Goal: Information Seeking & Learning: Learn about a topic

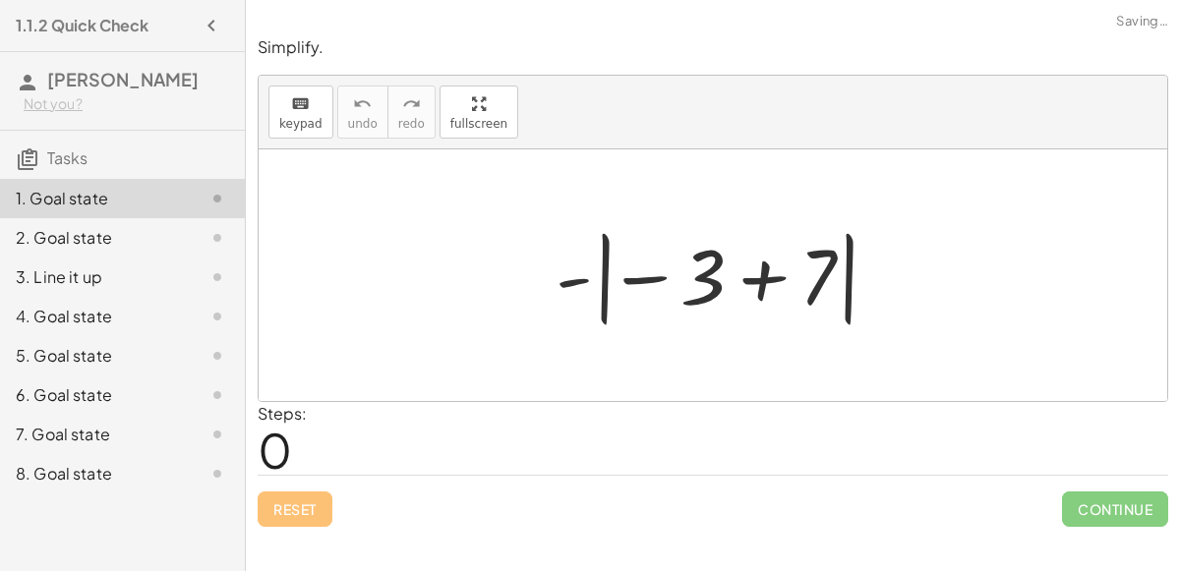
click at [740, 286] on div at bounding box center [721, 275] width 350 height 109
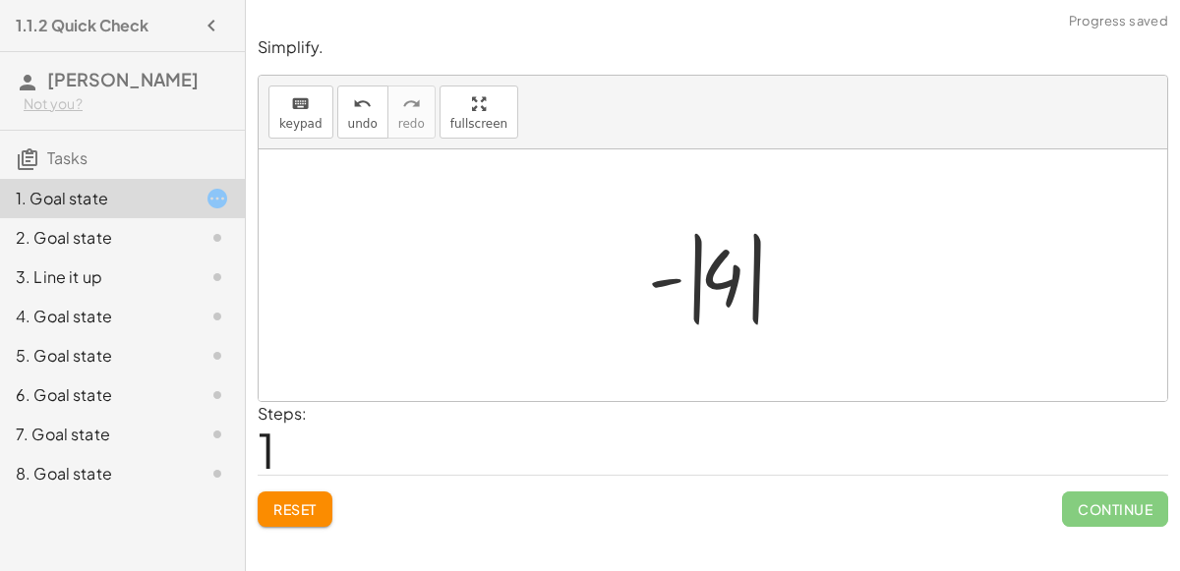
click at [696, 277] on div at bounding box center [720, 275] width 165 height 109
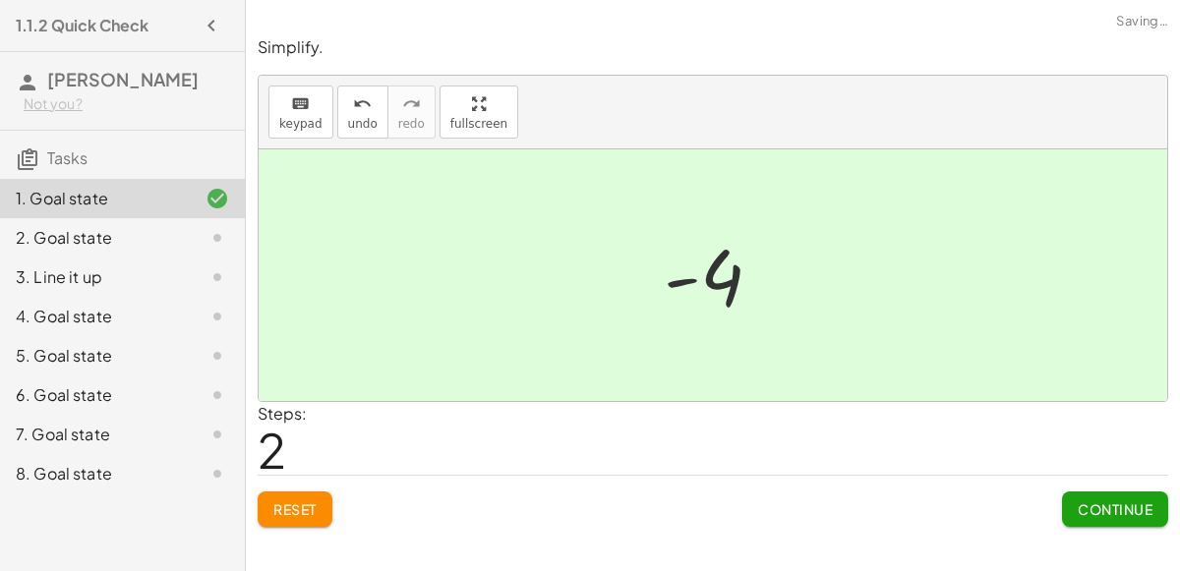
click at [1090, 513] on span "Continue" at bounding box center [1115, 510] width 75 height 18
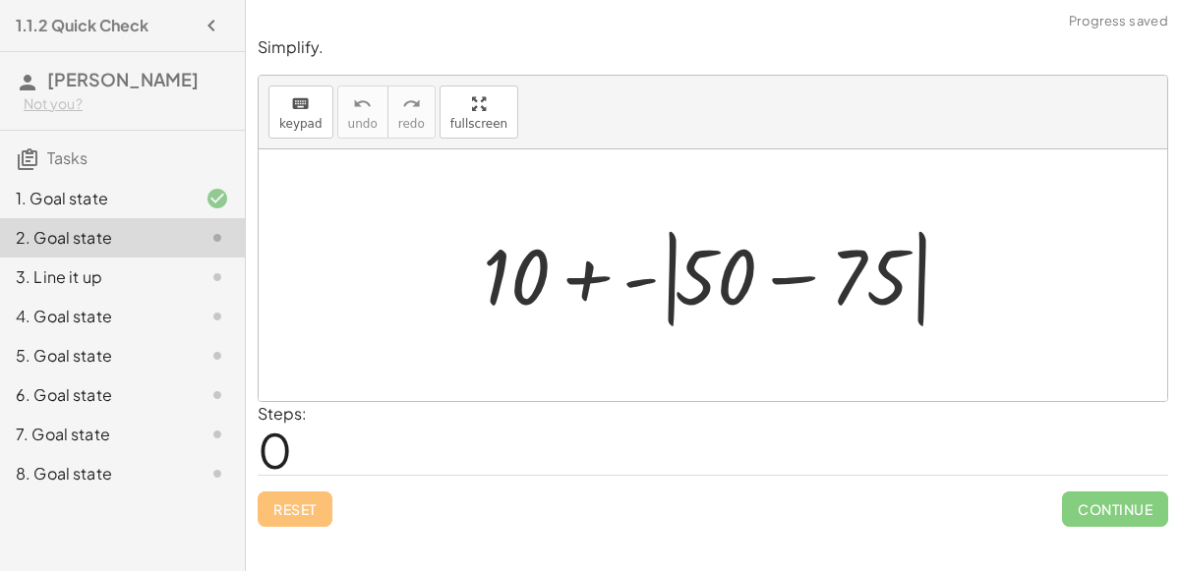
click at [775, 273] on div at bounding box center [721, 275] width 496 height 113
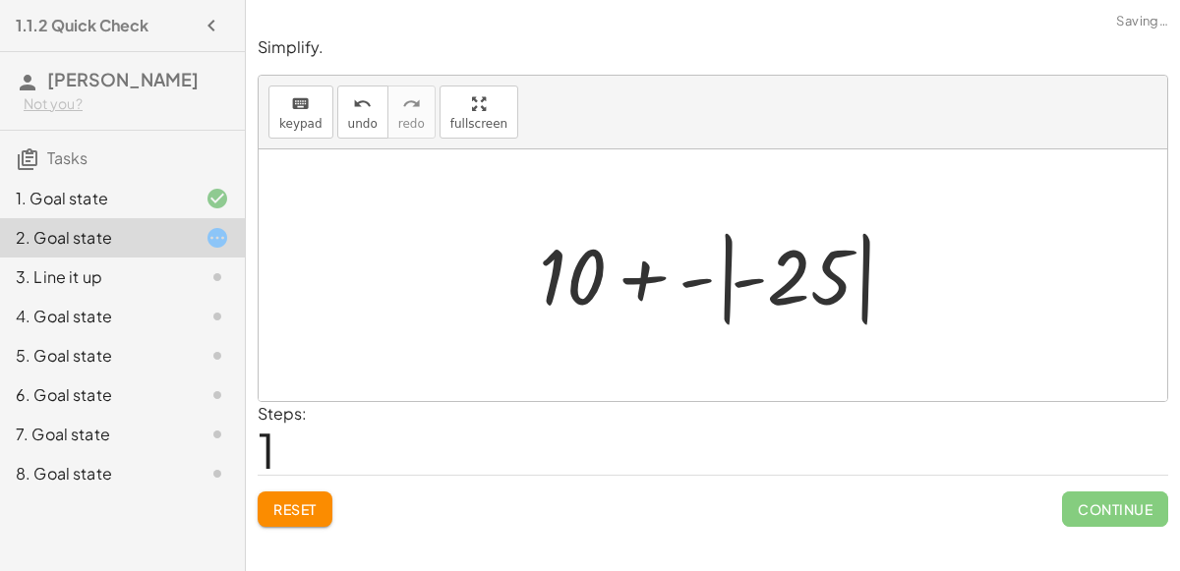
click at [732, 283] on div at bounding box center [721, 275] width 384 height 109
click at [746, 277] on div at bounding box center [721, 275] width 384 height 109
click at [715, 271] on div at bounding box center [721, 275] width 384 height 109
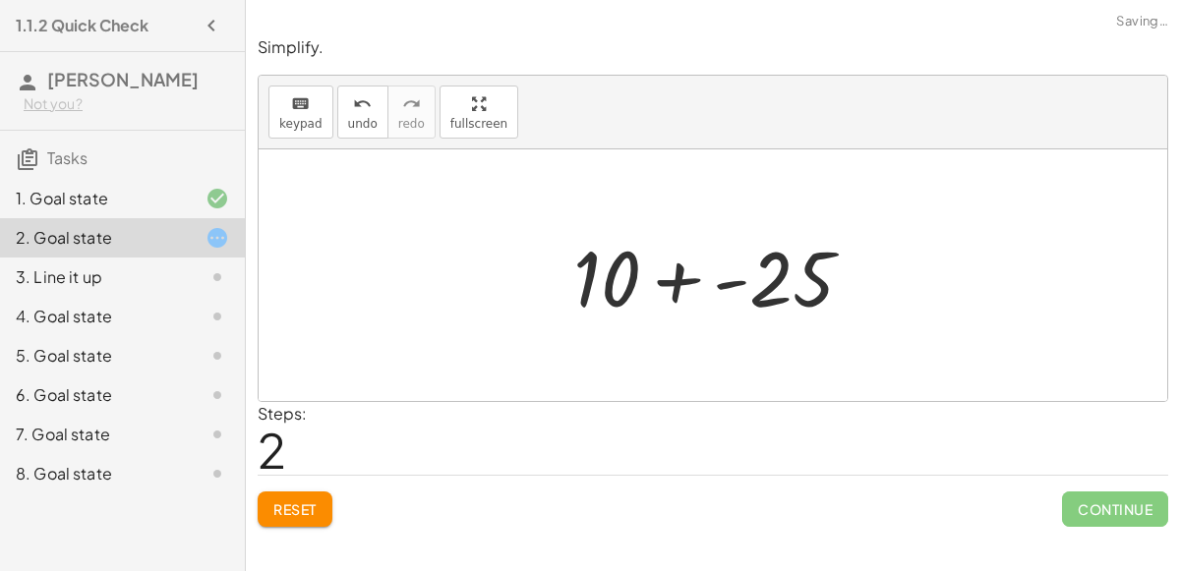
click at [664, 277] on div at bounding box center [722, 275] width 316 height 101
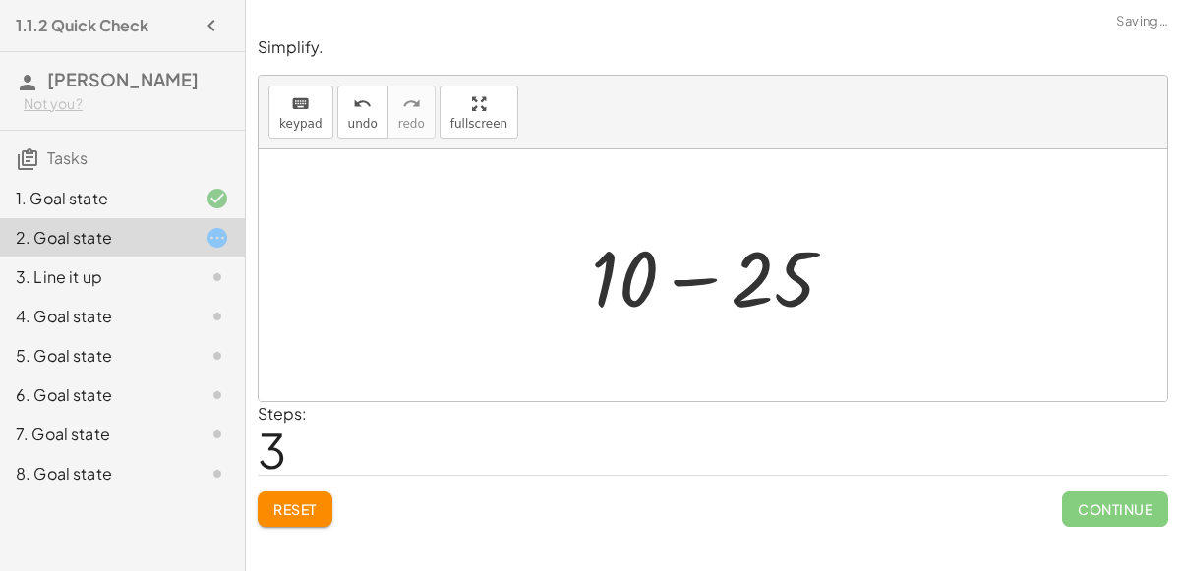
click at [681, 284] on div at bounding box center [720, 275] width 279 height 101
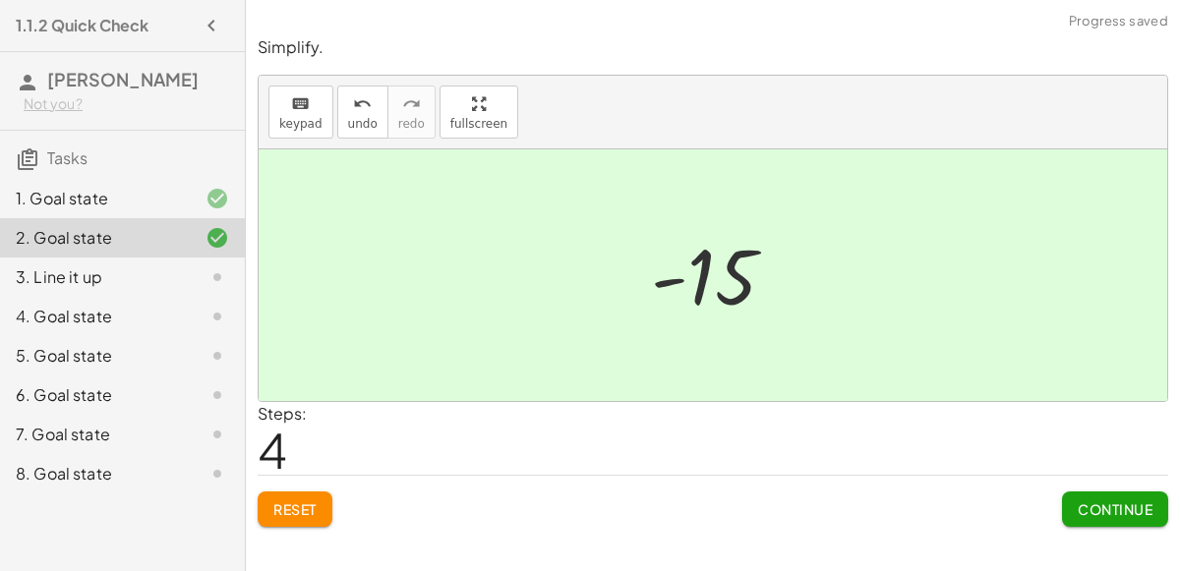
click at [1075, 514] on button "Continue" at bounding box center [1115, 509] width 106 height 35
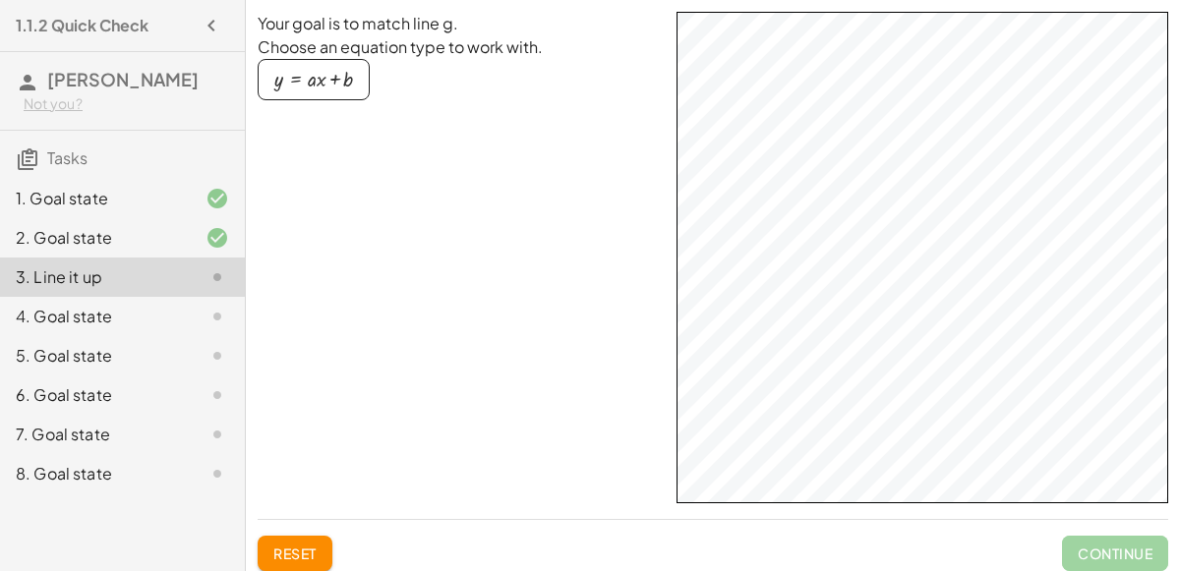
click at [0, 0] on div "Your goal is to match line g. Choose an equation type to work with. y = + · a ·…" at bounding box center [0, 0] width 0 height 0
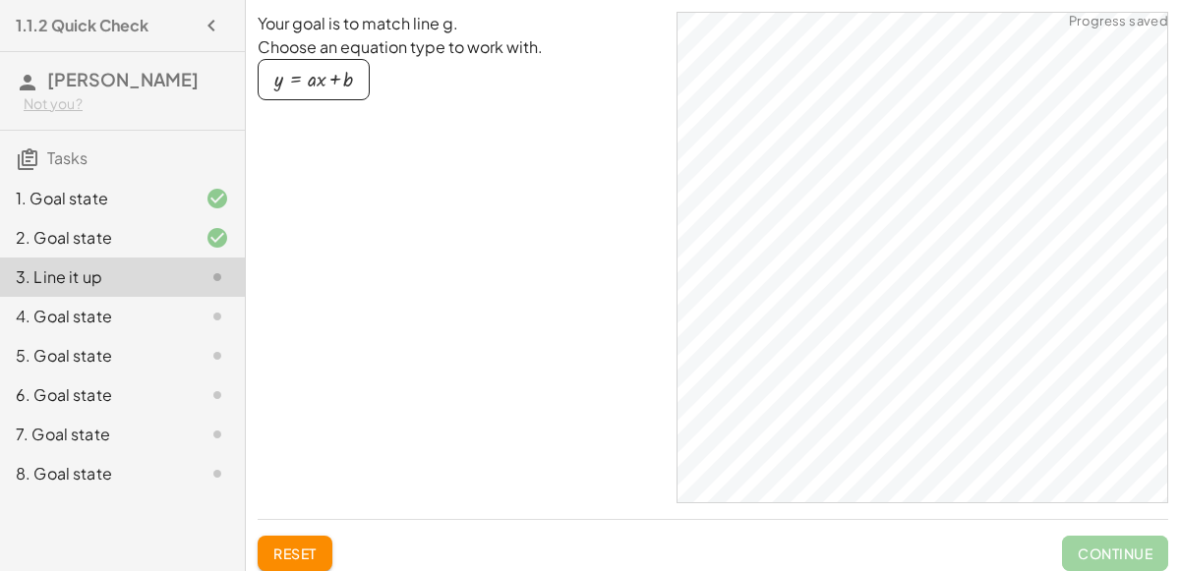
drag, startPoint x: 345, startPoint y: 89, endPoint x: 380, endPoint y: 124, distance: 49.4
click at [380, 124] on div "Your goal is to match line g. Choose an equation type to work with. y = + · a ·…" at bounding box center [459, 258] width 403 height 492
click at [327, 88] on div "button" at bounding box center [313, 80] width 79 height 22
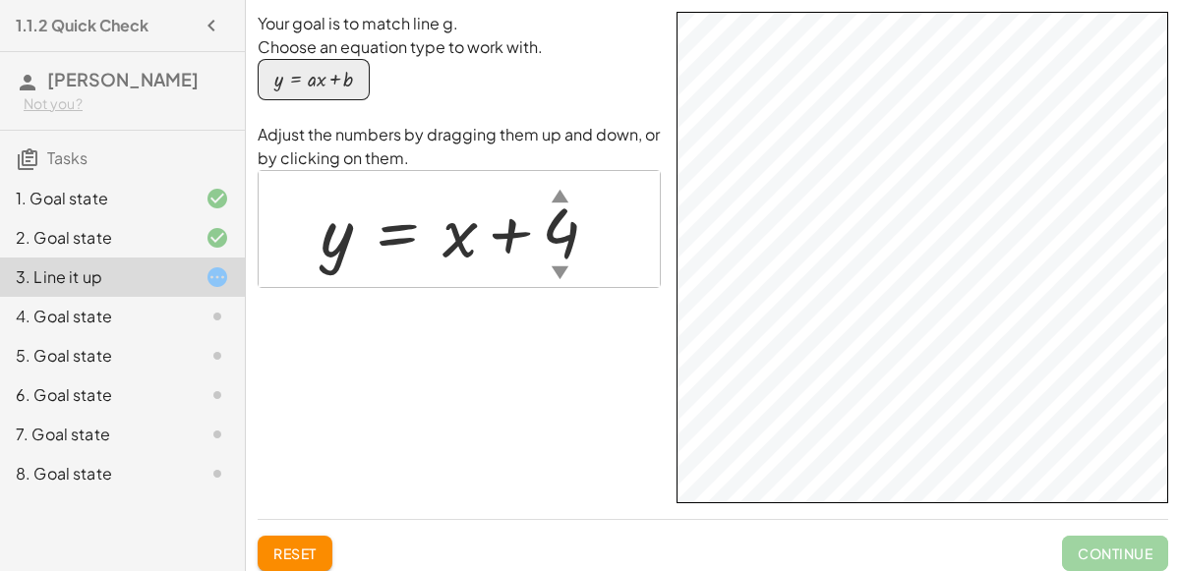
click at [514, 231] on div at bounding box center [467, 229] width 313 height 89
click at [560, 199] on div "▲" at bounding box center [560, 195] width 17 height 25
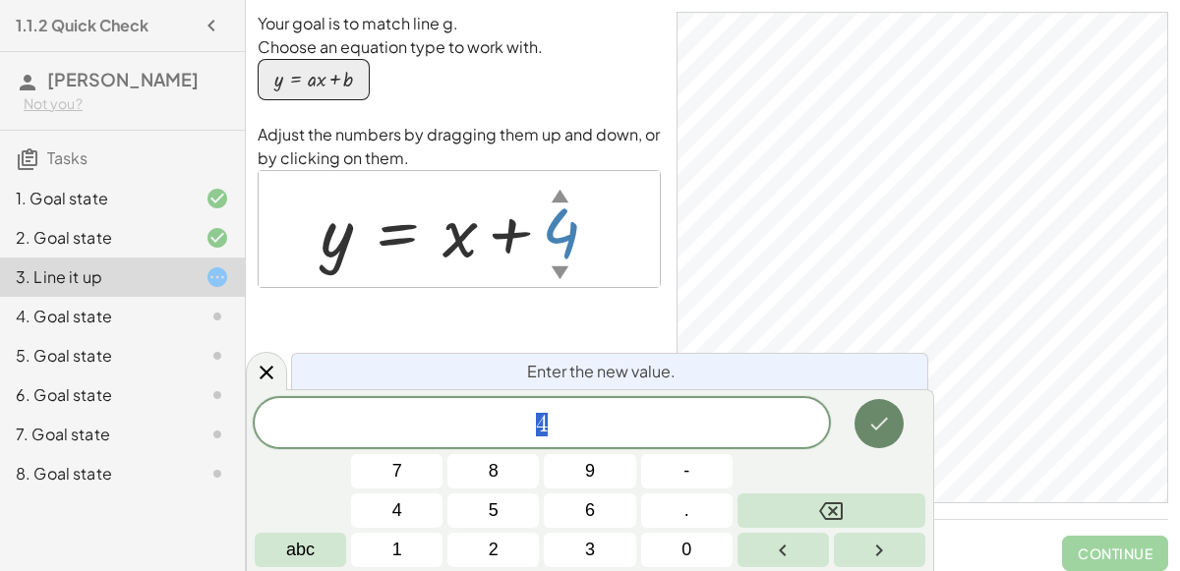
click at [882, 416] on icon "Done" at bounding box center [879, 424] width 24 height 24
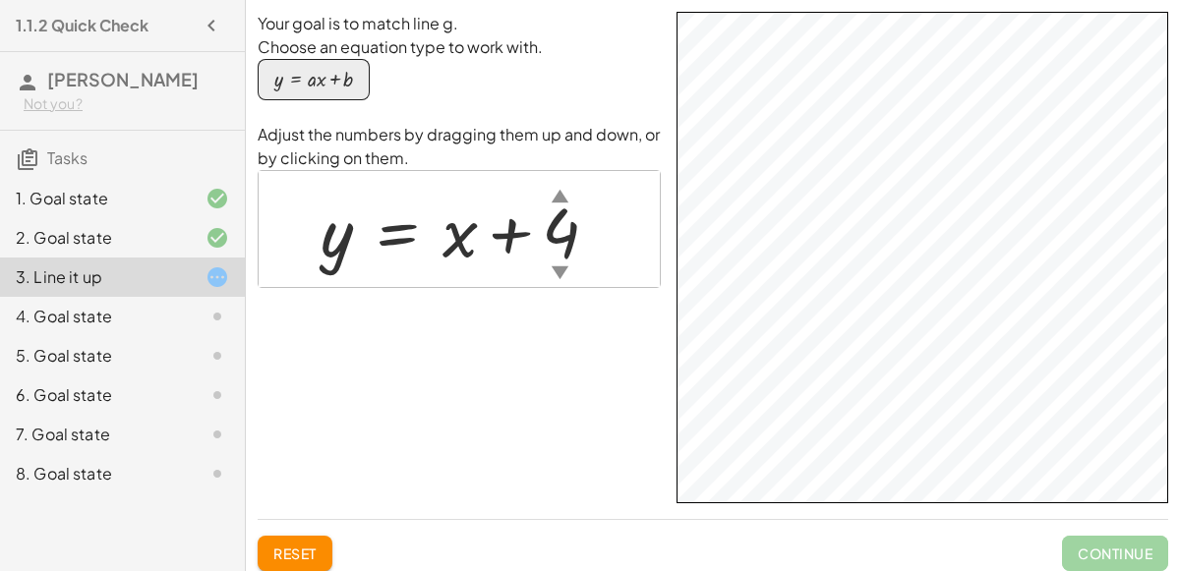
click at [564, 244] on div at bounding box center [467, 229] width 313 height 89
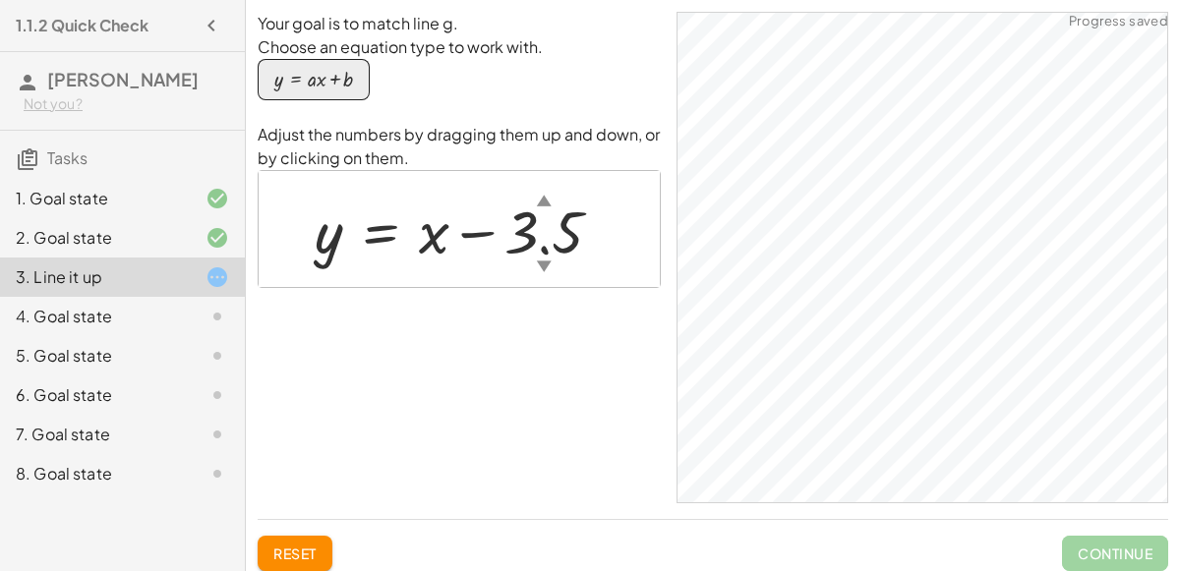
click at [560, 238] on div at bounding box center [467, 230] width 324 height 79
click at [480, 229] on div at bounding box center [444, 230] width 278 height 79
click at [483, 238] on div at bounding box center [444, 230] width 278 height 79
click at [441, 237] on div at bounding box center [444, 230] width 278 height 79
click at [516, 244] on div at bounding box center [444, 230] width 278 height 79
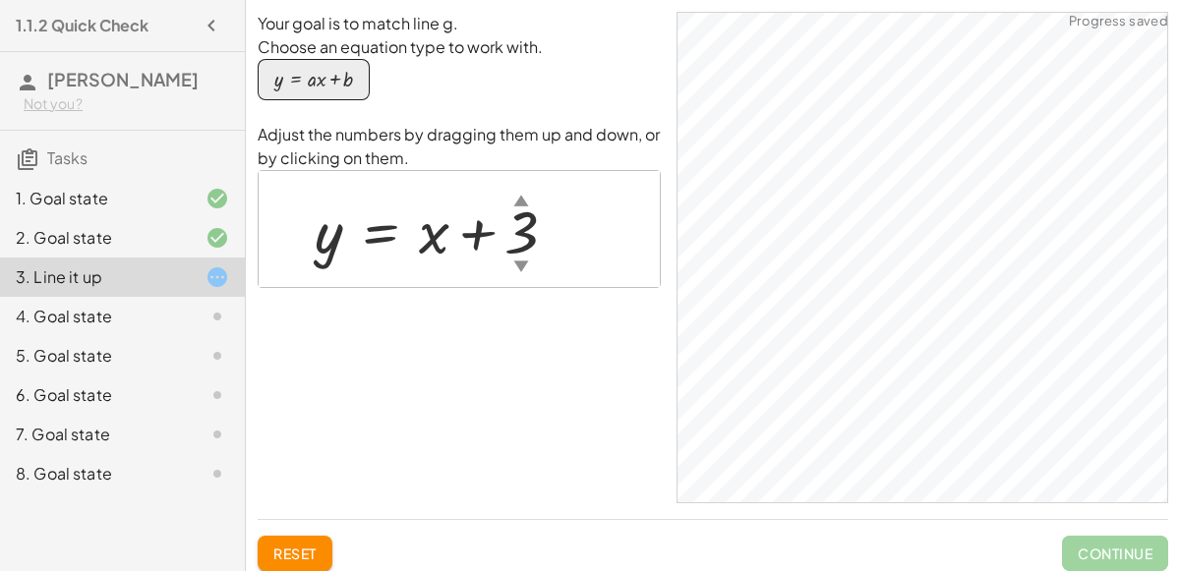
click at [517, 232] on div at bounding box center [444, 230] width 278 height 79
click at [330, 246] on div at bounding box center [443, 230] width 276 height 79
click at [432, 242] on div at bounding box center [443, 230] width 276 height 79
click at [523, 246] on div at bounding box center [443, 230] width 276 height 79
click at [533, 242] on div at bounding box center [466, 230] width 323 height 79
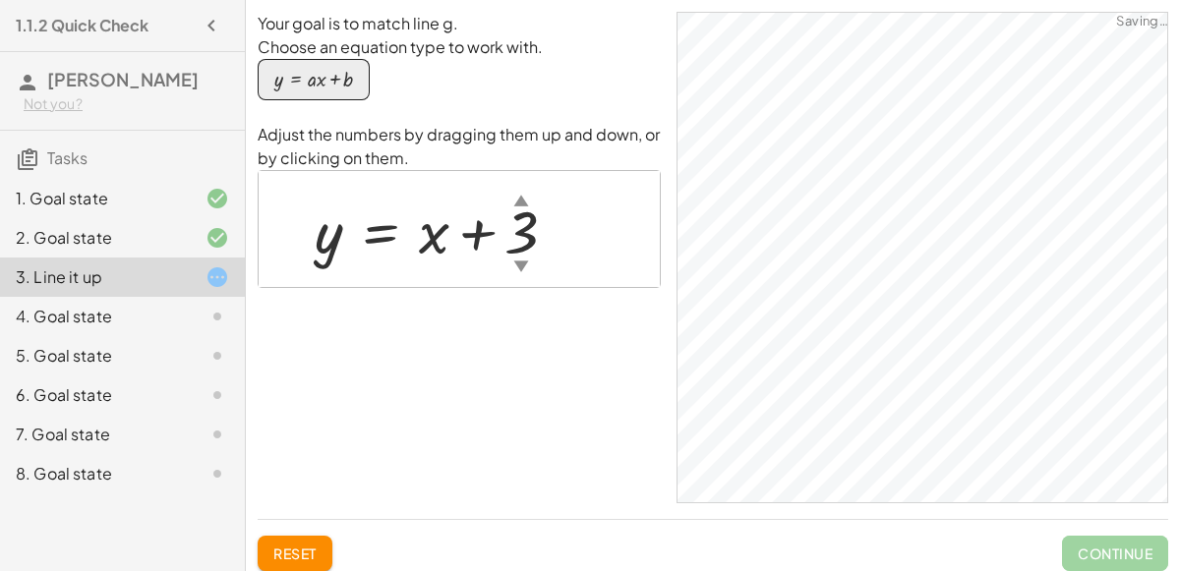
click at [525, 234] on div at bounding box center [444, 230] width 278 height 79
click at [524, 221] on div at bounding box center [466, 230] width 323 height 79
click at [527, 235] on div at bounding box center [444, 230] width 278 height 79
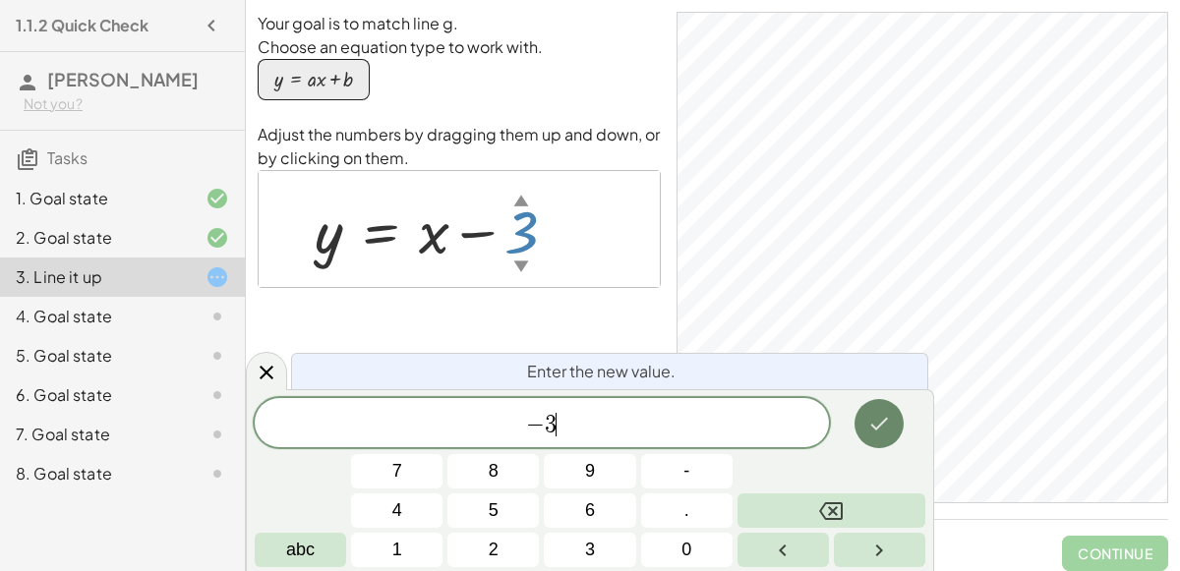
click at [861, 423] on button "Done" at bounding box center [879, 423] width 49 height 49
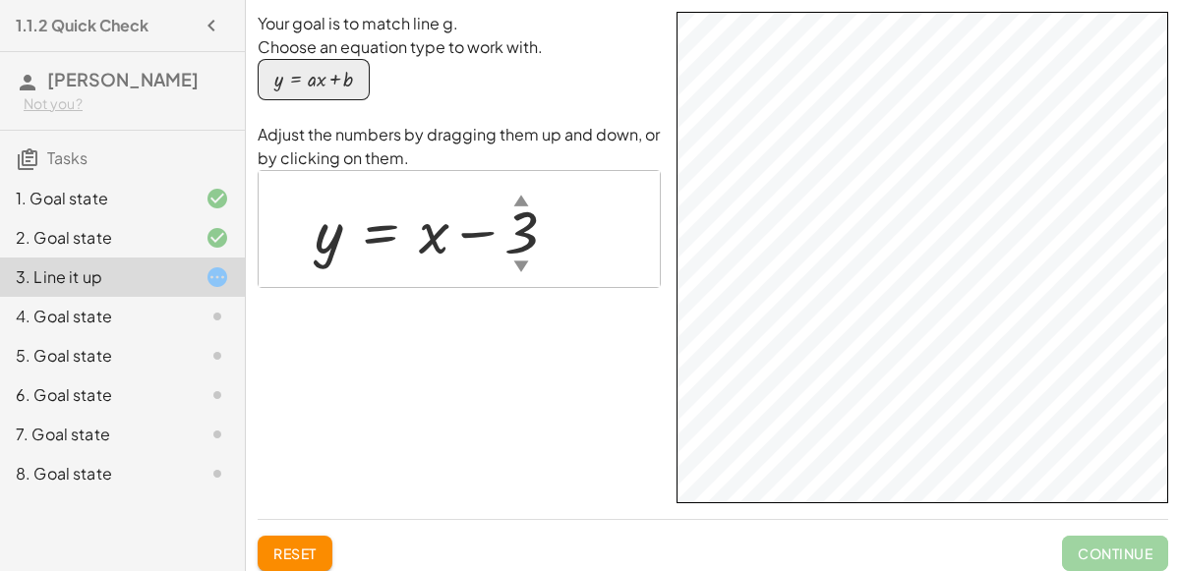
click at [523, 229] on div at bounding box center [444, 230] width 278 height 79
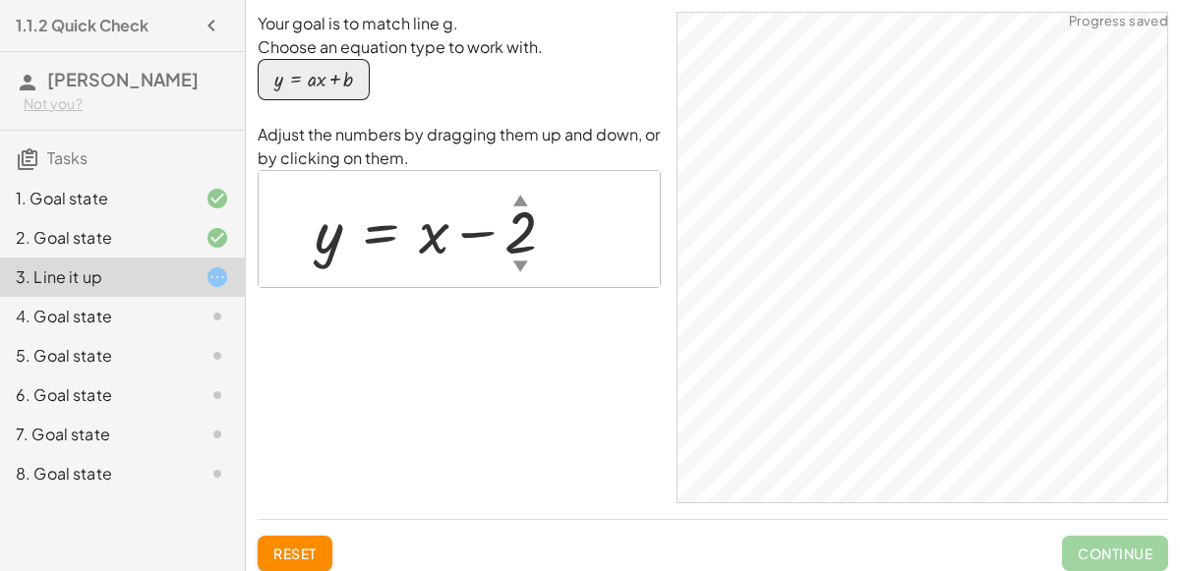
click at [546, 252] on div at bounding box center [443, 230] width 276 height 79
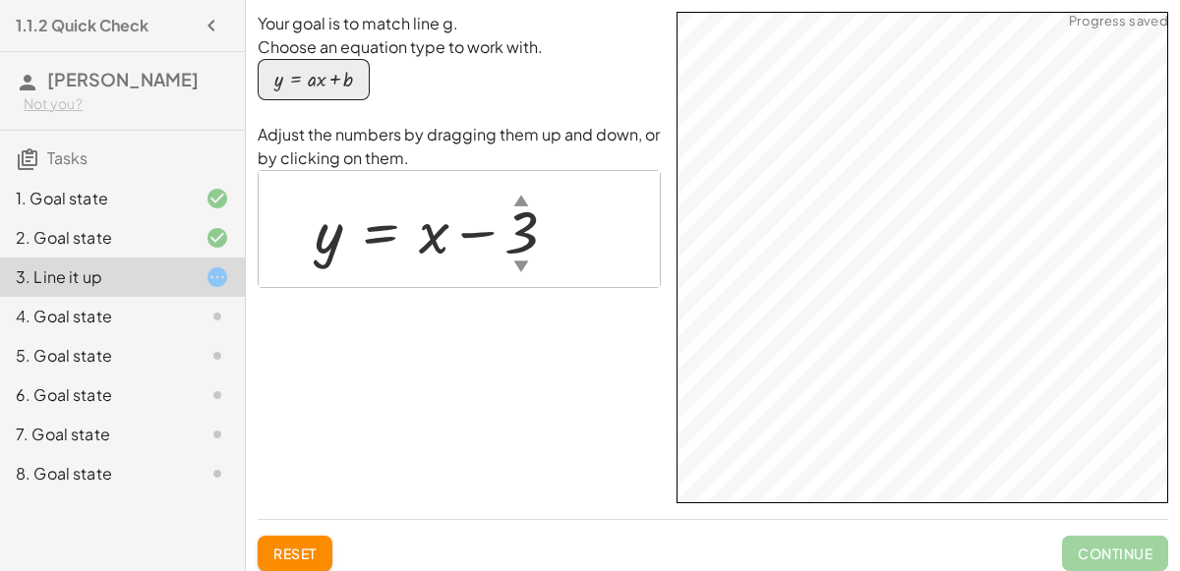
click at [342, 230] on div at bounding box center [444, 230] width 278 height 79
click at [513, 246] on div at bounding box center [444, 230] width 278 height 79
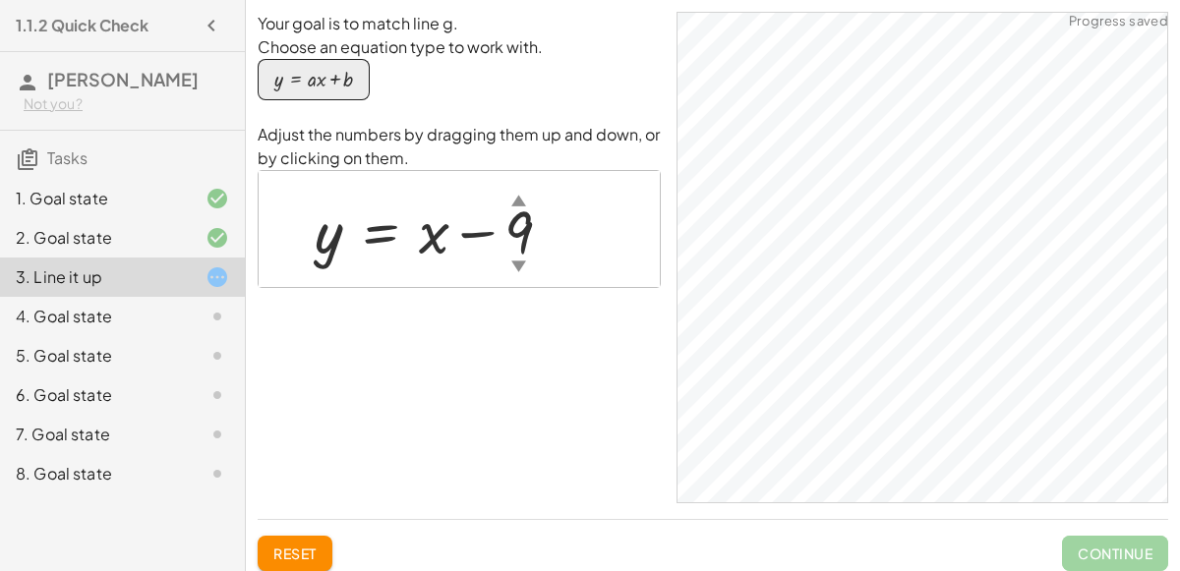
click at [517, 238] on div at bounding box center [441, 230] width 273 height 79
click at [515, 205] on div at bounding box center [460, 230] width 311 height 79
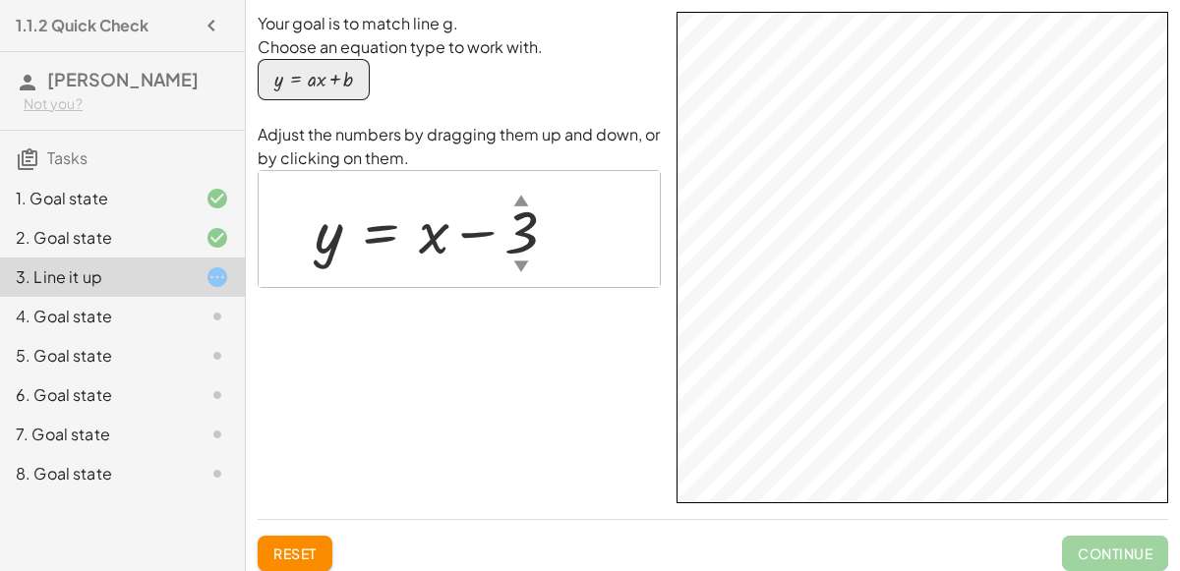
click at [193, 309] on div at bounding box center [201, 317] width 55 height 24
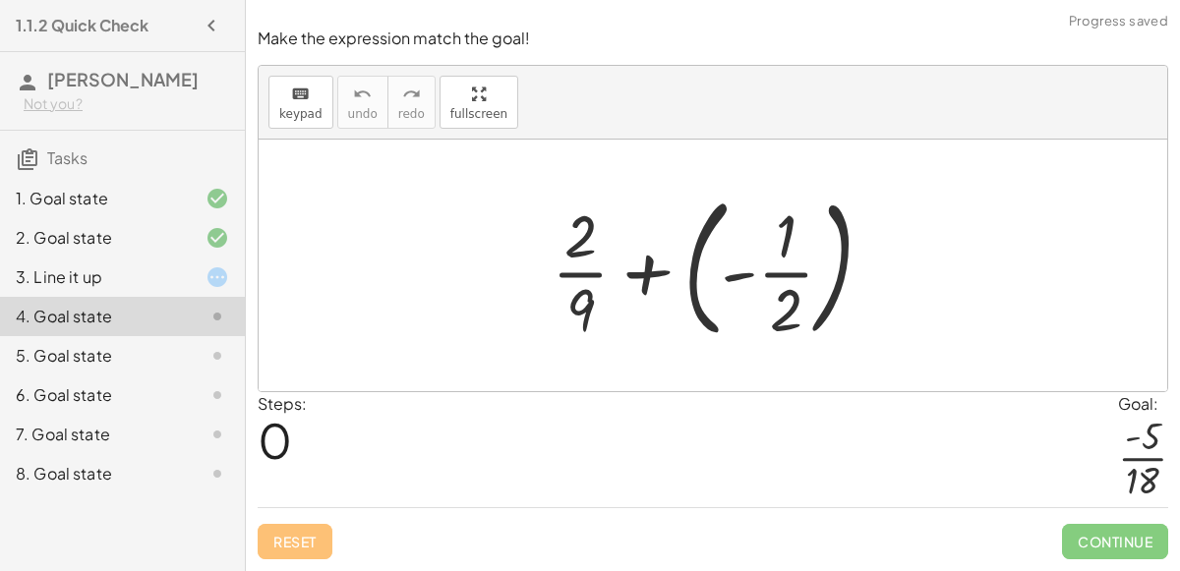
click at [722, 277] on div at bounding box center [720, 265] width 357 height 163
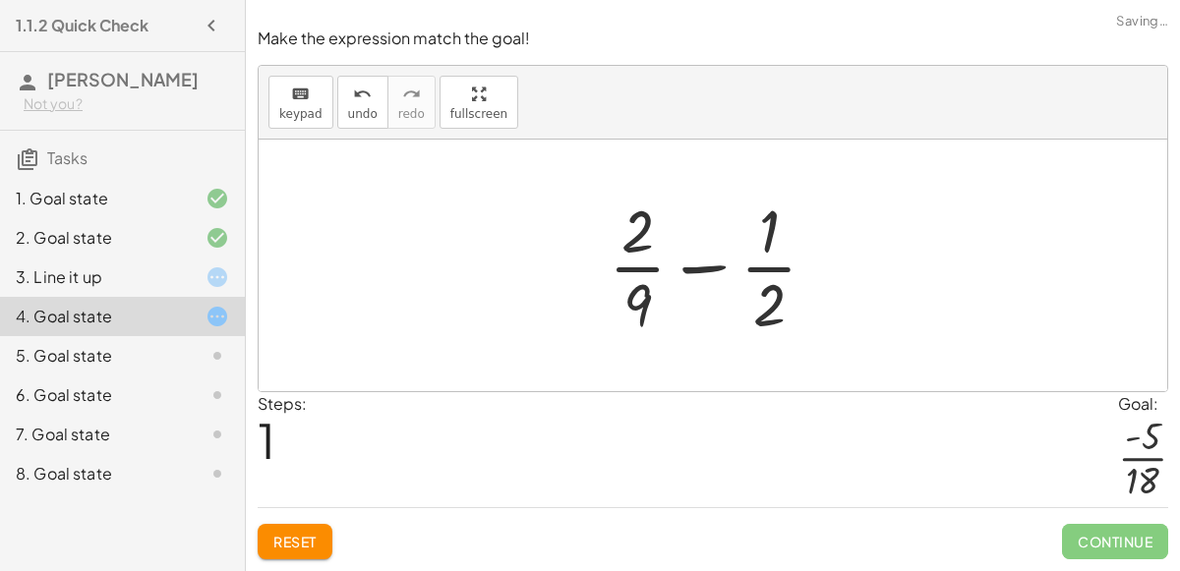
click at [718, 264] on div at bounding box center [721, 265] width 244 height 151
click at [706, 273] on div at bounding box center [721, 265] width 244 height 151
click at [768, 307] on div at bounding box center [721, 265] width 244 height 151
click at [774, 313] on div at bounding box center [721, 265] width 244 height 151
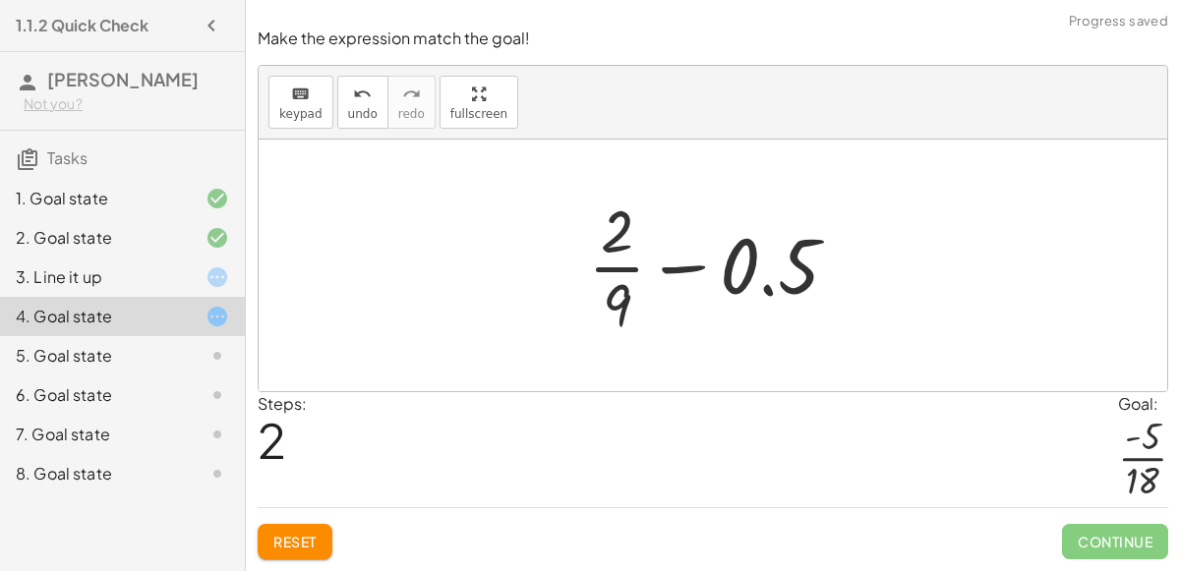
click at [693, 267] on div at bounding box center [721, 265] width 286 height 151
click at [760, 288] on div at bounding box center [721, 265] width 286 height 151
click at [764, 289] on div at bounding box center [721, 265] width 286 height 151
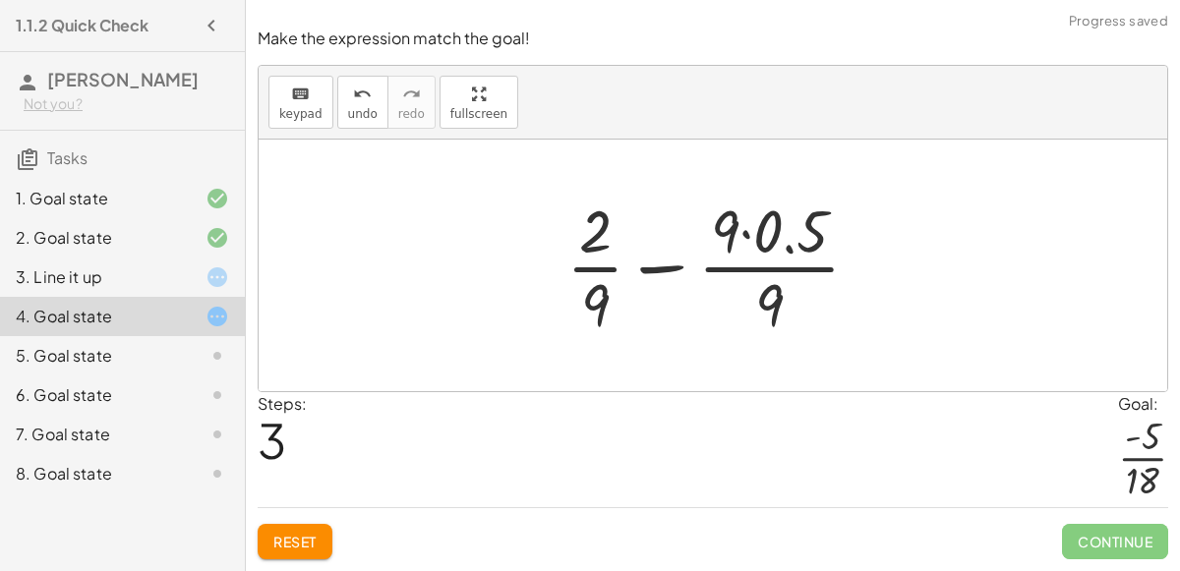
click at [601, 270] on div at bounding box center [721, 265] width 329 height 151
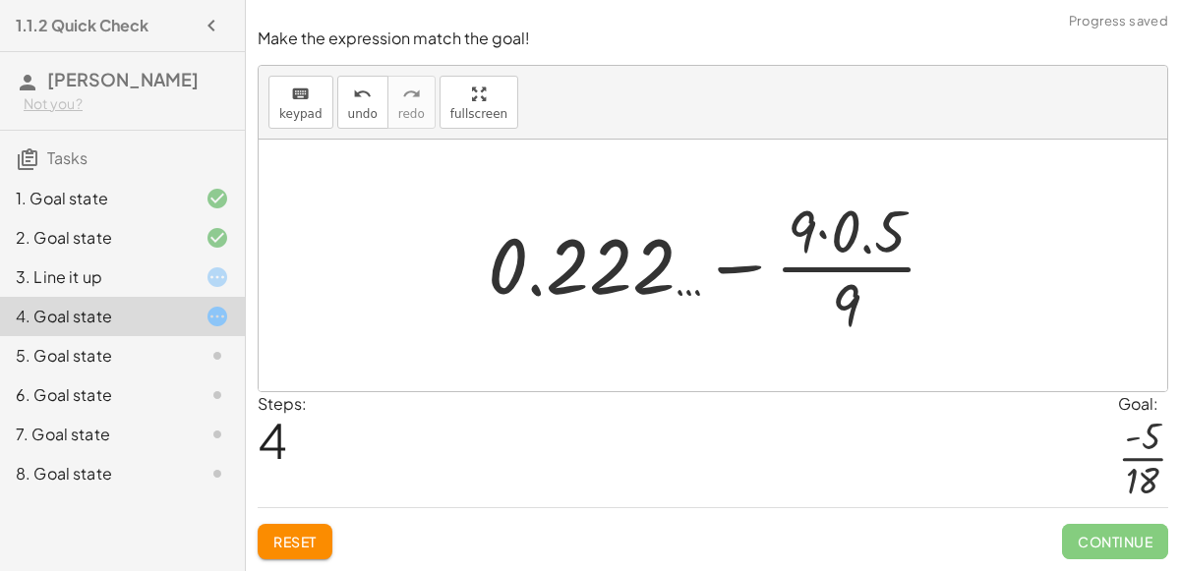
click at [726, 273] on div at bounding box center [720, 265] width 485 height 151
click at [574, 279] on div at bounding box center [720, 265] width 485 height 151
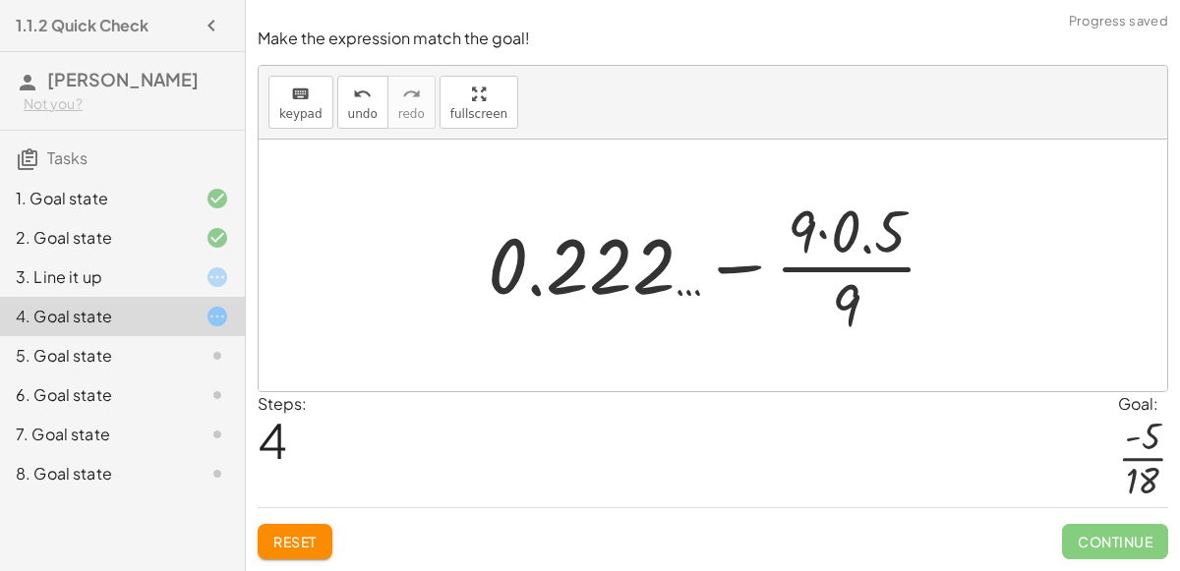
click at [522, 284] on div at bounding box center [720, 265] width 485 height 151
click at [811, 270] on div at bounding box center [720, 265] width 485 height 151
click at [801, 268] on div at bounding box center [720, 265] width 485 height 151
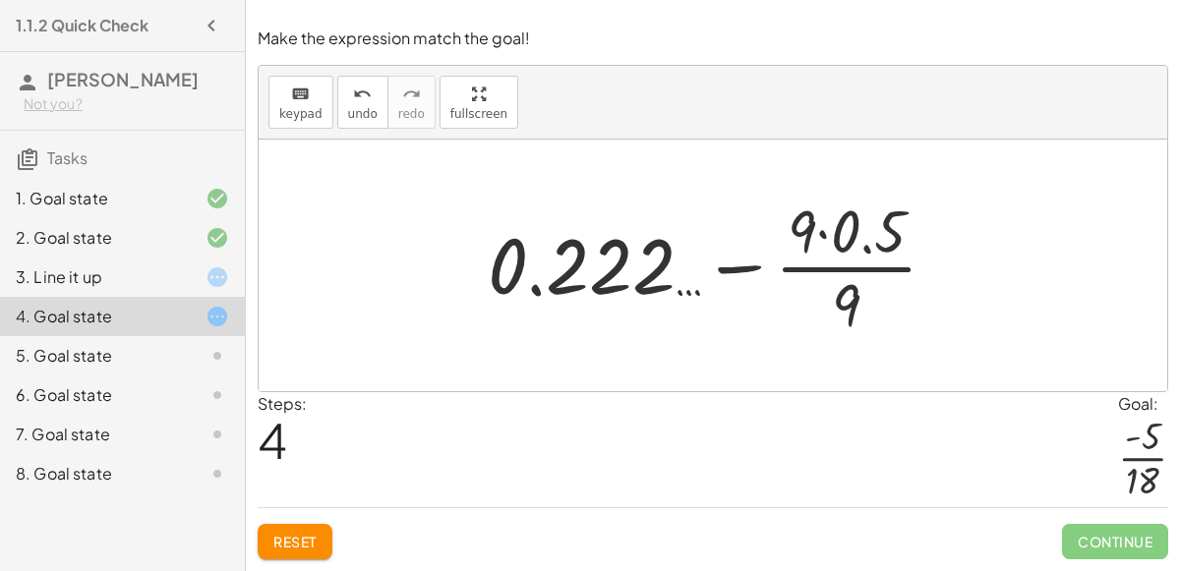
click at [801, 268] on div at bounding box center [720, 265] width 485 height 151
click at [758, 277] on div at bounding box center [720, 265] width 485 height 151
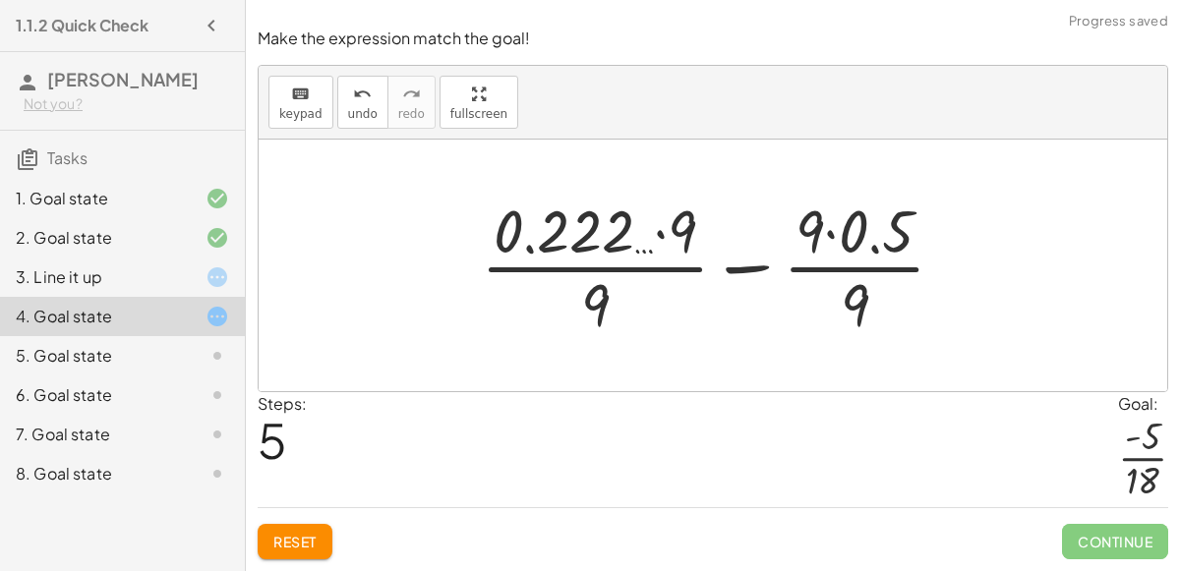
click at [753, 272] on div at bounding box center [721, 265] width 500 height 151
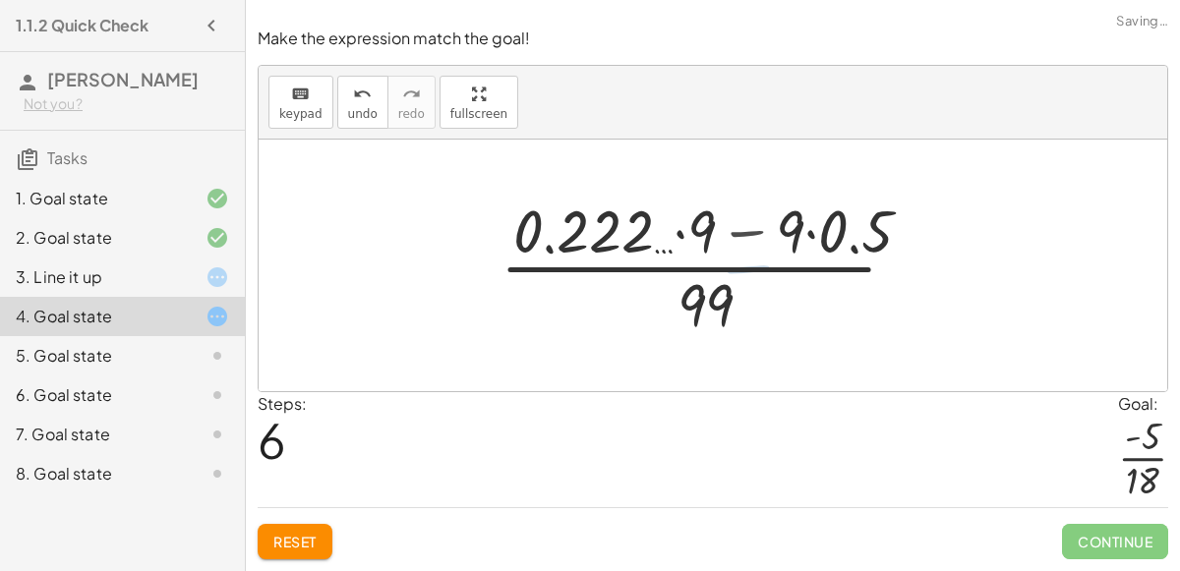
click at [753, 272] on div at bounding box center [720, 265] width 455 height 151
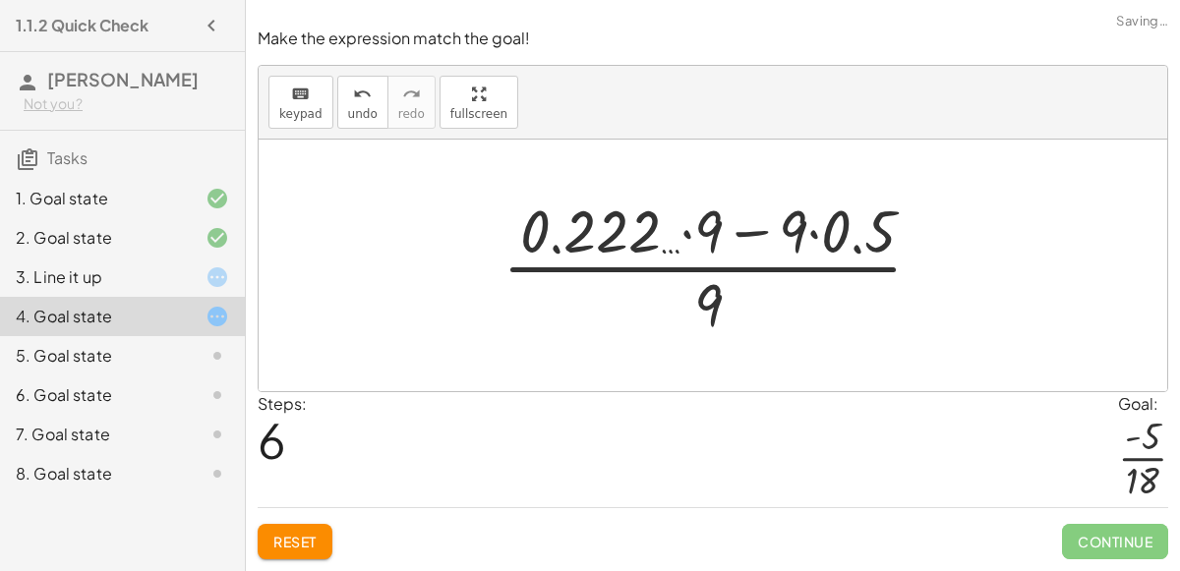
click at [753, 272] on div at bounding box center [720, 265] width 455 height 151
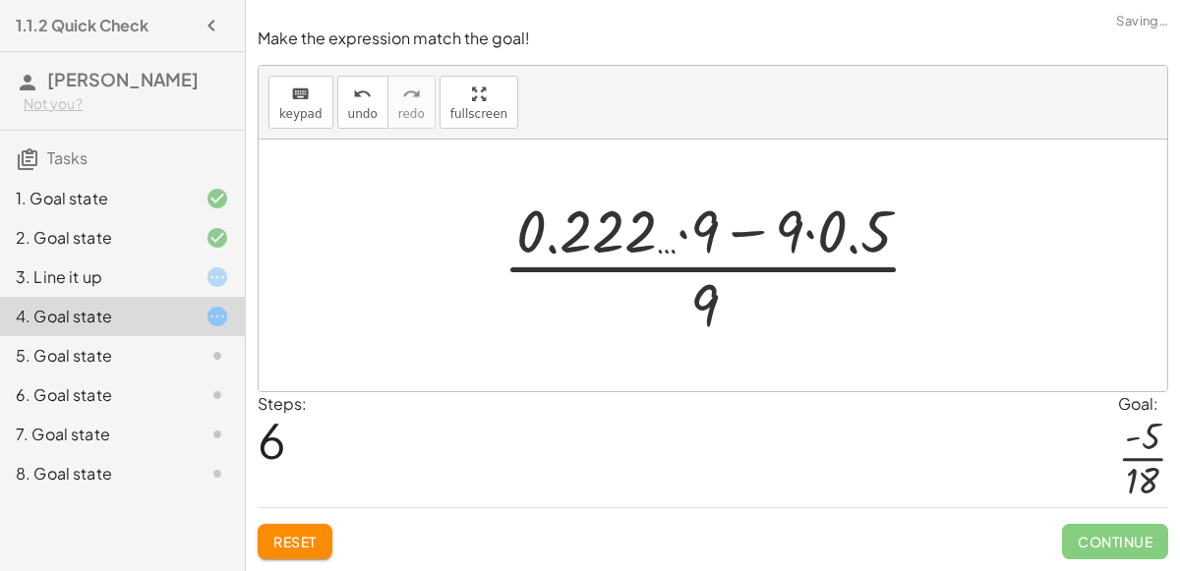
click at [753, 272] on div at bounding box center [720, 265] width 455 height 151
click at [738, 226] on div at bounding box center [720, 265] width 455 height 151
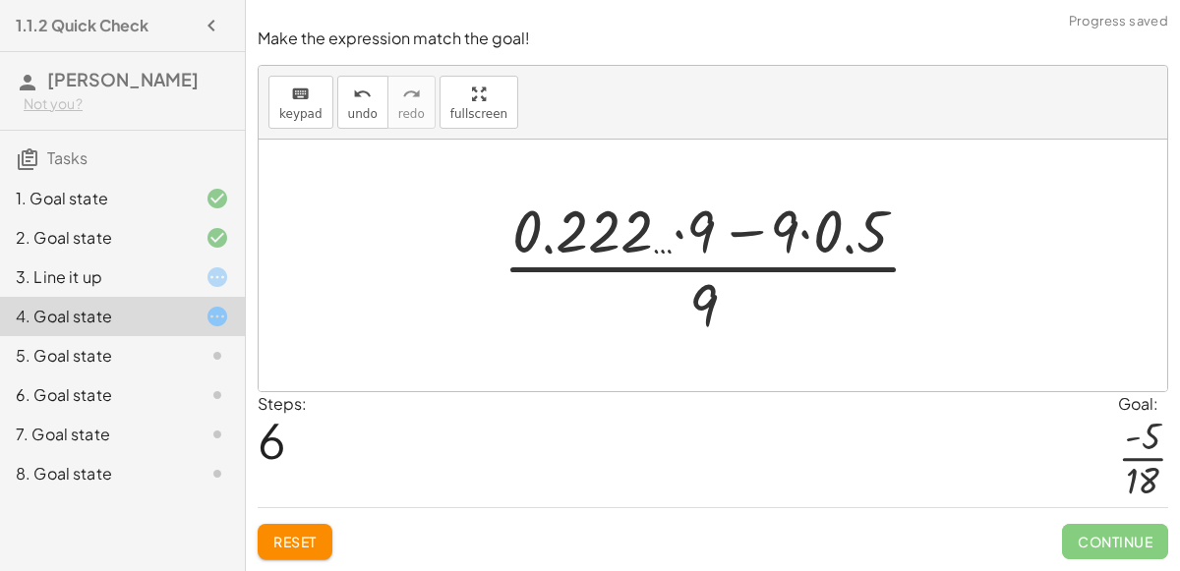
click at [743, 236] on div at bounding box center [720, 265] width 455 height 151
click at [762, 275] on div at bounding box center [720, 265] width 455 height 151
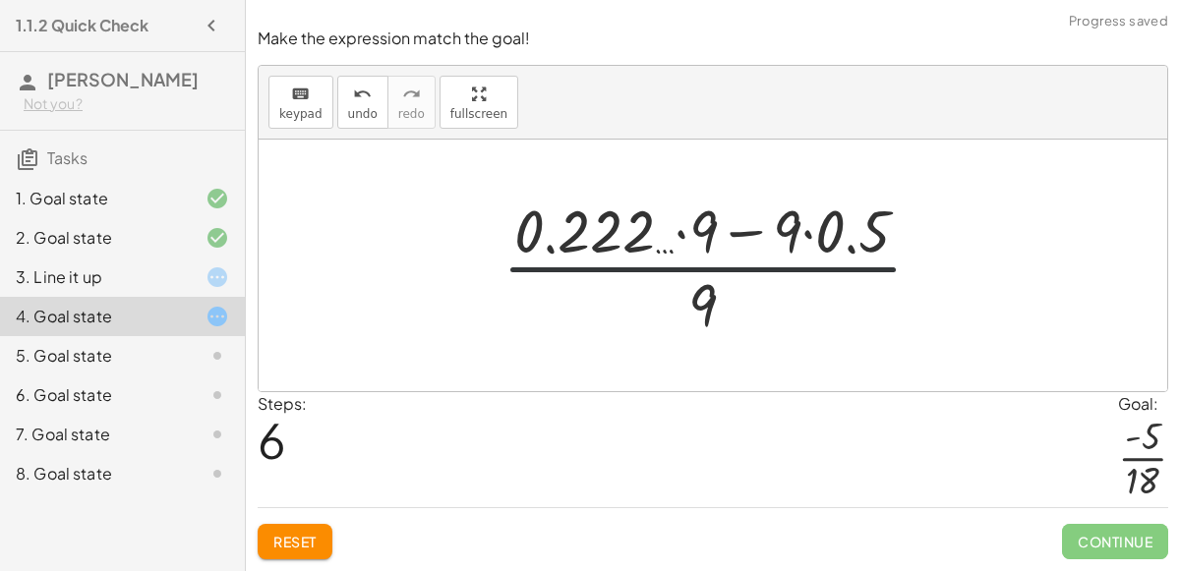
click at [763, 276] on div at bounding box center [720, 265] width 455 height 151
click at [297, 529] on button "Reset" at bounding box center [295, 541] width 75 height 35
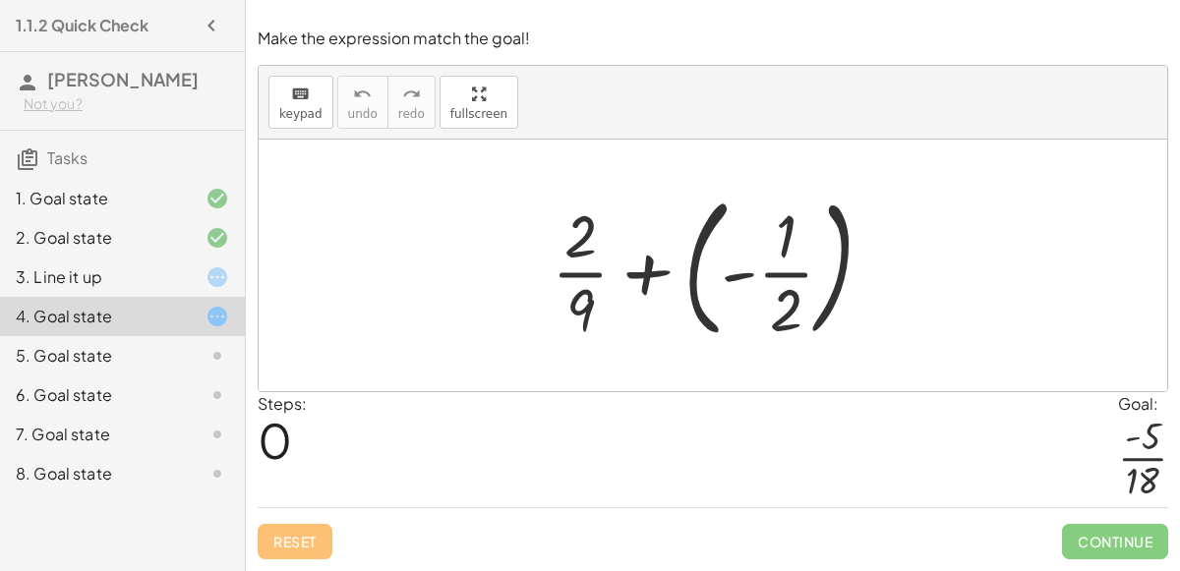
click at [150, 344] on div "5. Goal state" at bounding box center [95, 356] width 158 height 24
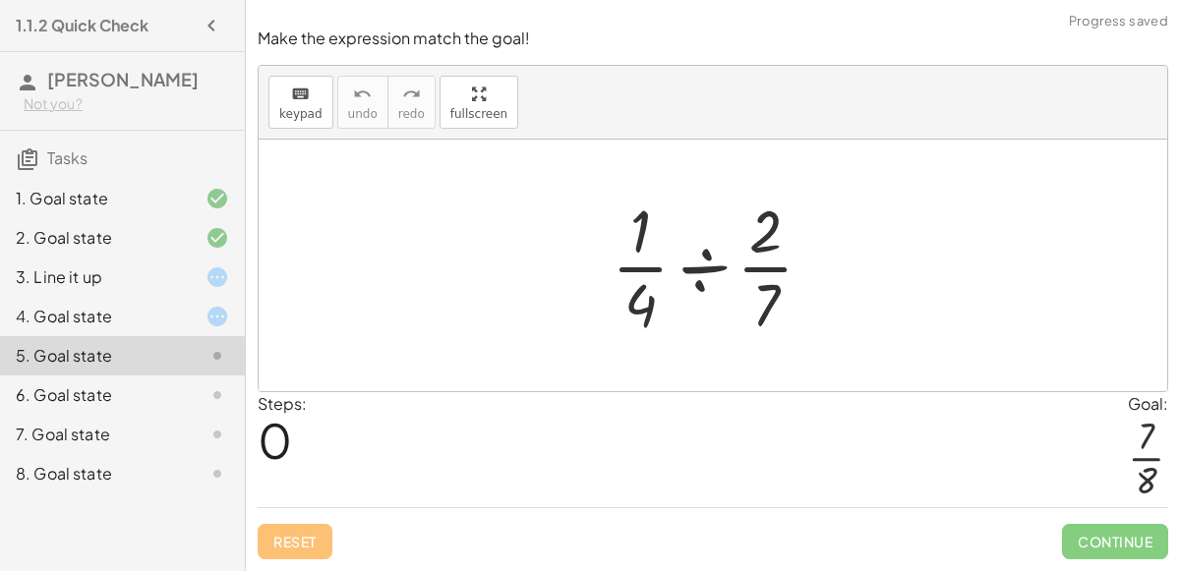
click at [700, 281] on div at bounding box center [720, 265] width 237 height 151
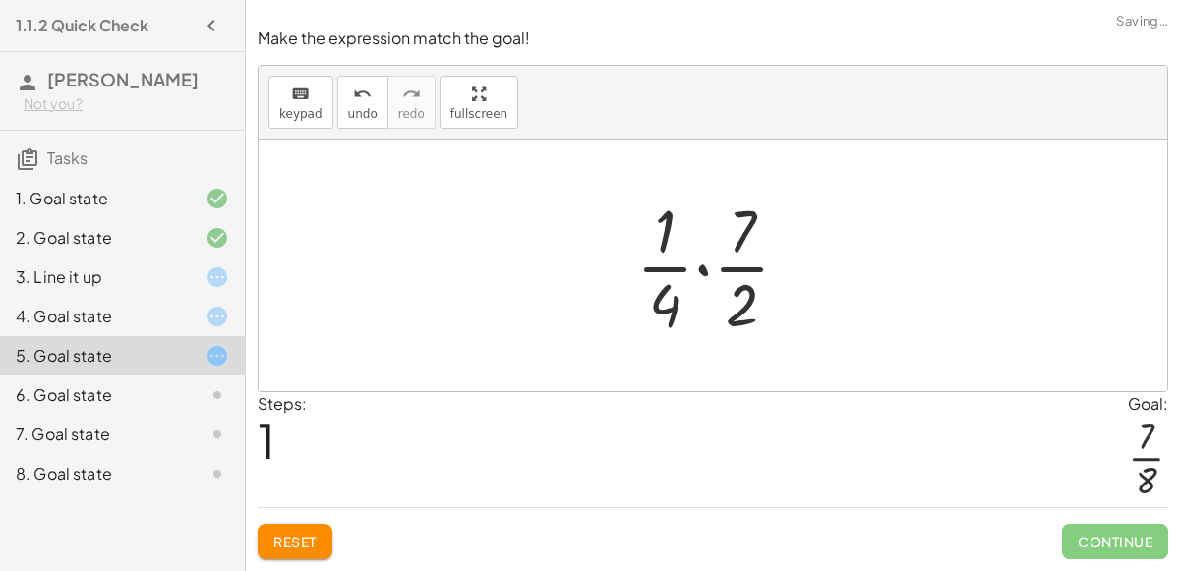
click at [701, 278] on div at bounding box center [720, 265] width 189 height 151
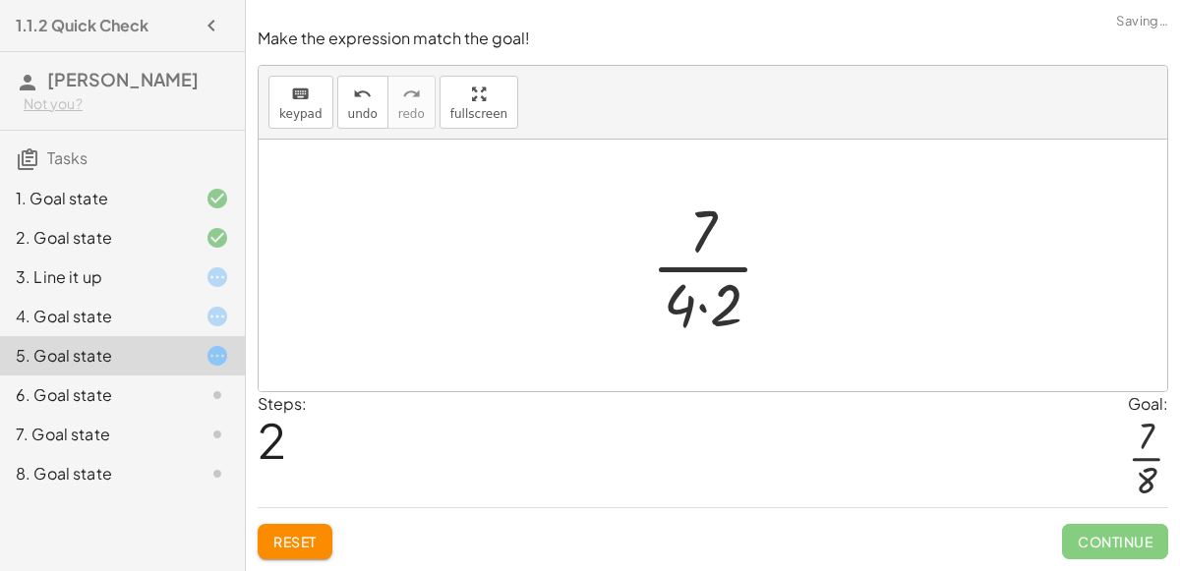
click at [701, 278] on div at bounding box center [720, 265] width 158 height 151
click at [701, 309] on div at bounding box center [720, 265] width 158 height 151
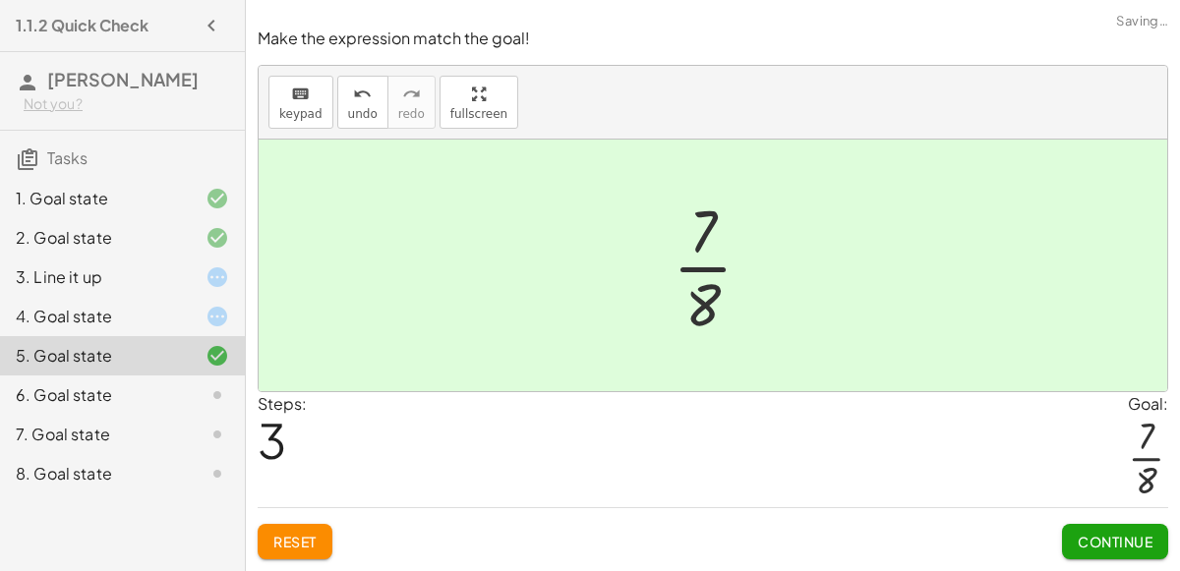
click at [696, 279] on div at bounding box center [720, 265] width 115 height 151
click at [1129, 549] on span "Continue" at bounding box center [1115, 542] width 75 height 18
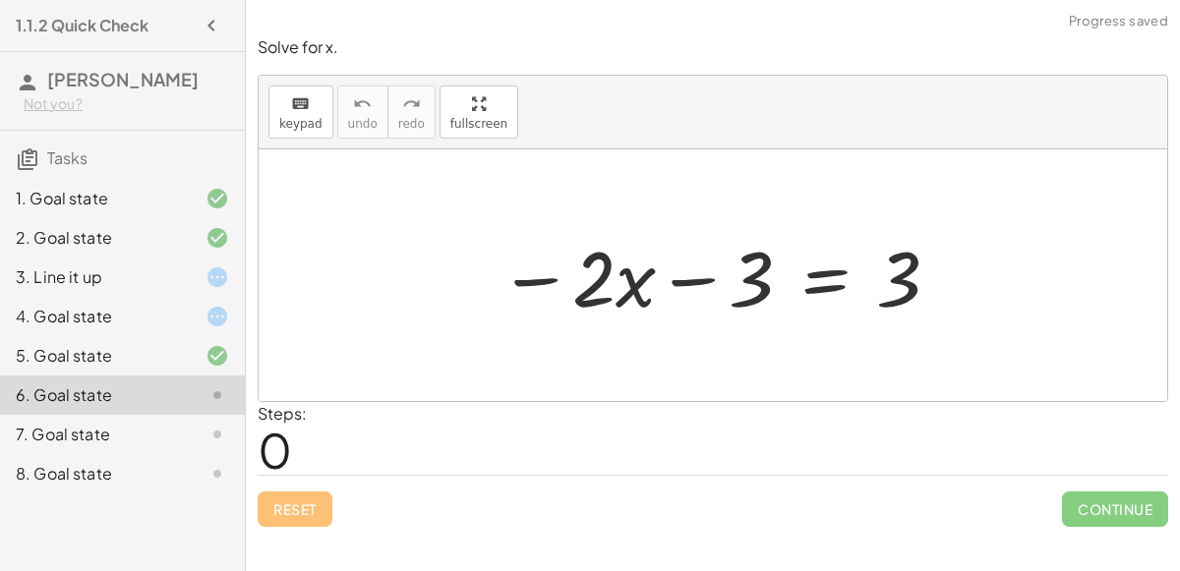
click at [693, 283] on div at bounding box center [720, 275] width 463 height 101
click at [832, 289] on div at bounding box center [720, 275] width 463 height 101
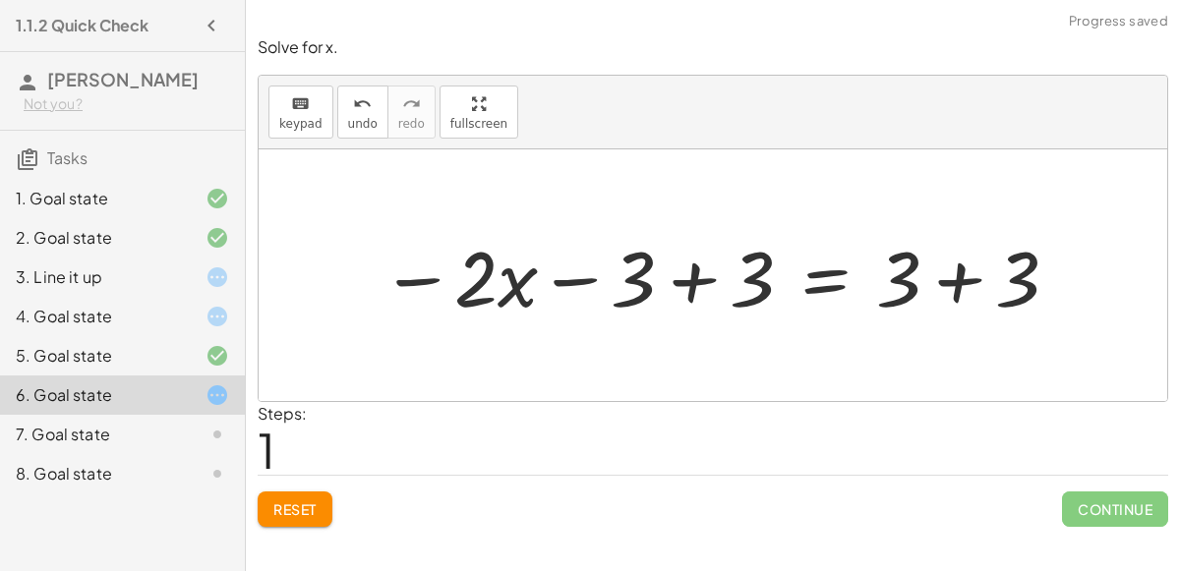
click at [962, 269] on div at bounding box center [721, 275] width 700 height 101
click at [704, 272] on div at bounding box center [661, 275] width 580 height 101
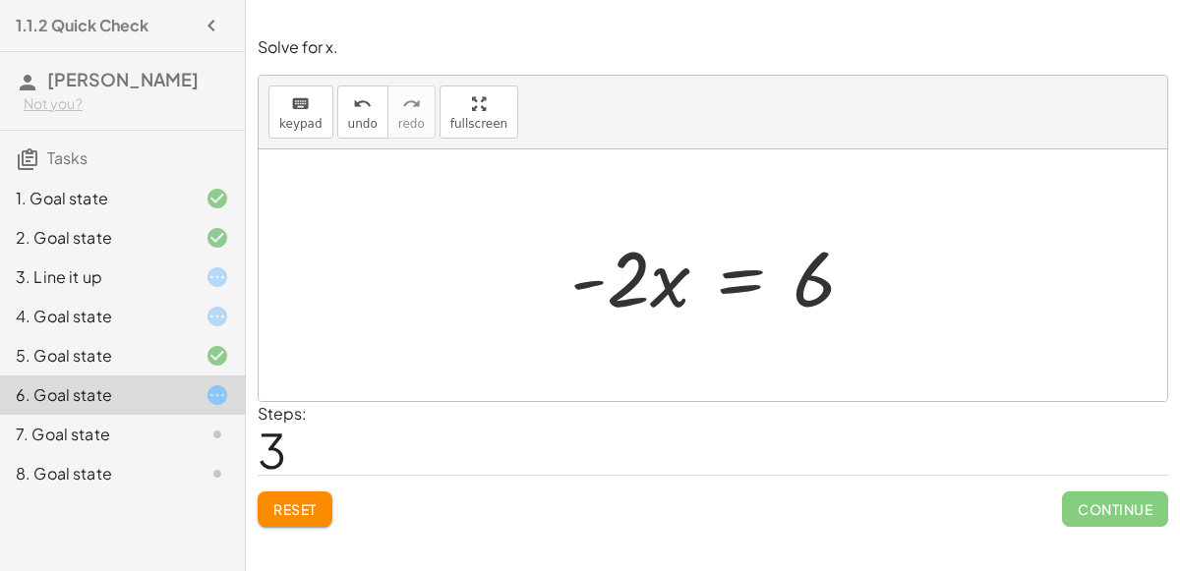
click at [739, 290] on div at bounding box center [721, 275] width 320 height 101
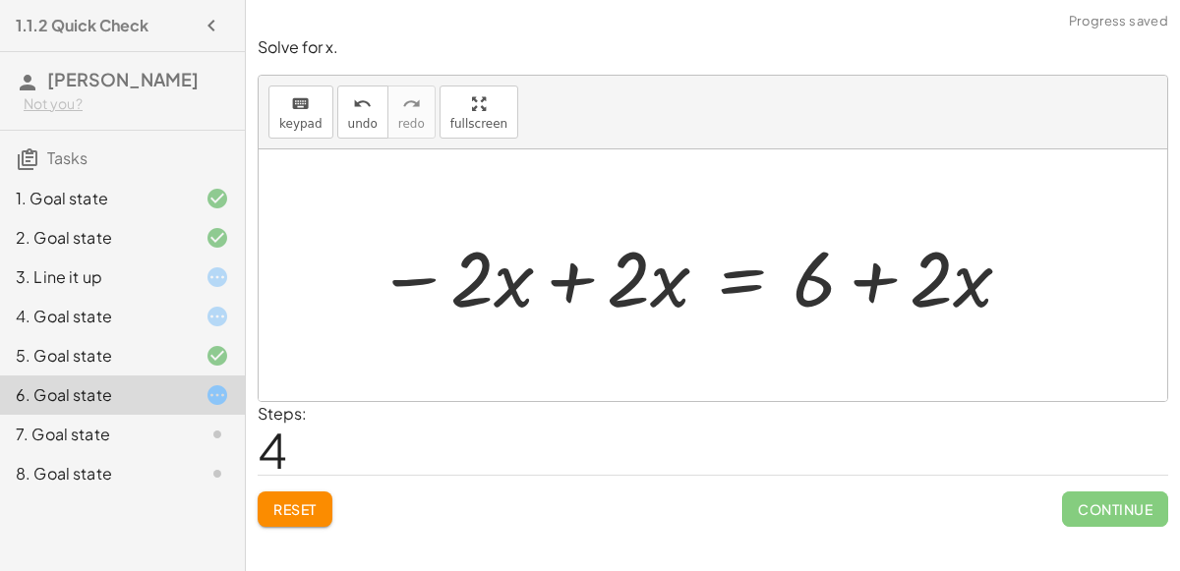
click at [574, 278] on div at bounding box center [696, 275] width 658 height 101
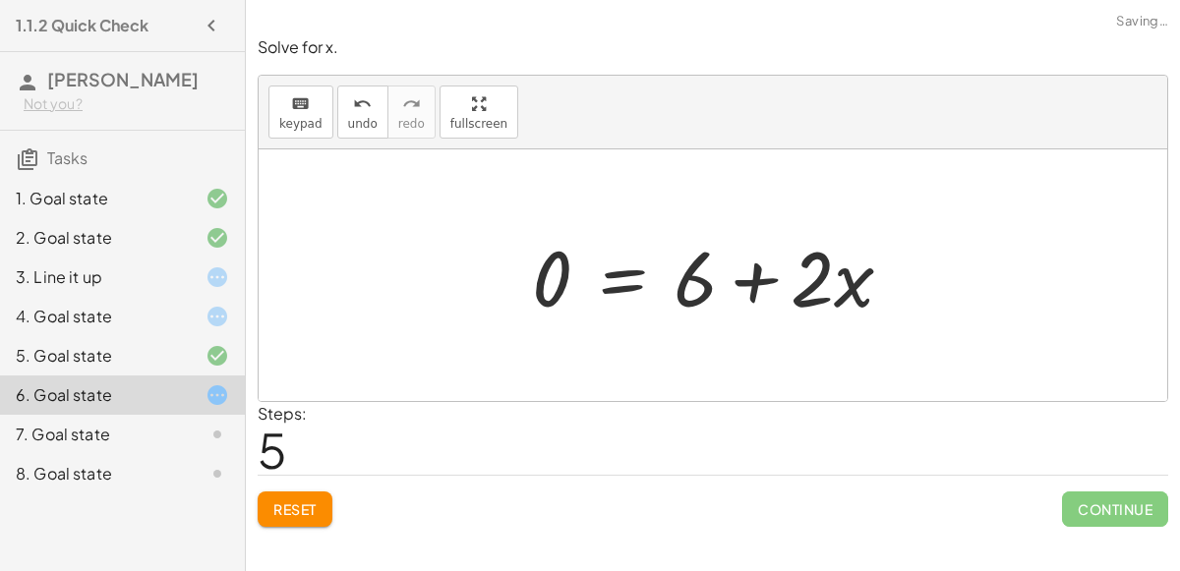
click at [759, 271] on div at bounding box center [720, 275] width 396 height 101
click at [568, 278] on div at bounding box center [720, 275] width 396 height 101
click at [152, 436] on div "7. Goal state" at bounding box center [95, 435] width 158 height 24
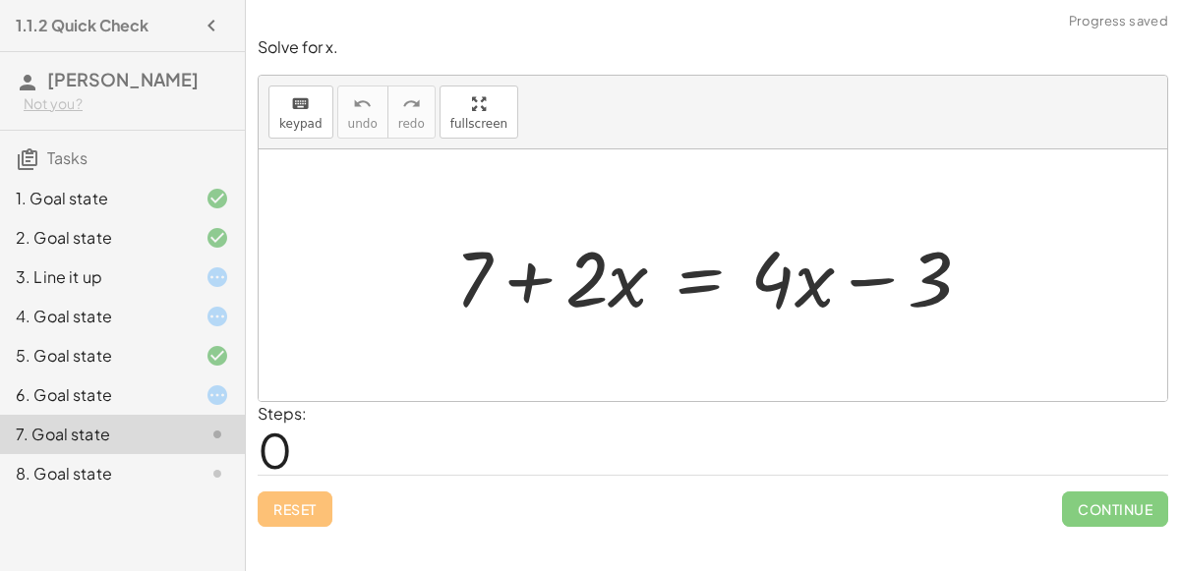
click at [63, 480] on div "8. Goal state" at bounding box center [95, 474] width 158 height 24
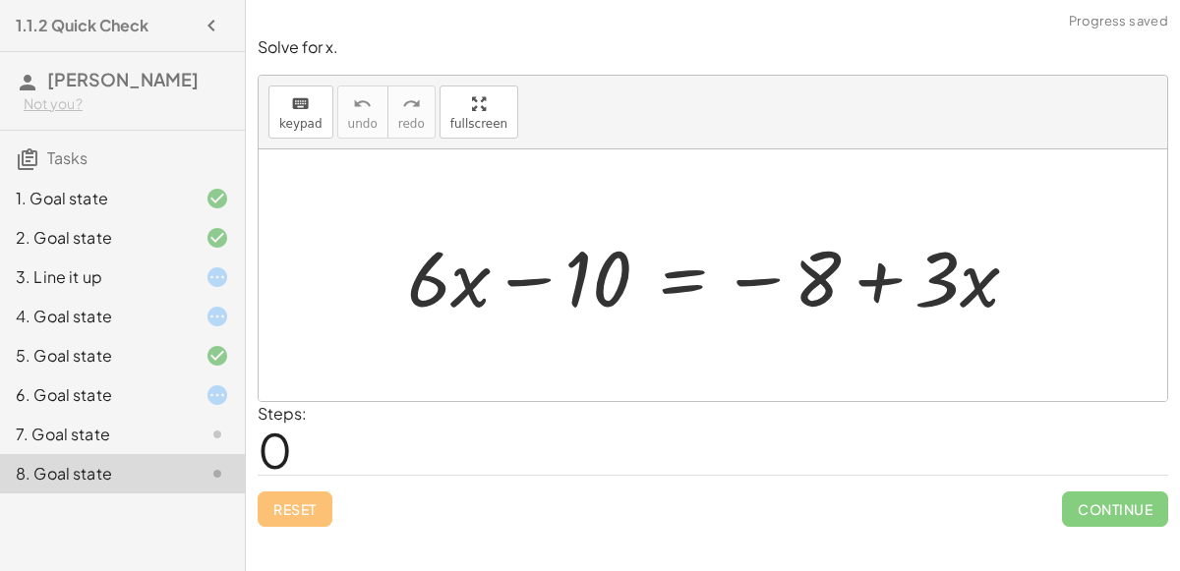
click at [113, 198] on div "1. Goal state" at bounding box center [95, 199] width 158 height 24
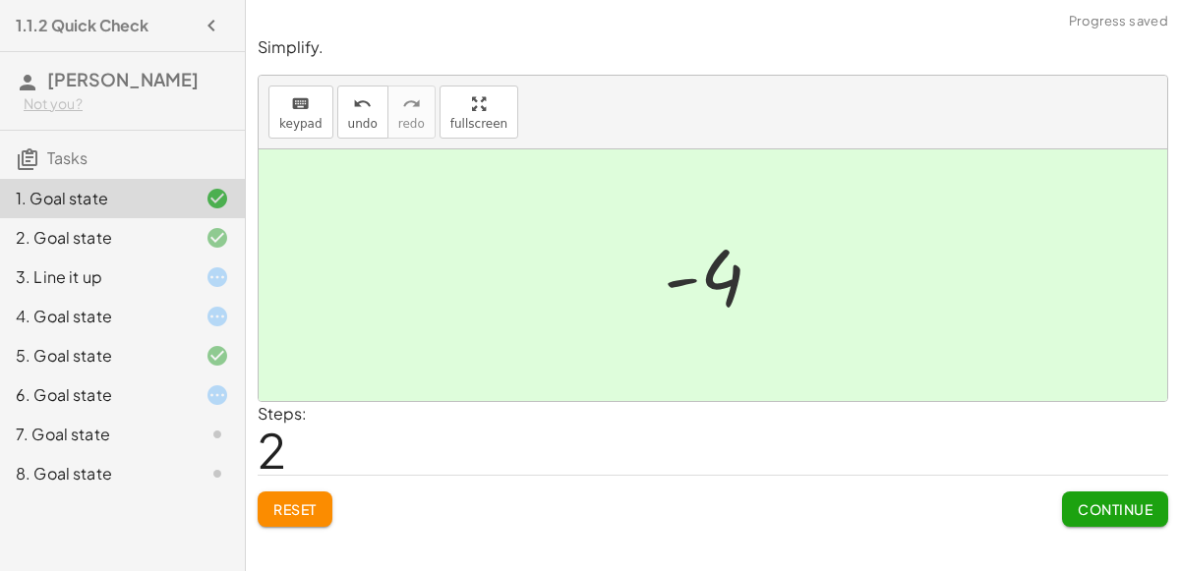
click at [136, 287] on div "3. Line it up" at bounding box center [95, 278] width 158 height 24
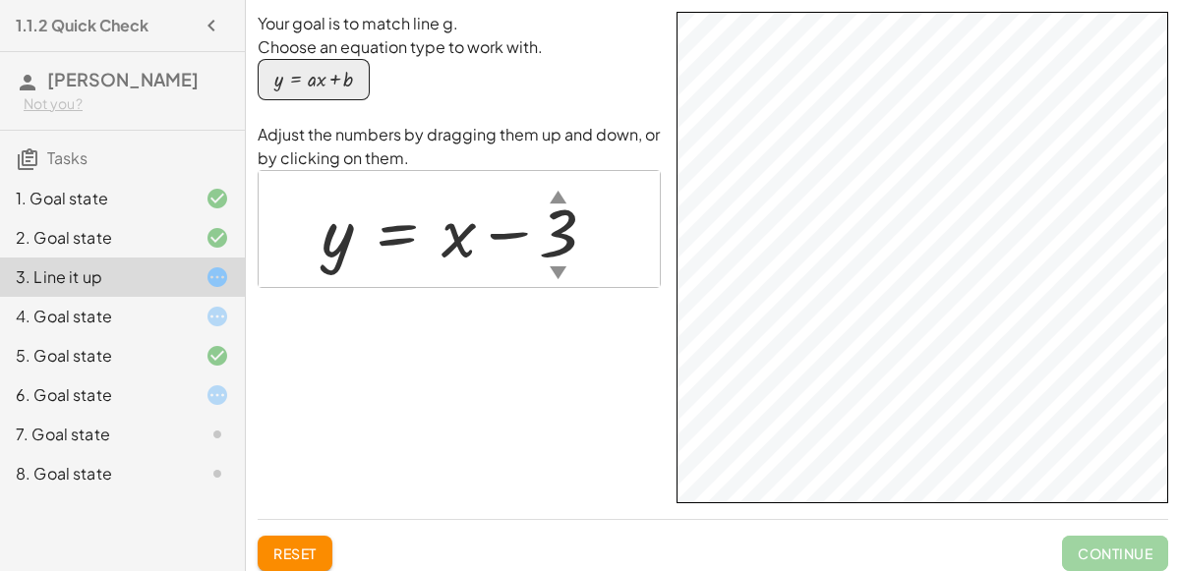
click at [453, 233] on div at bounding box center [467, 230] width 311 height 89
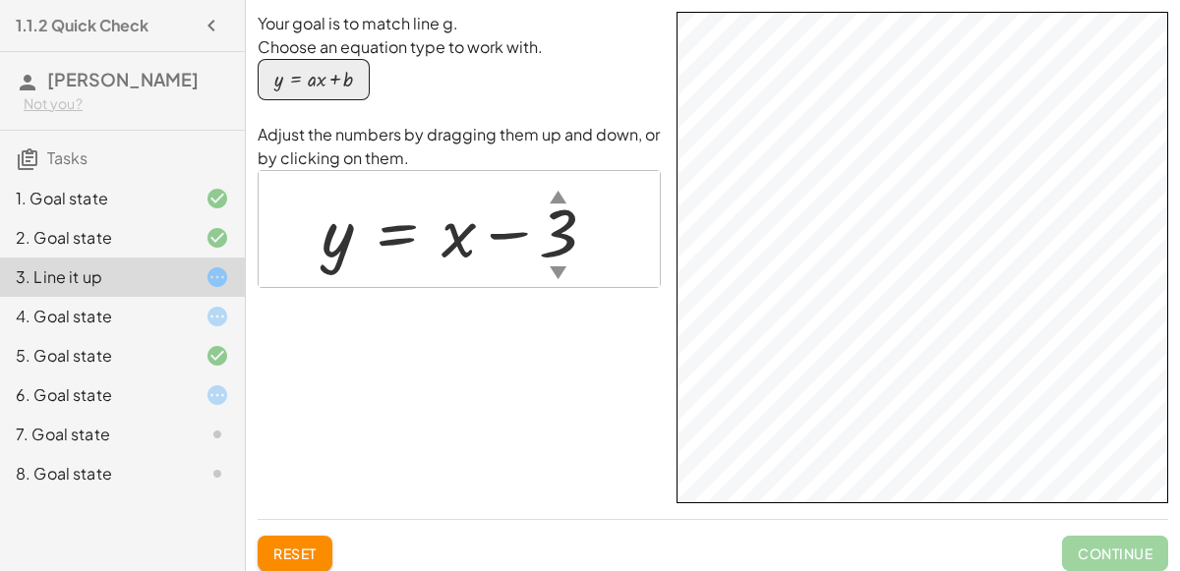
click at [453, 233] on div at bounding box center [467, 230] width 311 height 89
click at [554, 234] on div at bounding box center [467, 230] width 311 height 89
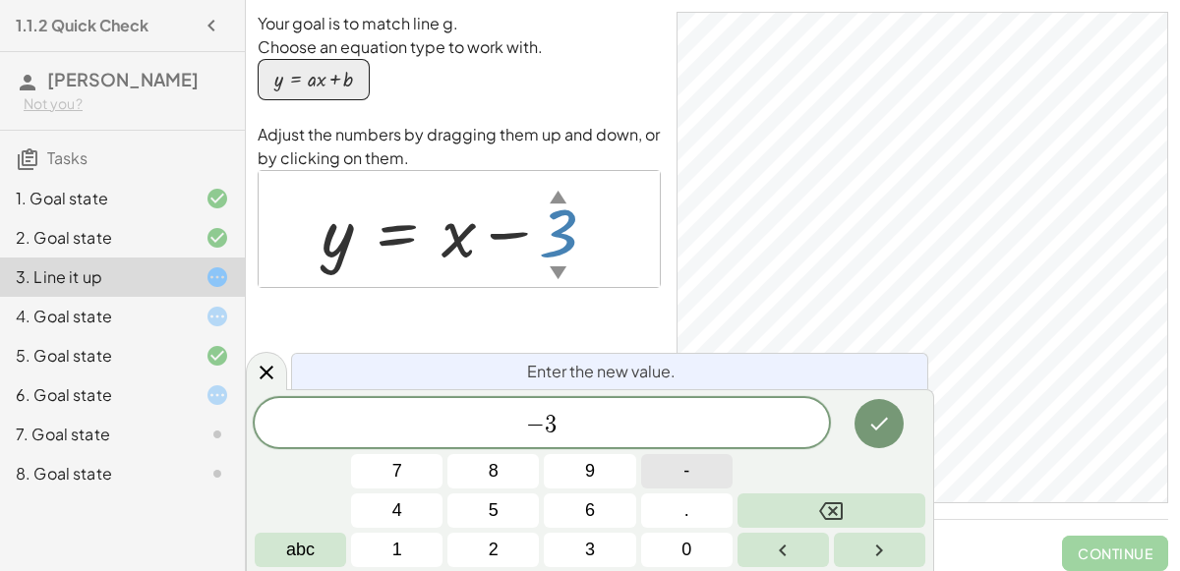
click at [674, 463] on button "-" at bounding box center [686, 471] width 91 height 34
click at [583, 483] on button "9" at bounding box center [589, 471] width 91 height 34
click at [497, 436] on span "− 3 ​" at bounding box center [542, 425] width 574 height 28
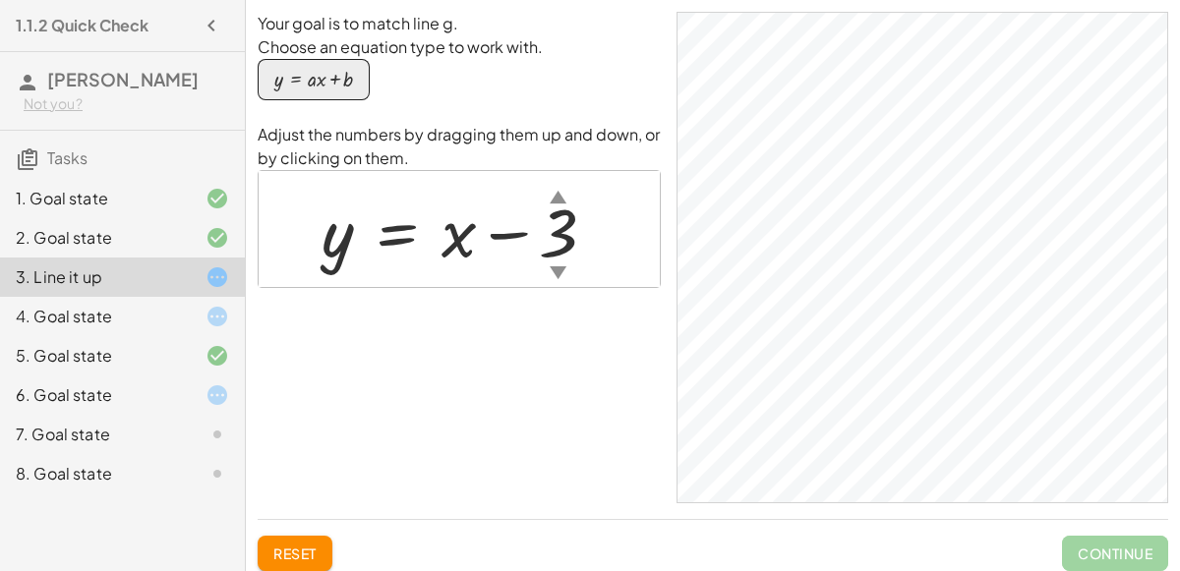
click at [451, 250] on div at bounding box center [467, 230] width 311 height 89
drag, startPoint x: 451, startPoint y: 250, endPoint x: 338, endPoint y: 246, distance: 113.2
click at [338, 246] on div at bounding box center [467, 230] width 311 height 89
drag, startPoint x: 338, startPoint y: 246, endPoint x: 490, endPoint y: 236, distance: 151.8
click at [490, 236] on div at bounding box center [467, 230] width 311 height 89
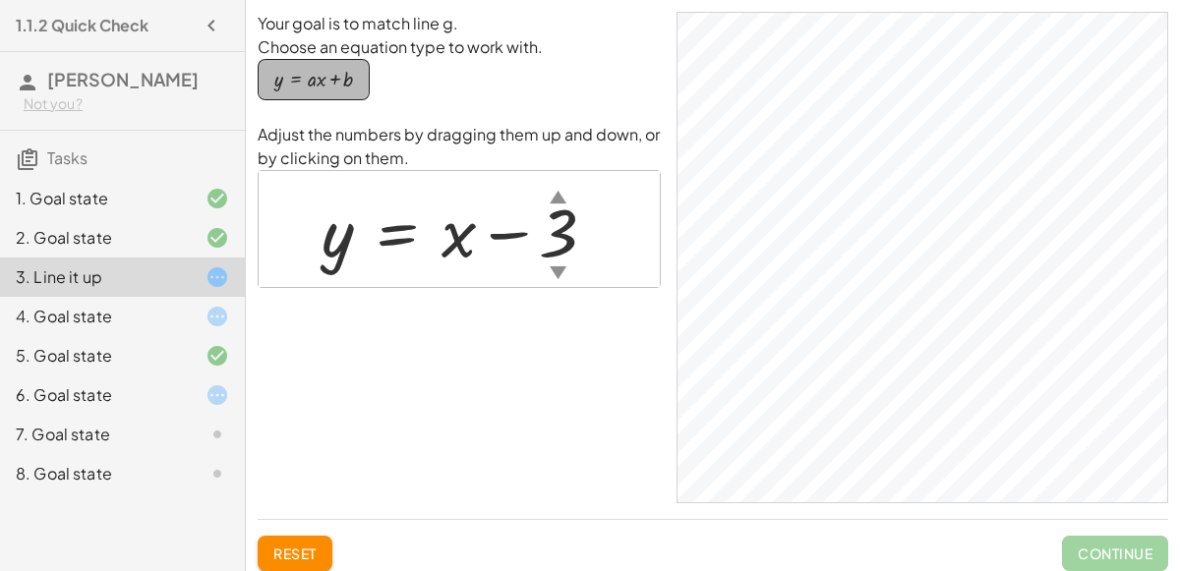
click at [327, 79] on div "button" at bounding box center [313, 80] width 79 height 22
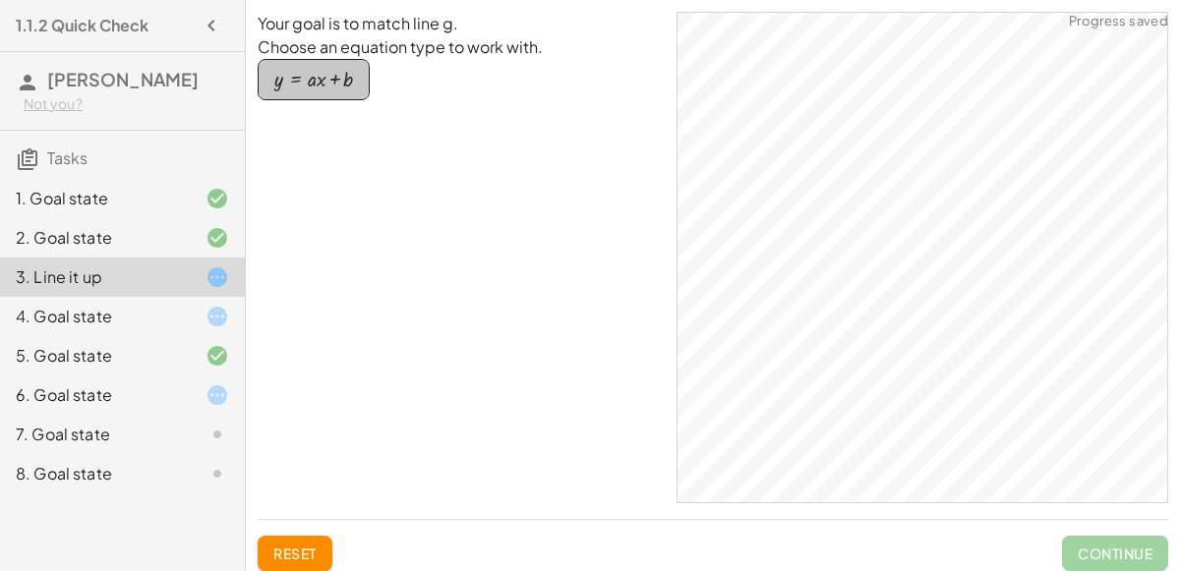
click at [327, 79] on div "button" at bounding box center [313, 80] width 79 height 22
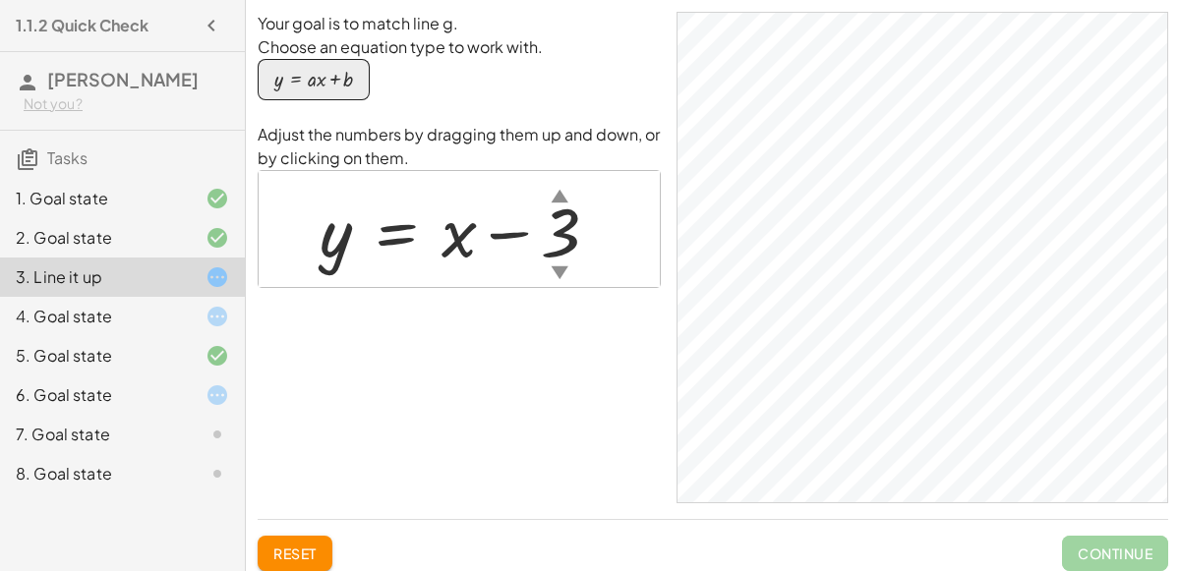
click at [151, 403] on div "6. Goal state" at bounding box center [95, 396] width 158 height 24
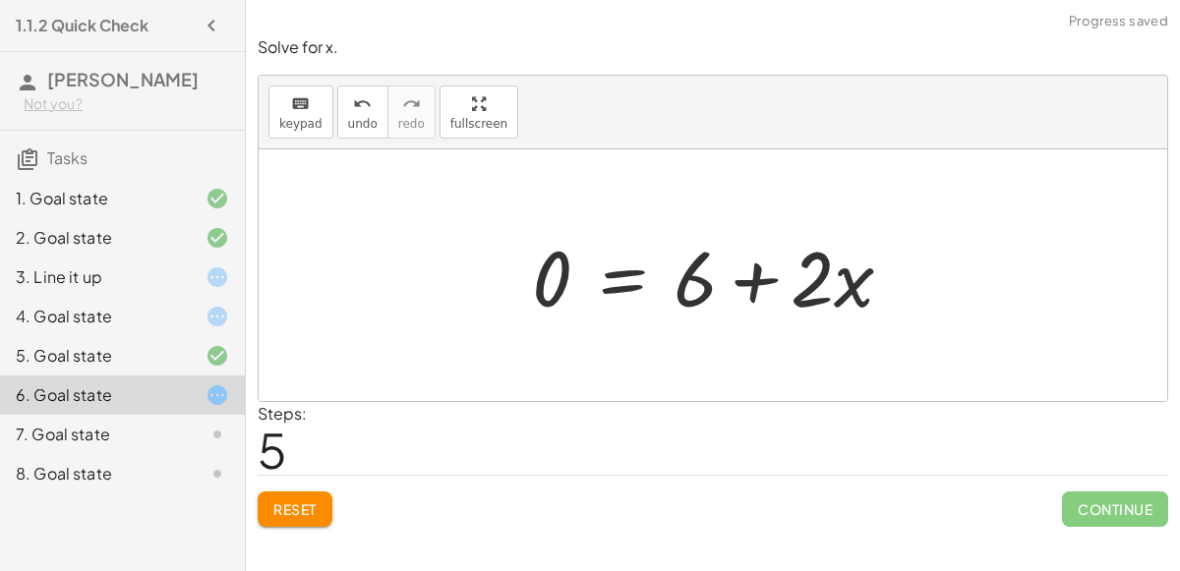
click at [312, 517] on button "Reset" at bounding box center [295, 509] width 75 height 35
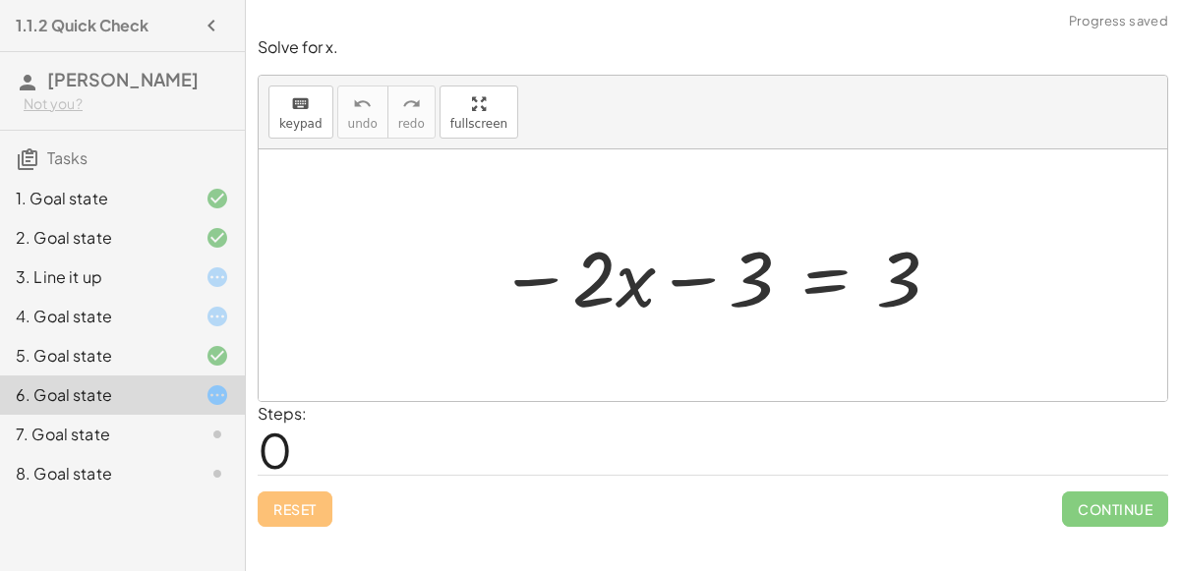
click at [127, 270] on div "3. Line it up" at bounding box center [95, 278] width 158 height 24
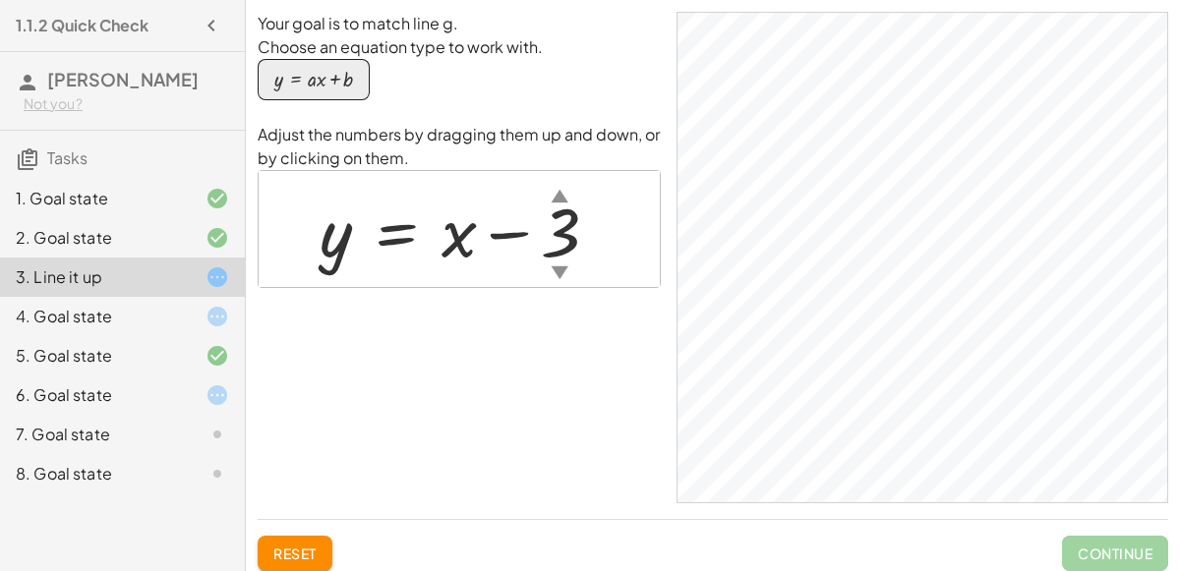
click at [136, 312] on div "4. Goal state" at bounding box center [95, 317] width 158 height 24
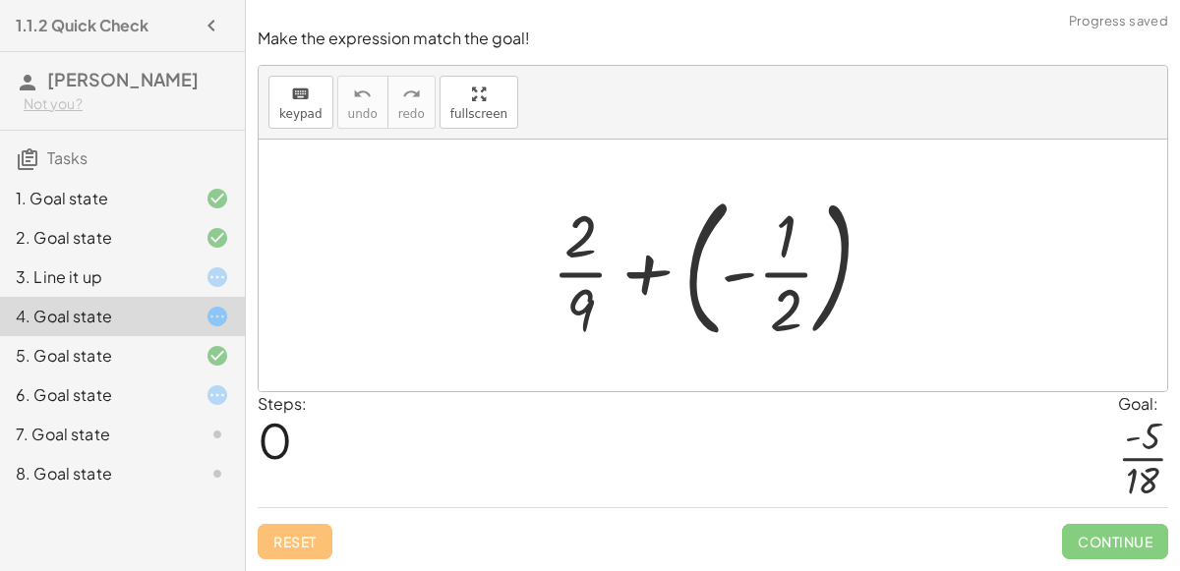
click at [732, 280] on div at bounding box center [720, 265] width 357 height 163
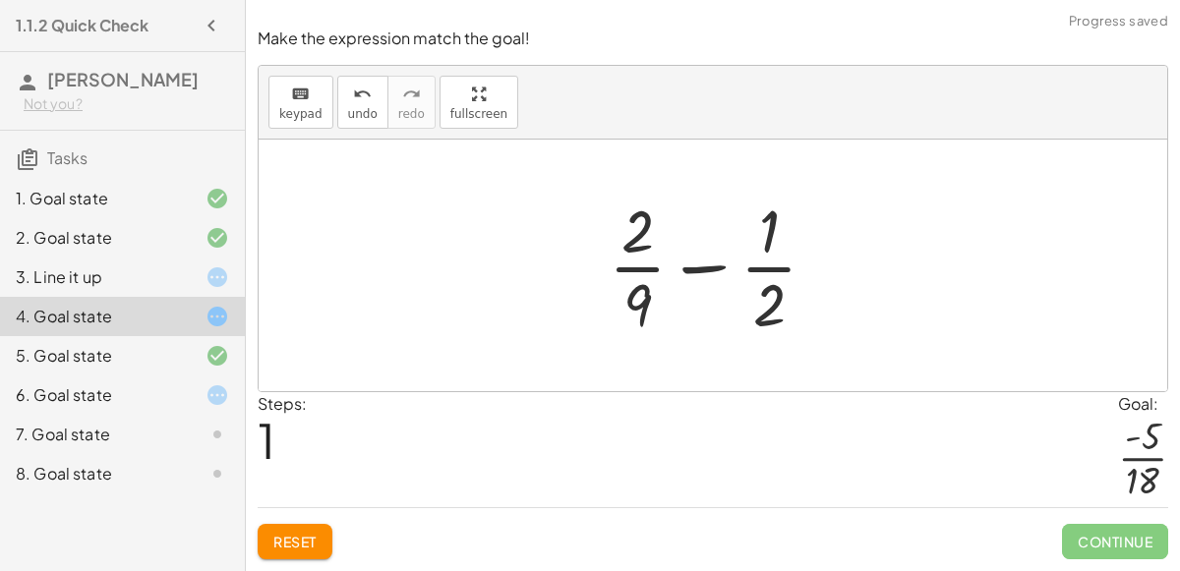
click at [709, 270] on div at bounding box center [721, 265] width 244 height 151
click at [759, 328] on div at bounding box center [721, 265] width 244 height 151
click at [759, 326] on div at bounding box center [721, 265] width 244 height 151
click at [769, 305] on div at bounding box center [721, 265] width 244 height 151
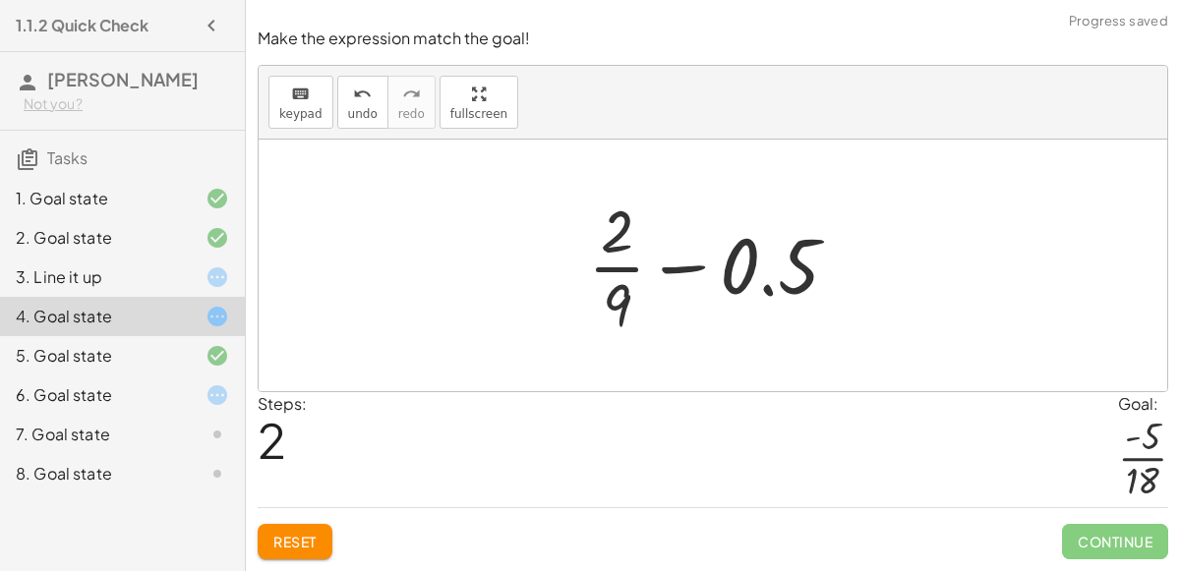
click at [771, 284] on div at bounding box center [721, 265] width 286 height 151
click at [600, 292] on div at bounding box center [721, 265] width 286 height 151
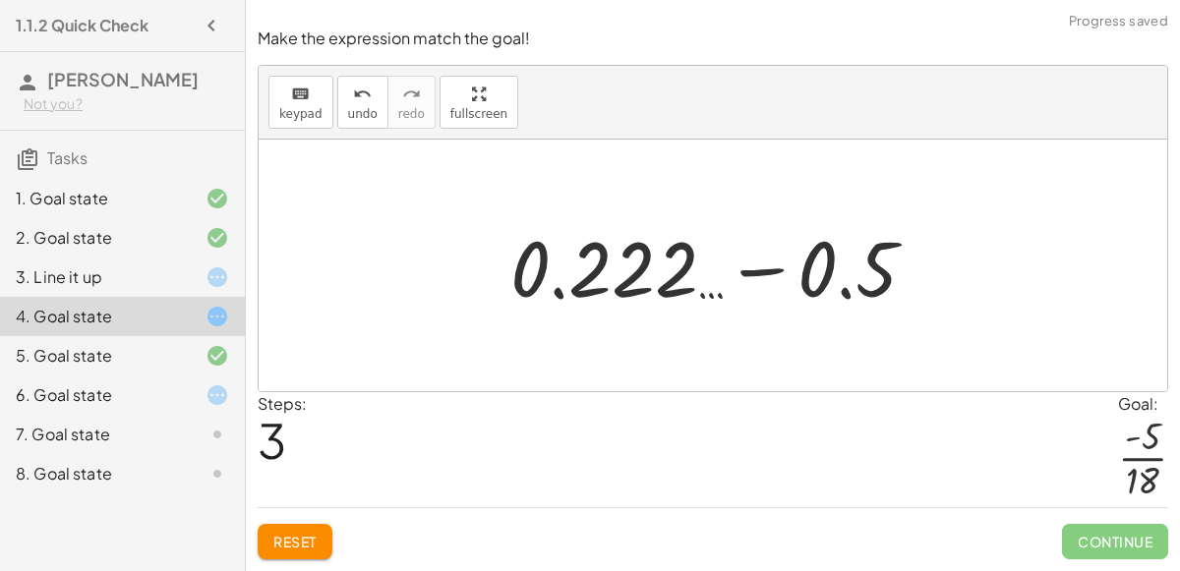
click at [759, 271] on div at bounding box center [722, 265] width 442 height 101
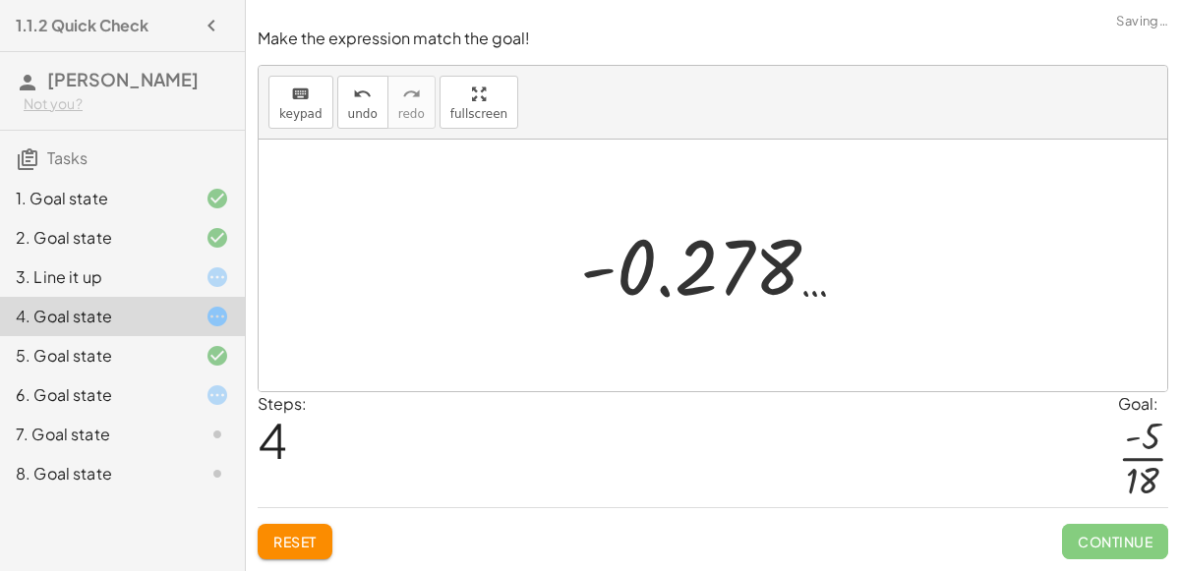
click at [706, 279] on div at bounding box center [720, 265] width 301 height 97
click at [671, 271] on div at bounding box center [720, 265] width 301 height 97
click at [701, 281] on div at bounding box center [720, 265] width 301 height 97
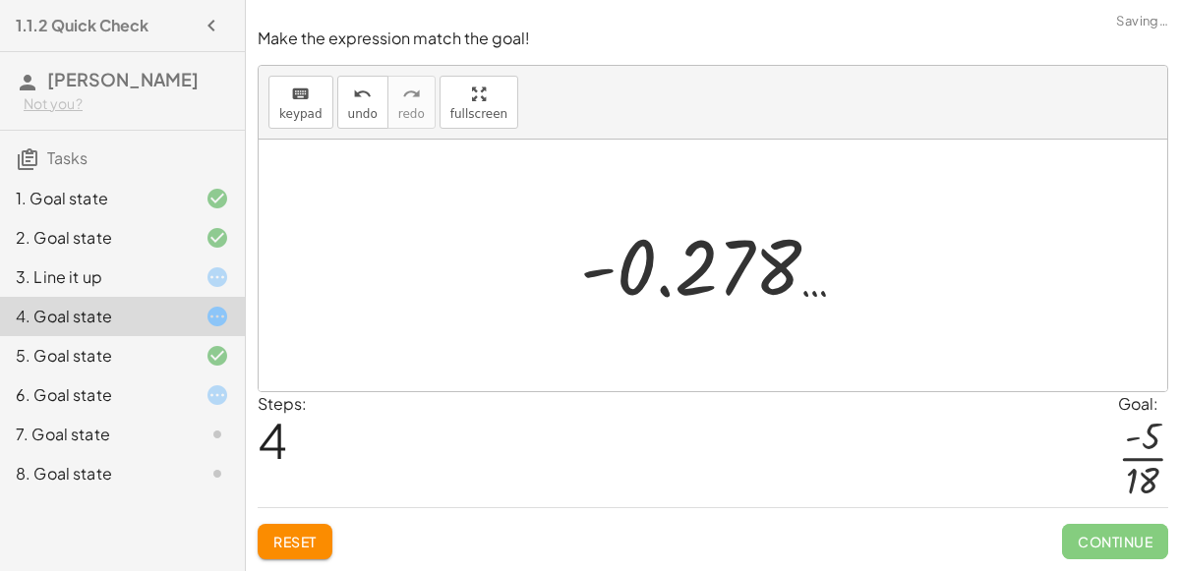
click at [701, 281] on div at bounding box center [720, 265] width 301 height 97
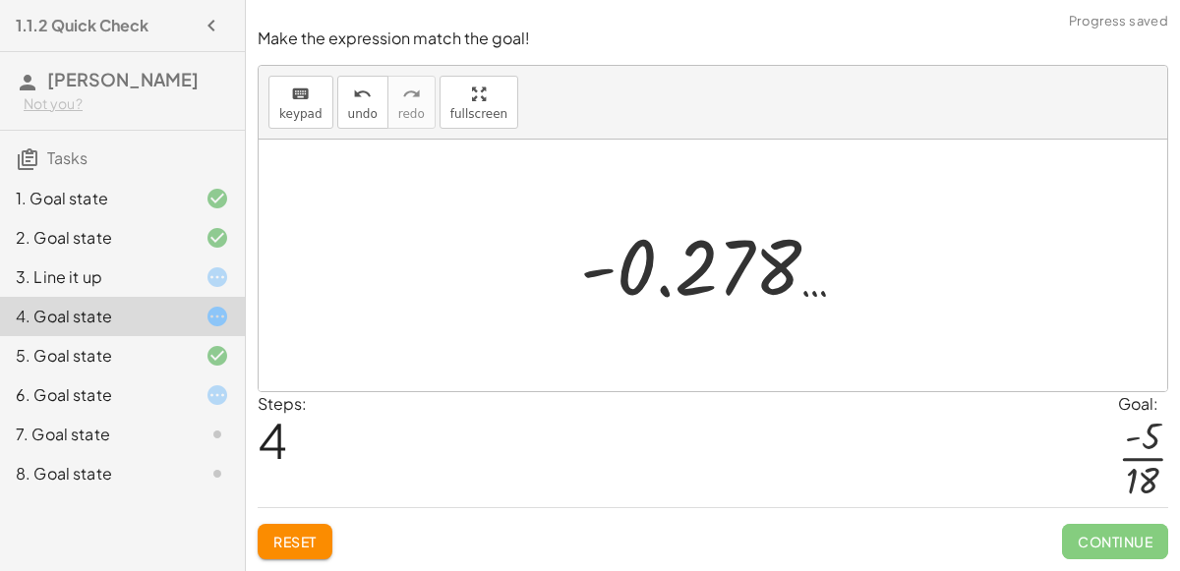
click at [701, 281] on div at bounding box center [720, 265] width 301 height 97
click at [633, 268] on div at bounding box center [720, 265] width 301 height 97
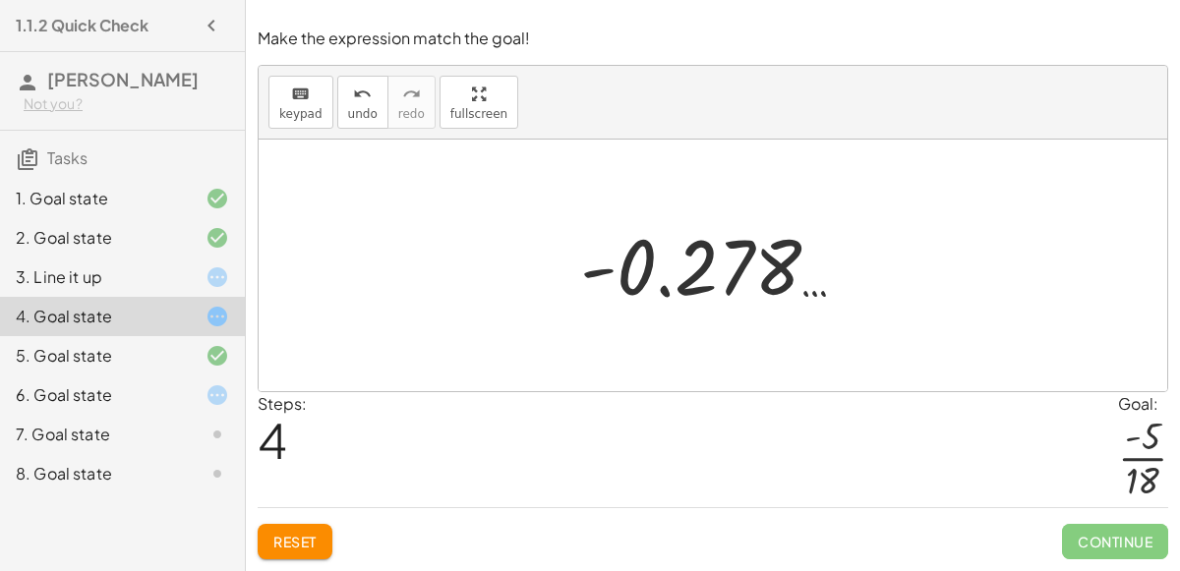
click at [295, 537] on span "Reset" at bounding box center [294, 542] width 43 height 18
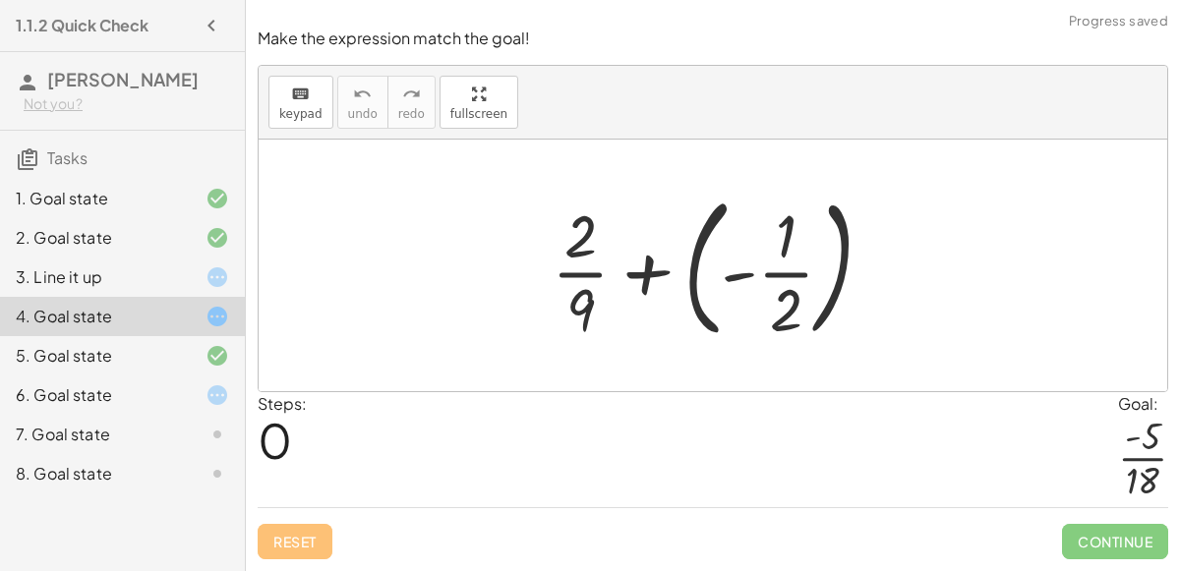
click at [785, 275] on div at bounding box center [720, 265] width 357 height 163
click at [694, 262] on div at bounding box center [720, 265] width 357 height 163
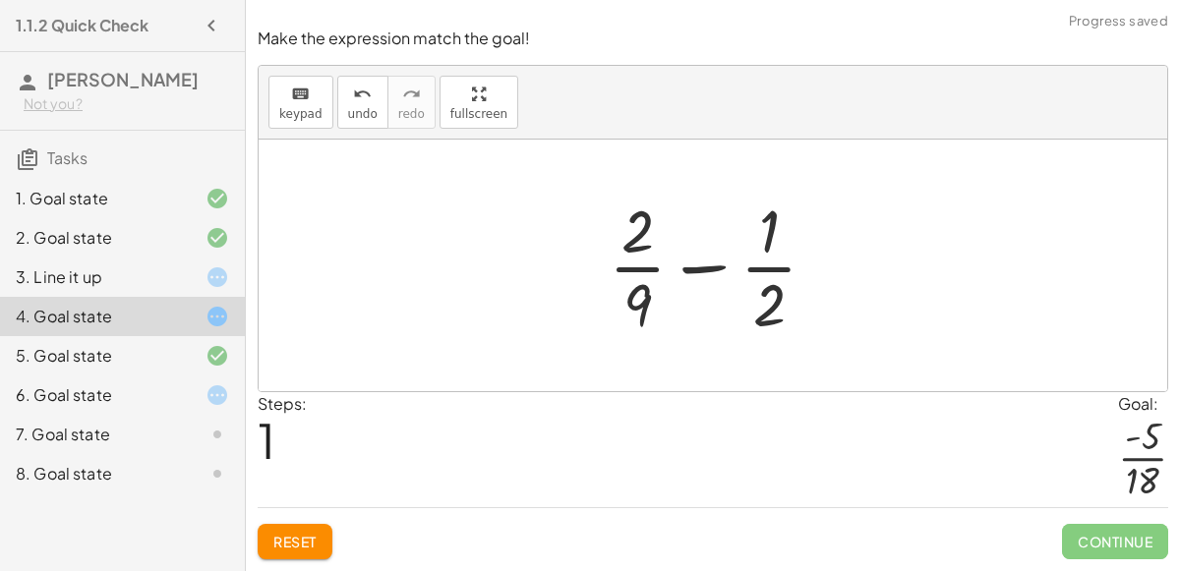
click at [773, 299] on div at bounding box center [721, 265] width 244 height 151
click at [587, 301] on div "+ · 2 · 9 + ( - · 1 · 2 ) + · 2 · 9 · 1 · 2 −" at bounding box center [713, 265] width 268 height 161
drag, startPoint x: 772, startPoint y: 292, endPoint x: 627, endPoint y: 282, distance: 144.9
click at [627, 282] on div at bounding box center [721, 265] width 244 height 151
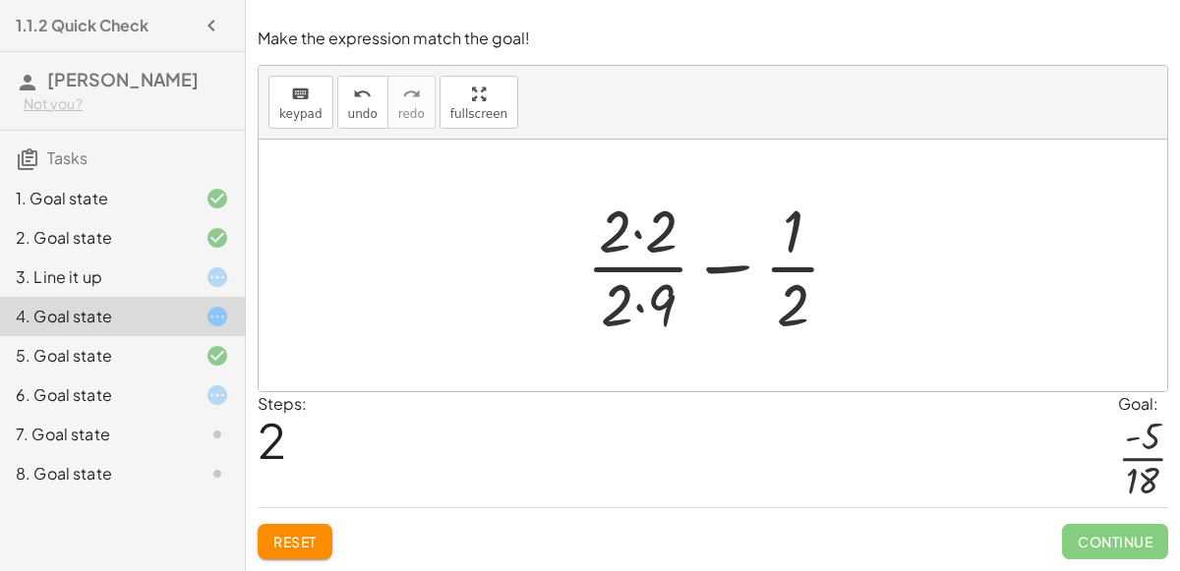
click at [642, 307] on div at bounding box center [721, 265] width 290 height 151
click at [636, 236] on div at bounding box center [721, 265] width 290 height 151
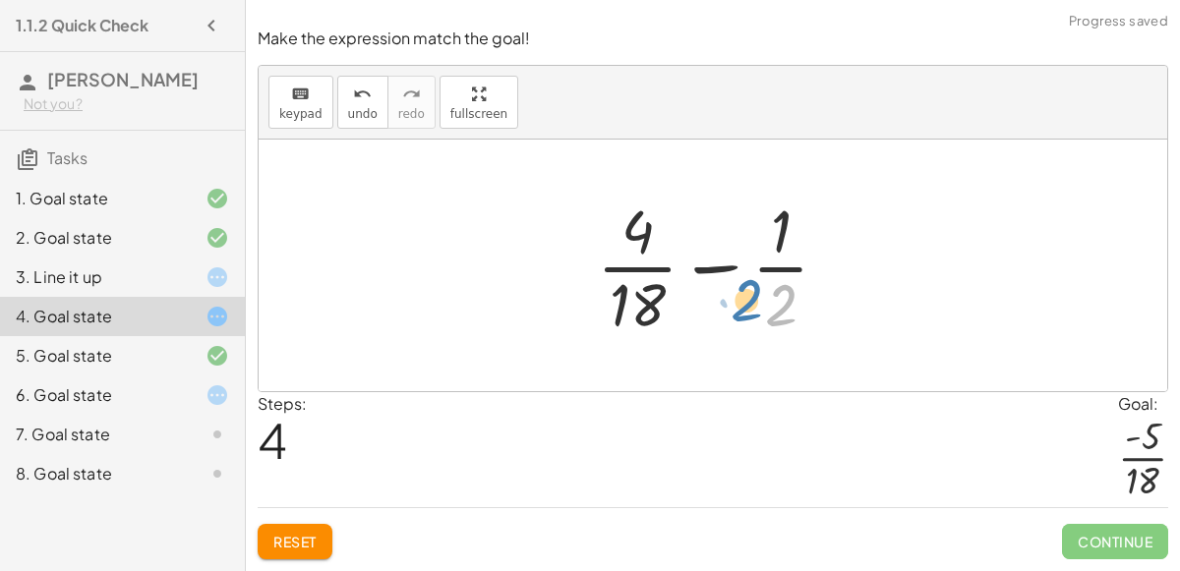
drag, startPoint x: 776, startPoint y: 304, endPoint x: 742, endPoint y: 299, distance: 34.8
click at [742, 299] on div at bounding box center [720, 265] width 267 height 151
drag, startPoint x: 784, startPoint y: 309, endPoint x: 829, endPoint y: 308, distance: 45.2
click at [829, 308] on div at bounding box center [720, 265] width 267 height 151
click at [799, 300] on div at bounding box center [720, 265] width 267 height 151
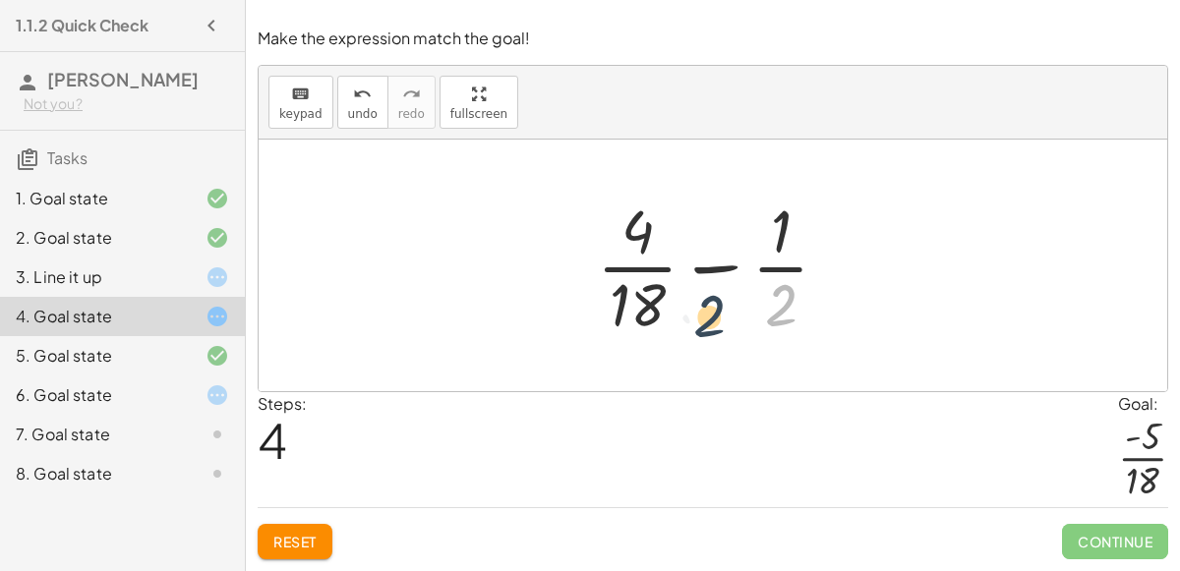
drag, startPoint x: 785, startPoint y: 298, endPoint x: 714, endPoint y: 308, distance: 71.5
click at [714, 308] on div at bounding box center [720, 265] width 267 height 151
drag, startPoint x: 776, startPoint y: 316, endPoint x: 830, endPoint y: 309, distance: 54.5
click at [830, 309] on div at bounding box center [720, 265] width 267 height 151
click at [785, 325] on div at bounding box center [720, 265] width 267 height 151
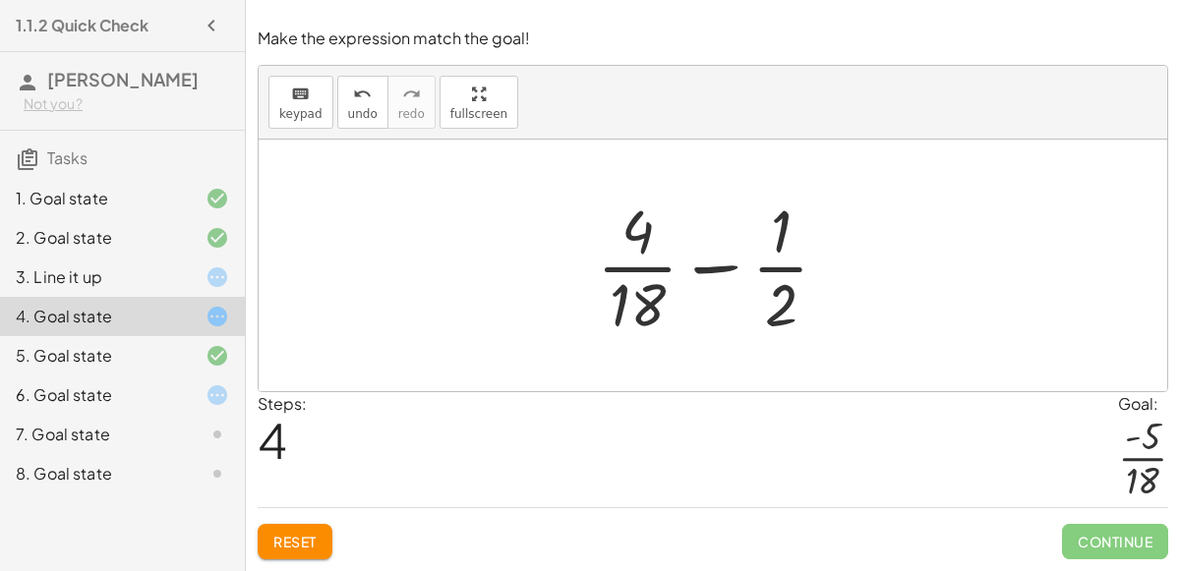
click at [785, 324] on div at bounding box center [720, 265] width 267 height 151
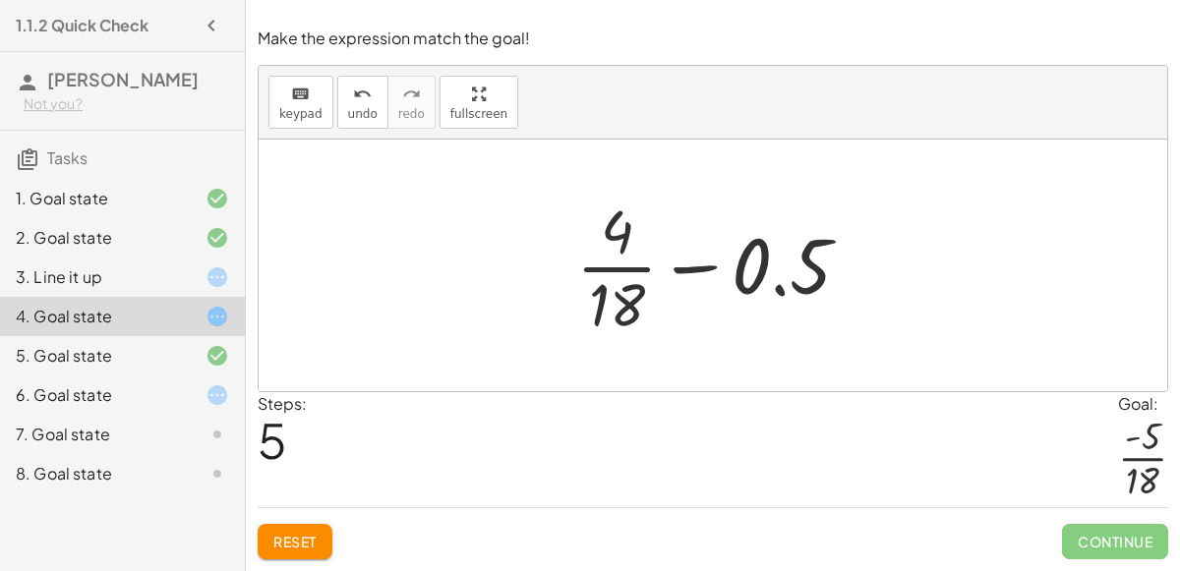
click at [732, 270] on div at bounding box center [720, 265] width 309 height 151
click at [732, 270] on div at bounding box center [721, 265] width 380 height 151
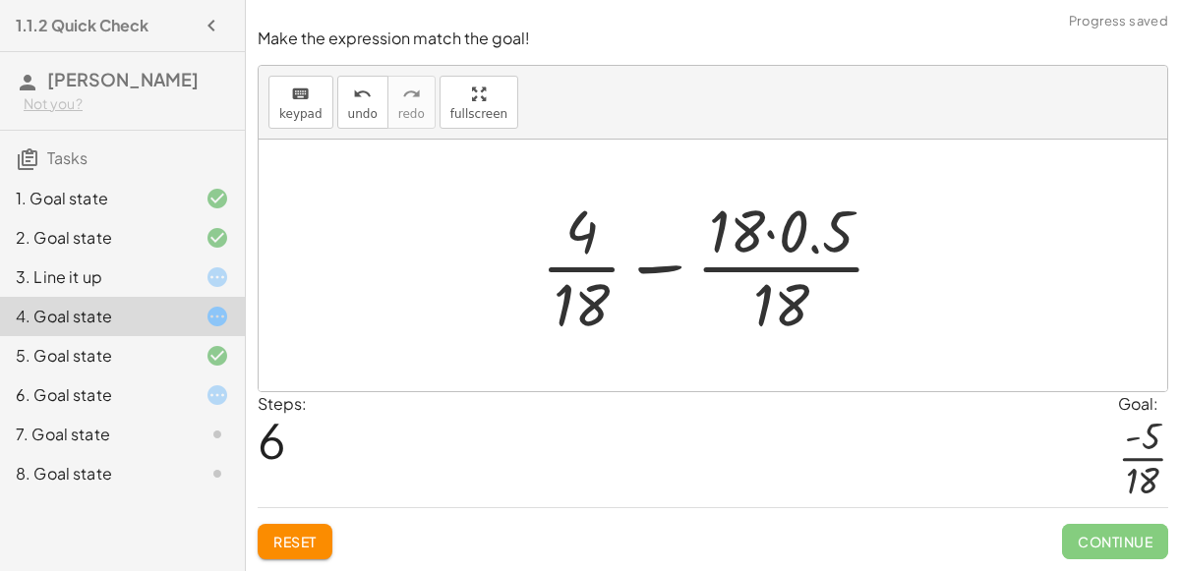
click at [732, 270] on div at bounding box center [721, 265] width 380 height 151
click at [360, 105] on icon "undo" at bounding box center [362, 95] width 19 height 24
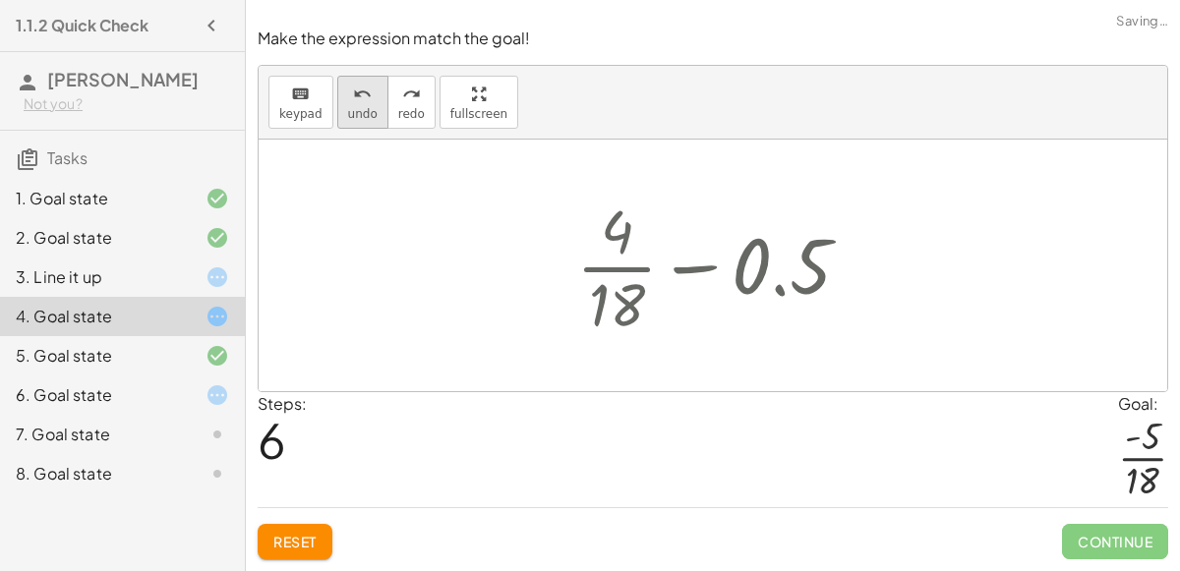
click at [360, 105] on icon "undo" at bounding box center [362, 95] width 19 height 24
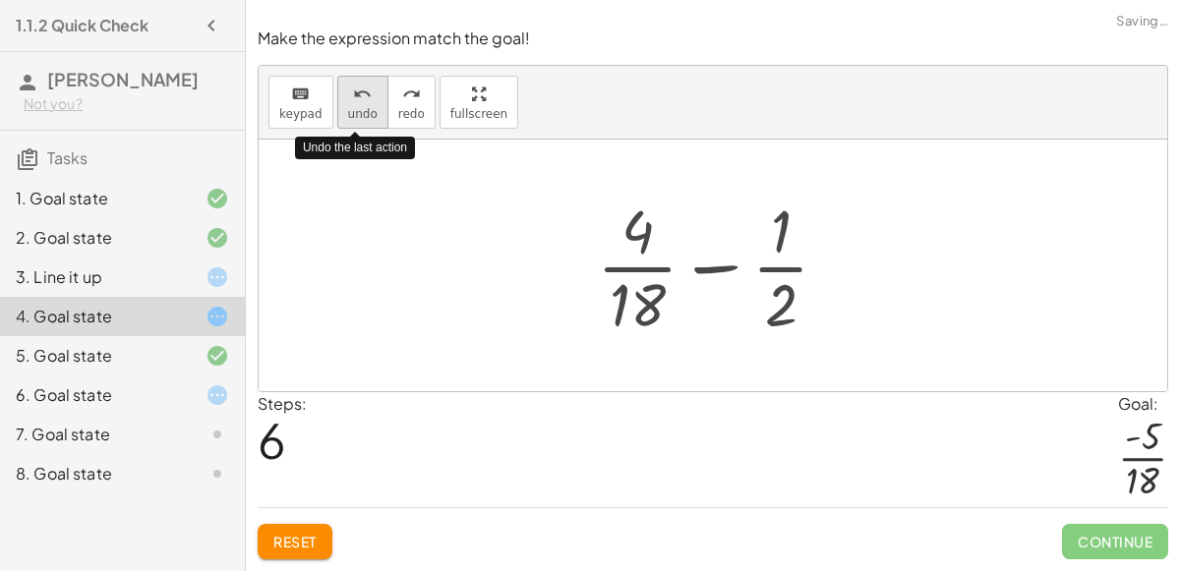
click at [360, 105] on icon "undo" at bounding box center [362, 95] width 19 height 24
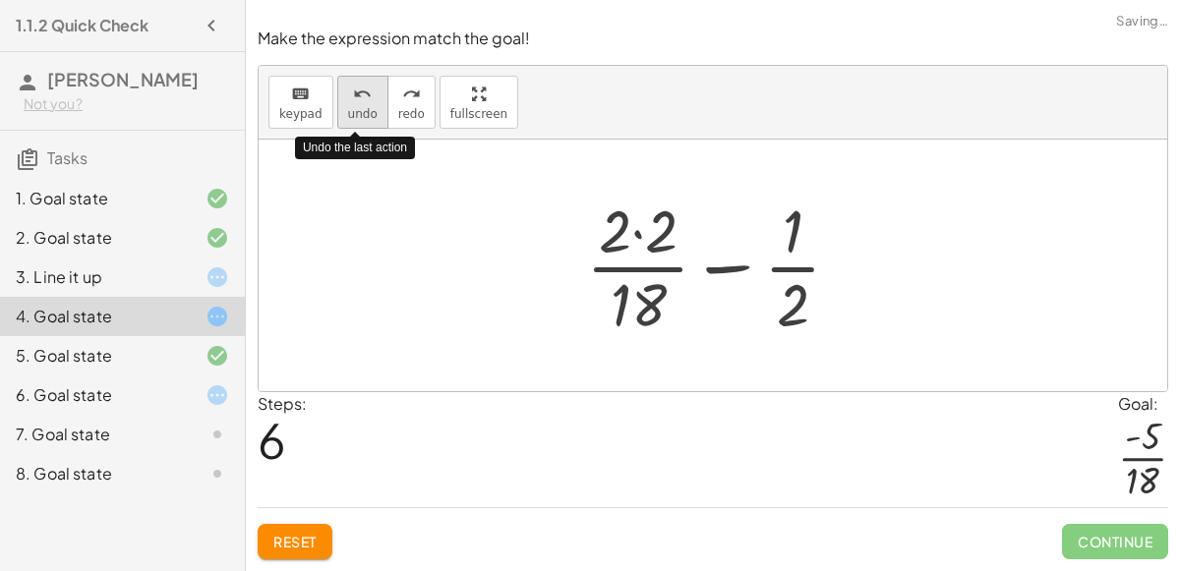
click at [360, 105] on icon "undo" at bounding box center [362, 95] width 19 height 24
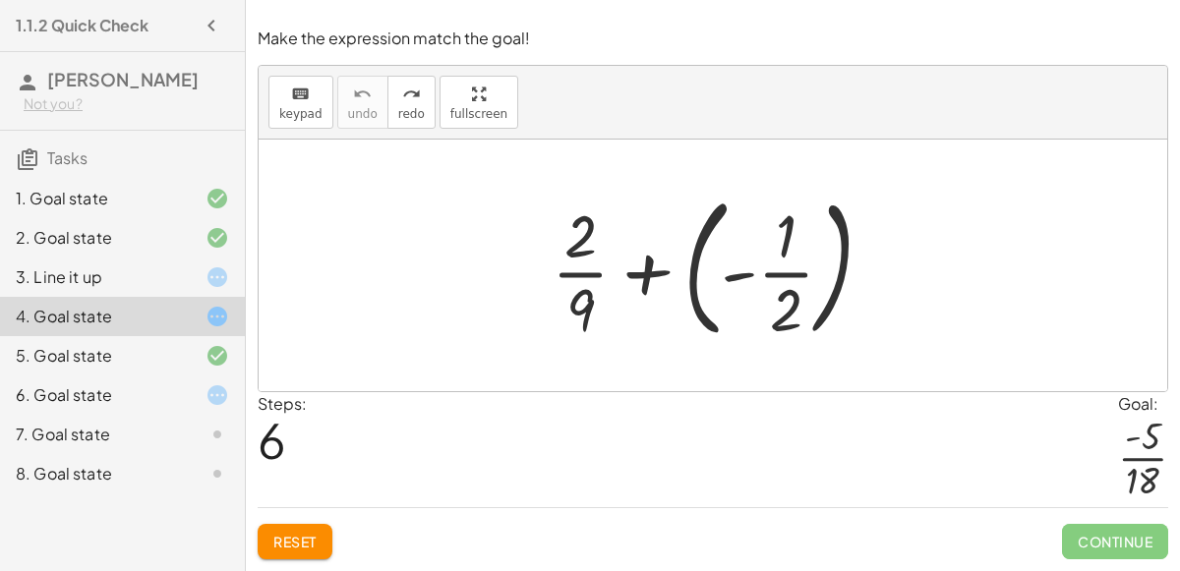
click at [697, 253] on div at bounding box center [720, 265] width 357 height 163
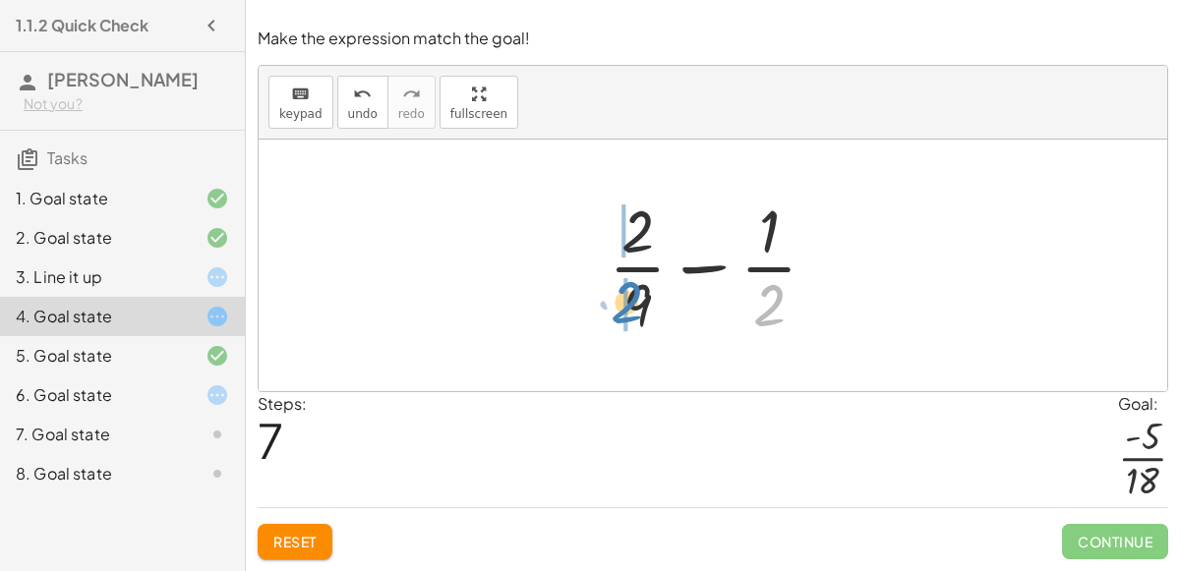
drag, startPoint x: 765, startPoint y: 314, endPoint x: 623, endPoint y: 311, distance: 142.6
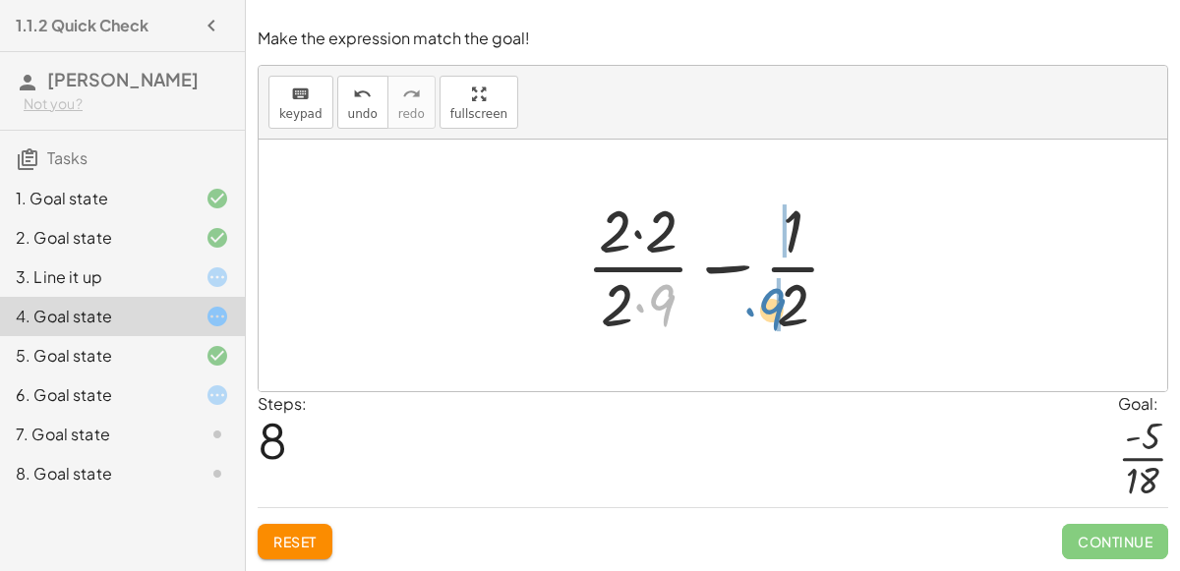
drag, startPoint x: 661, startPoint y: 299, endPoint x: 771, endPoint y: 303, distance: 110.2
click at [771, 303] on div at bounding box center [721, 265] width 290 height 151
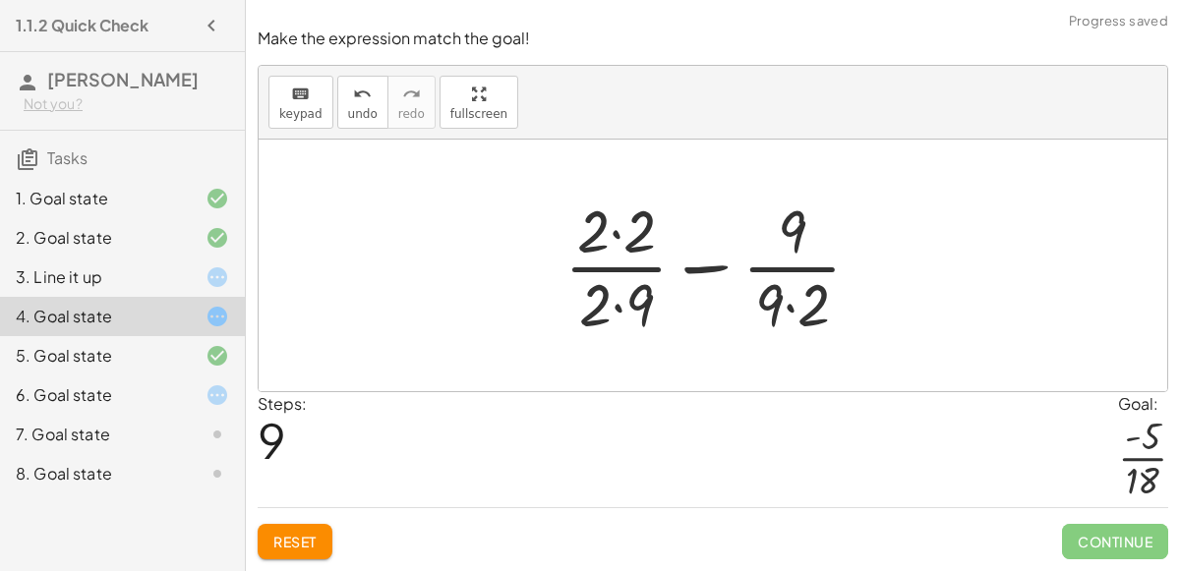
click at [789, 304] on div at bounding box center [721, 265] width 332 height 151
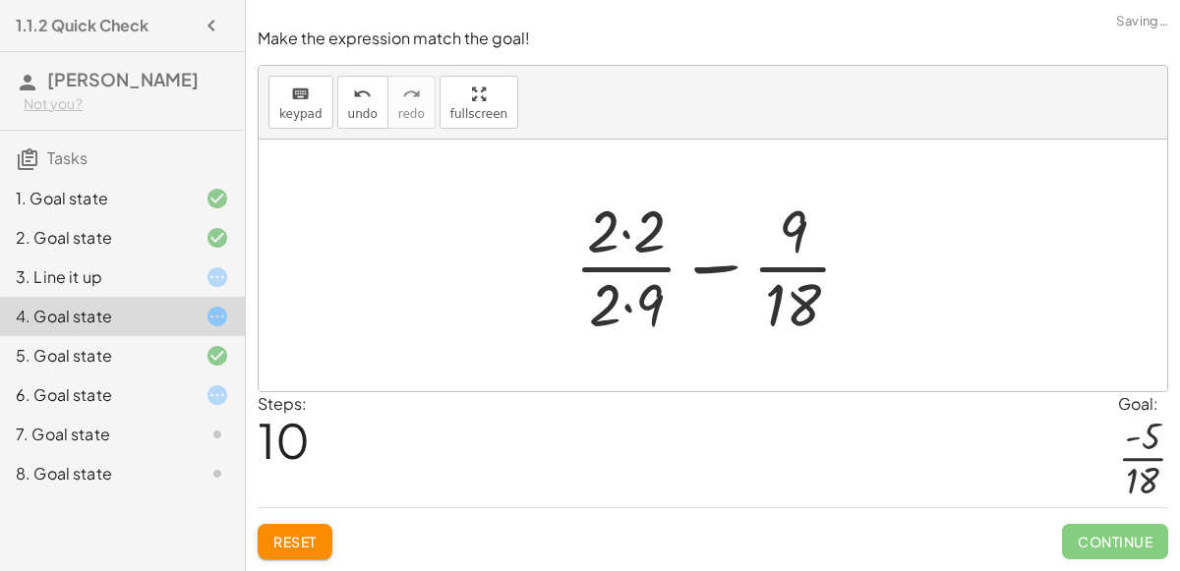
click at [623, 310] on div at bounding box center [721, 265] width 314 height 151
click at [624, 244] on div at bounding box center [721, 265] width 314 height 151
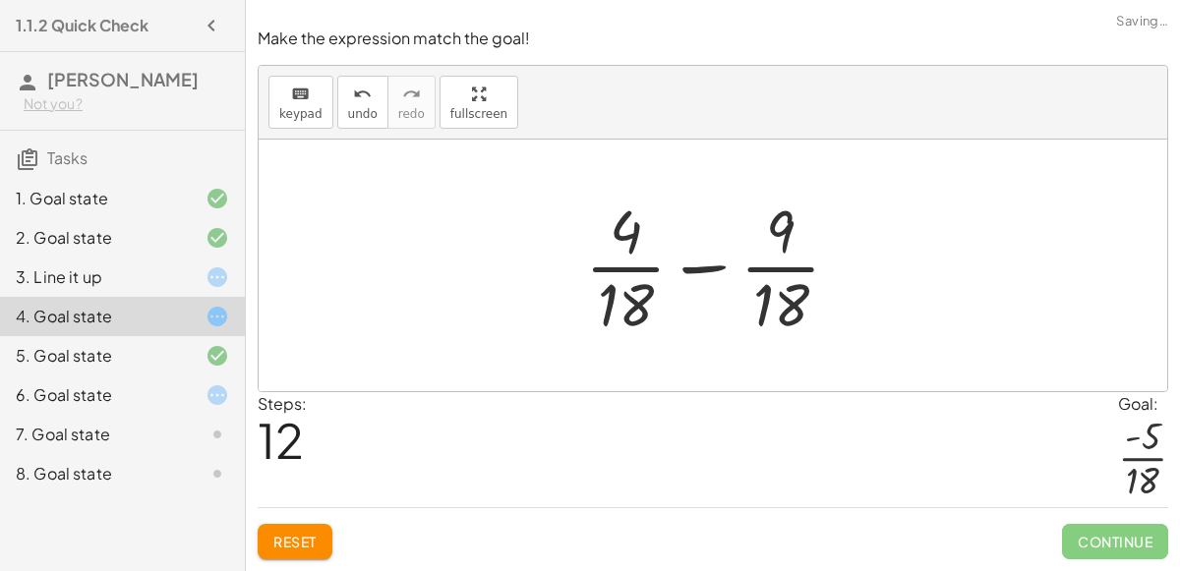
click at [691, 273] on div at bounding box center [720, 265] width 290 height 151
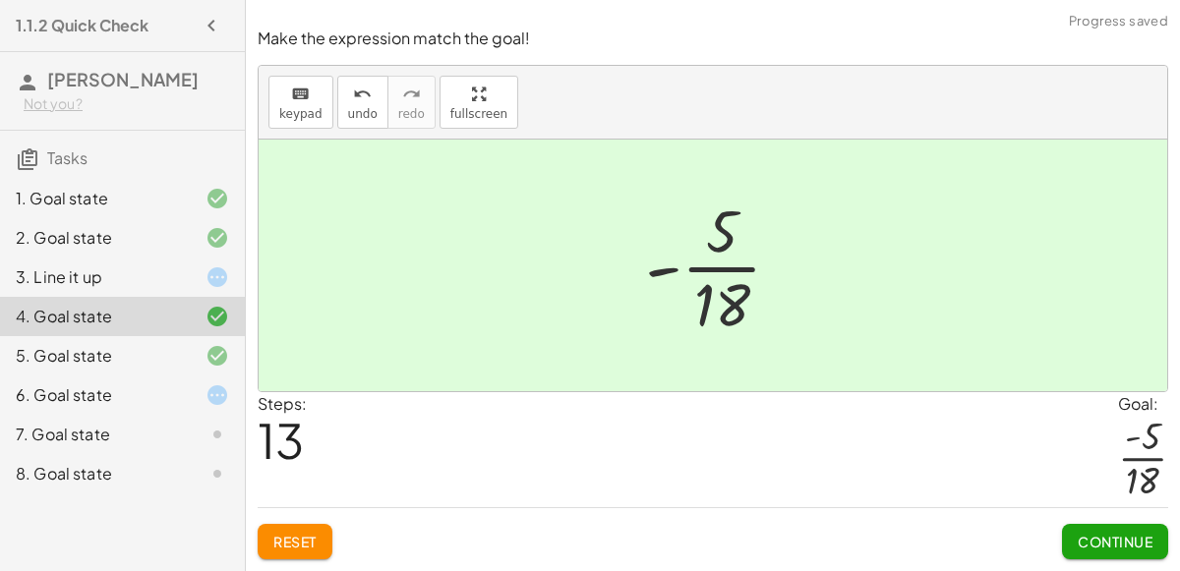
click at [1098, 547] on span "Continue" at bounding box center [1115, 542] width 75 height 18
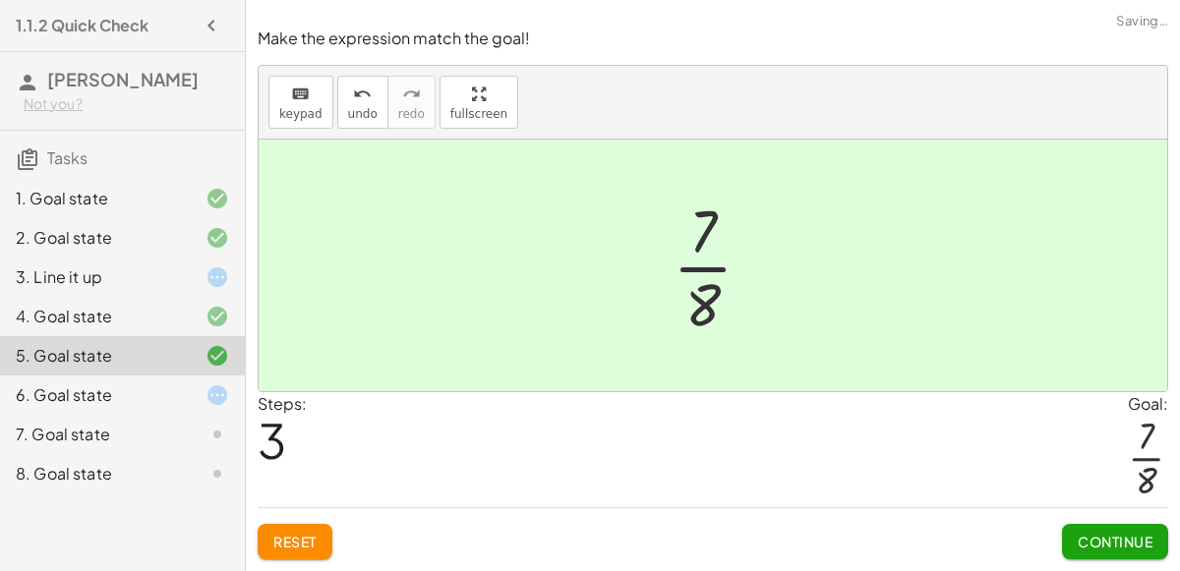
click at [1098, 547] on span "Continue" at bounding box center [1115, 542] width 75 height 18
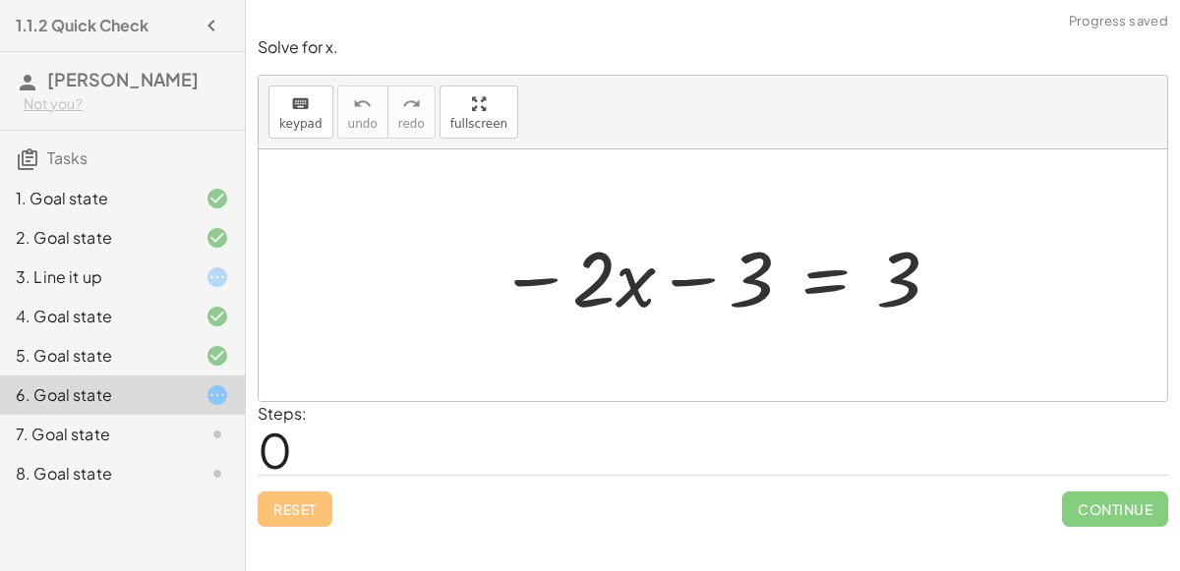
click at [814, 271] on div at bounding box center [720, 275] width 463 height 101
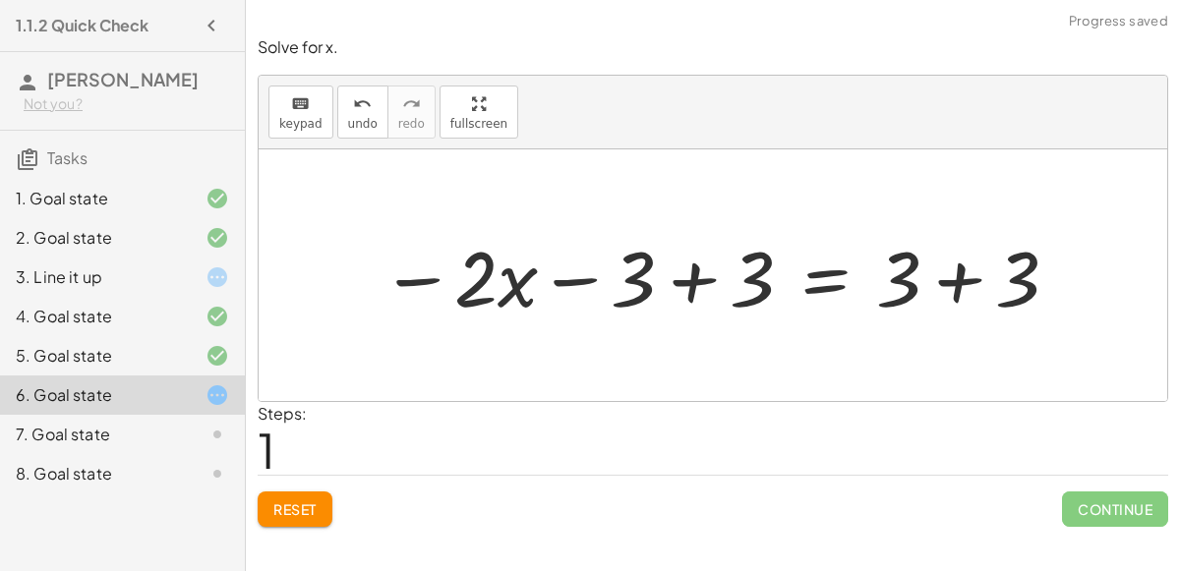
click at [688, 268] on div at bounding box center [721, 275] width 700 height 101
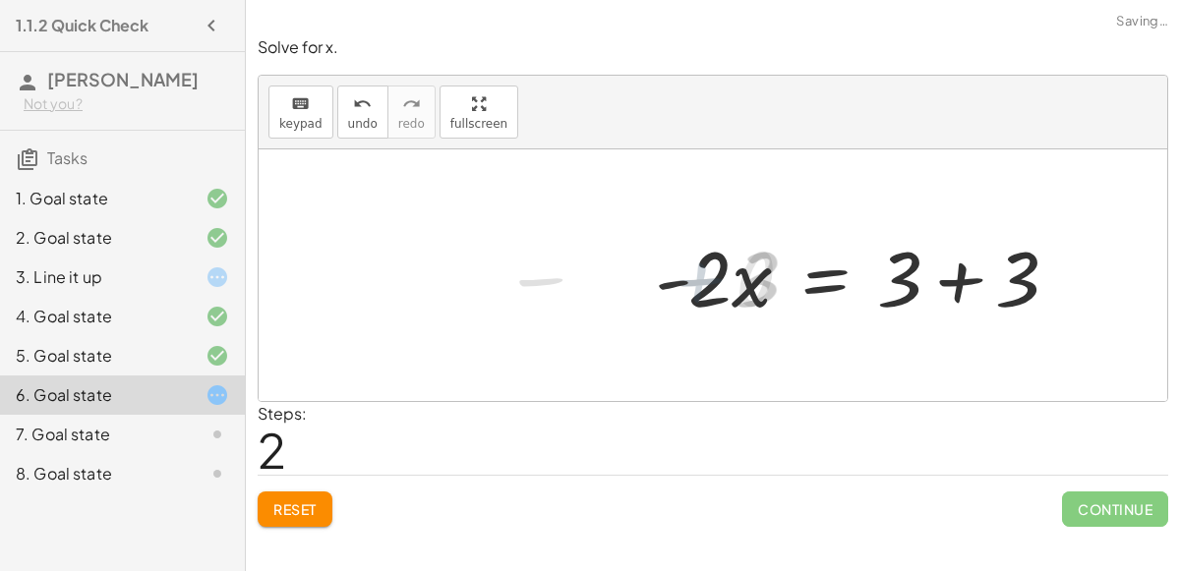
click at [964, 284] on div at bounding box center [865, 275] width 440 height 101
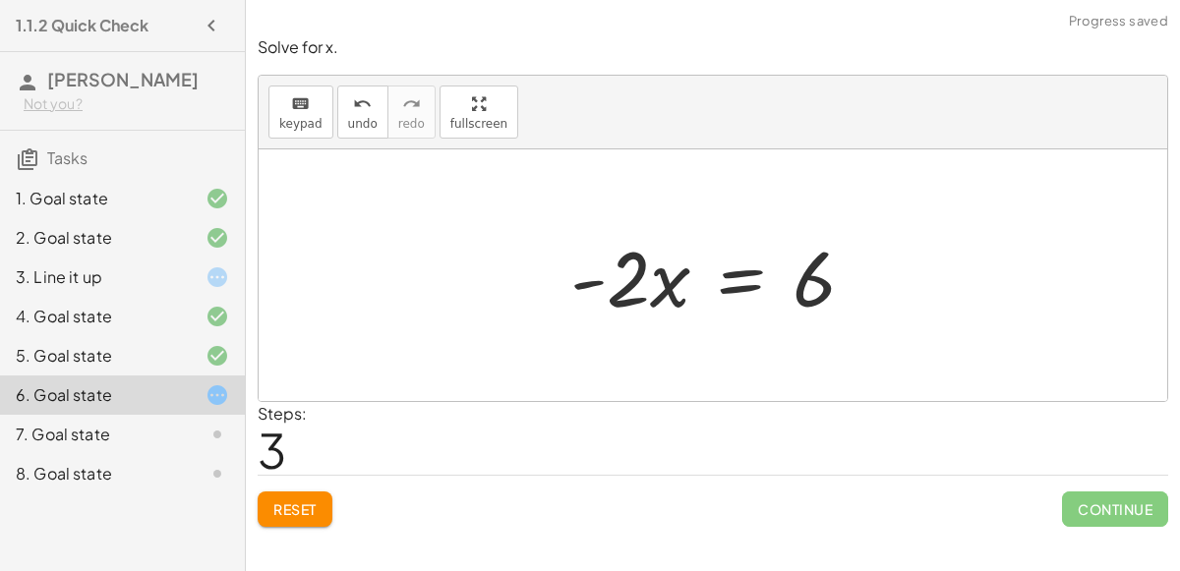
click at [730, 290] on div at bounding box center [721, 275] width 320 height 101
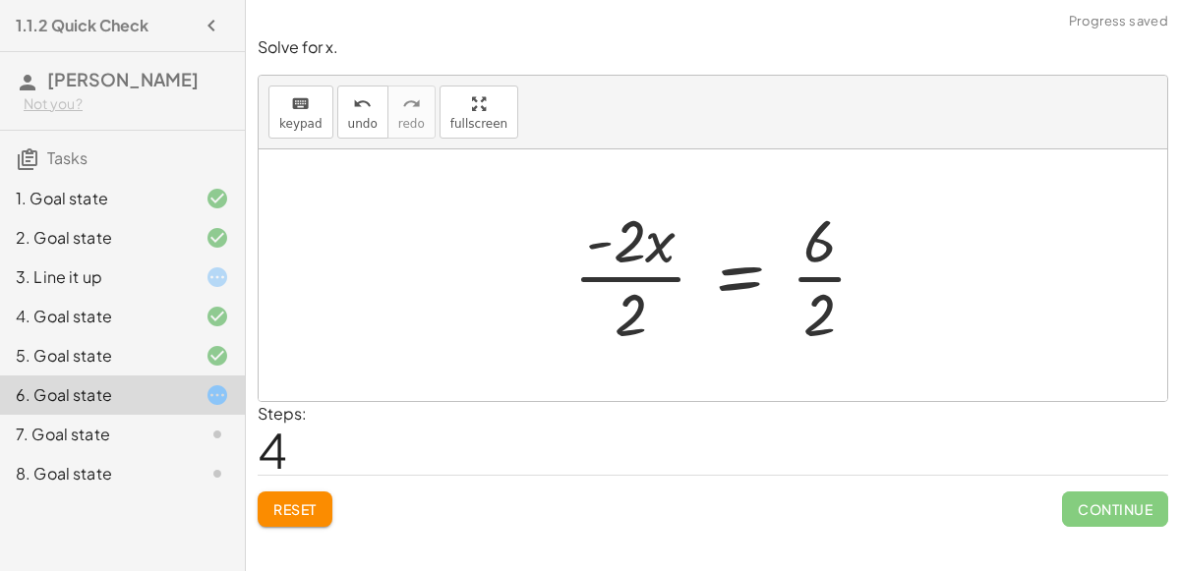
click at [662, 276] on div at bounding box center [729, 275] width 330 height 151
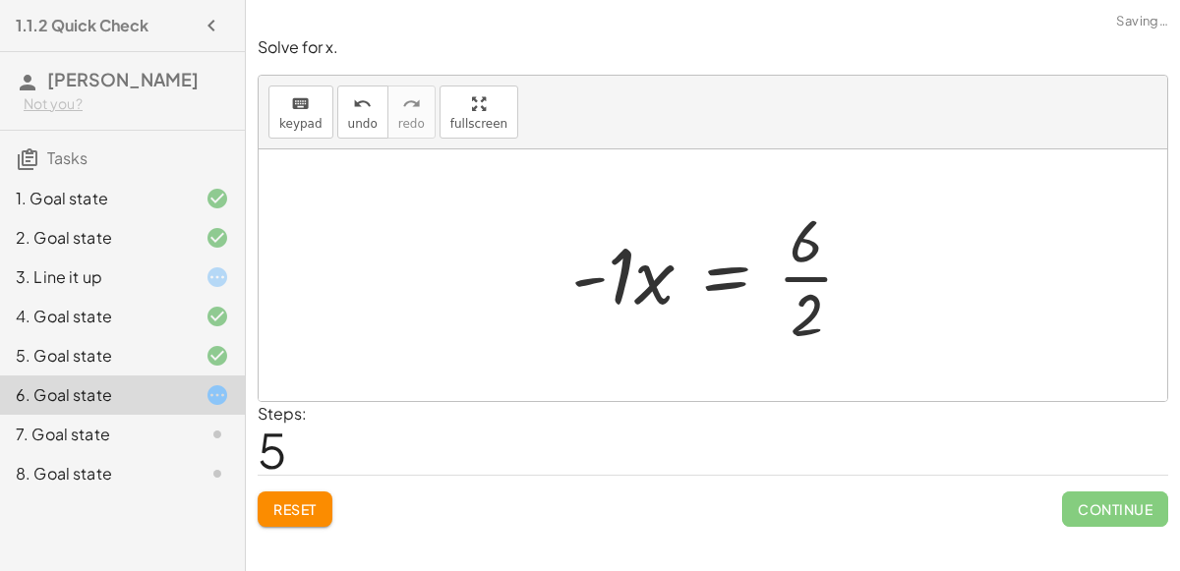
click at [786, 274] on div at bounding box center [721, 275] width 319 height 151
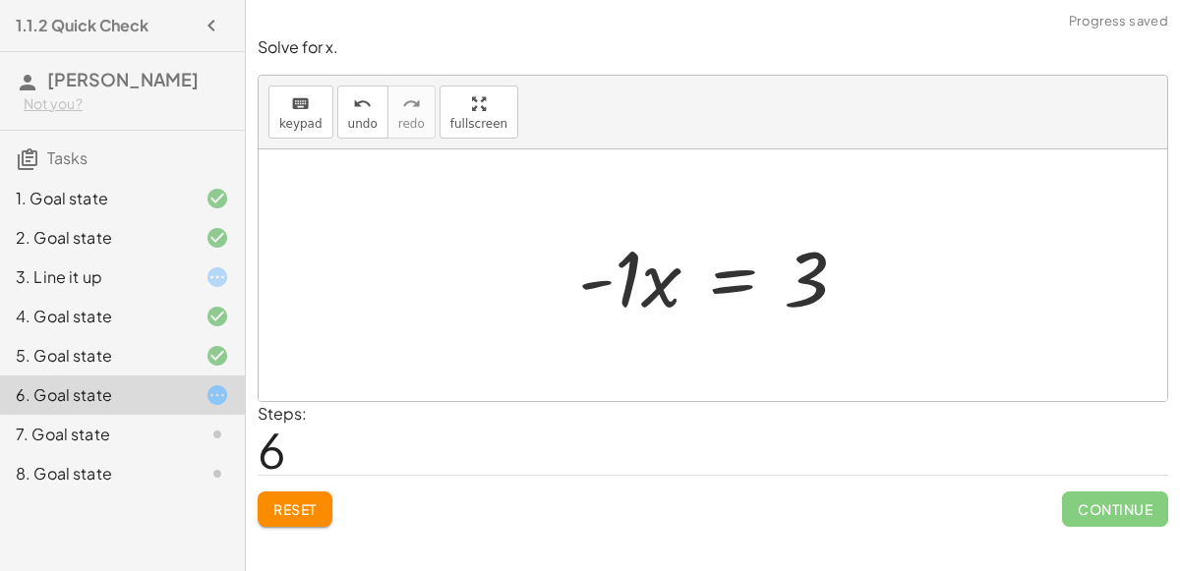
click at [719, 280] on div at bounding box center [720, 275] width 305 height 101
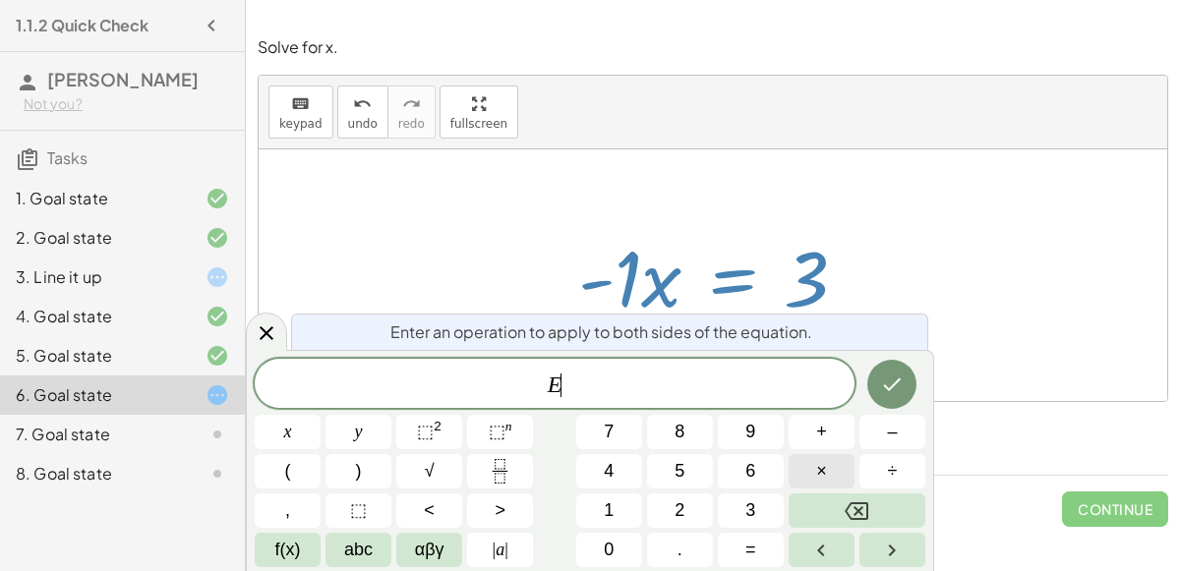
click at [836, 480] on button "×" at bounding box center [822, 471] width 66 height 34
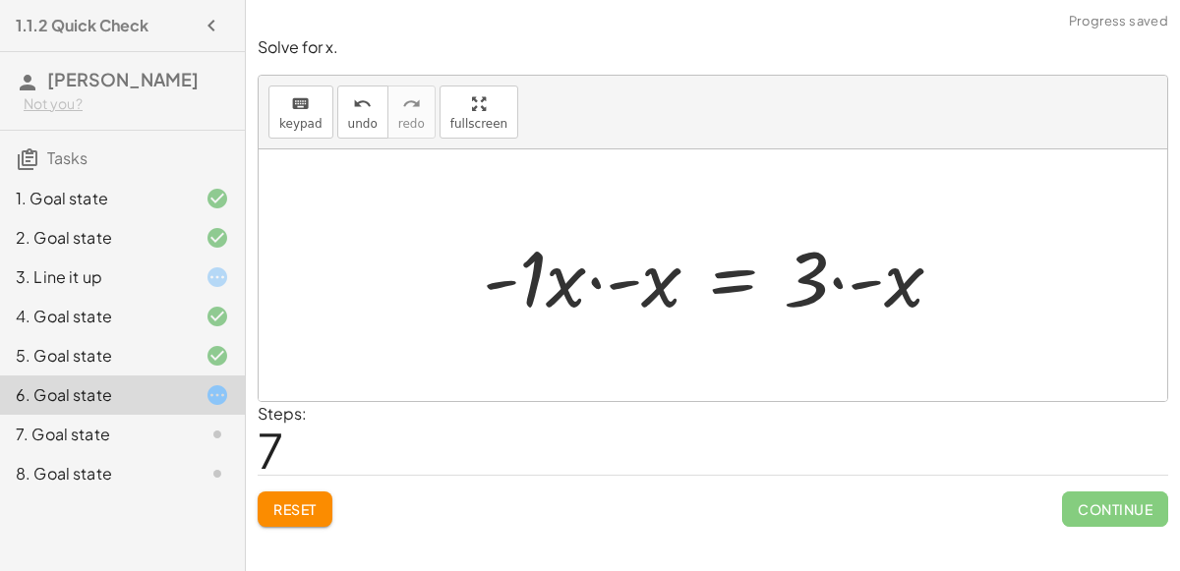
click at [633, 277] on div at bounding box center [721, 275] width 496 height 101
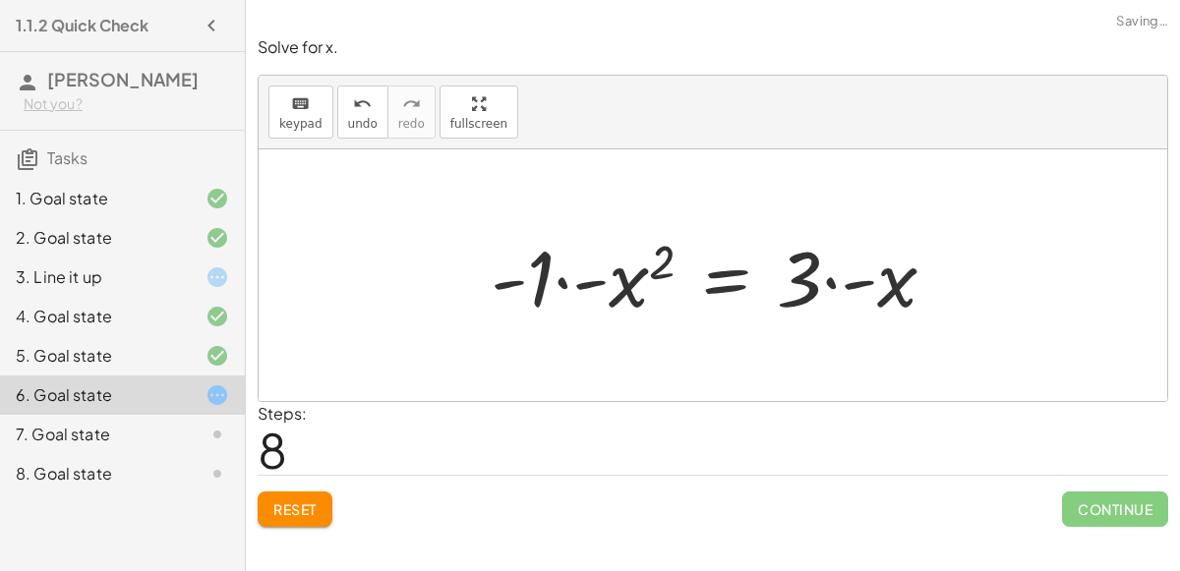
click at [631, 277] on div at bounding box center [721, 275] width 481 height 101
click at [622, 278] on div at bounding box center [764, 275] width 389 height 101
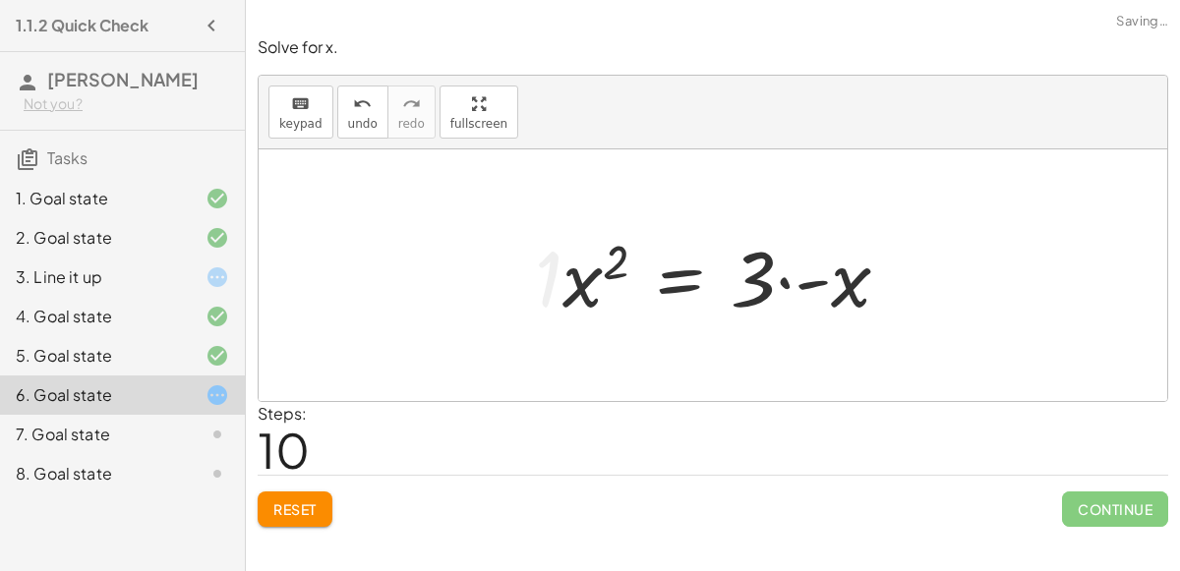
click at [579, 276] on div at bounding box center [734, 275] width 363 height 101
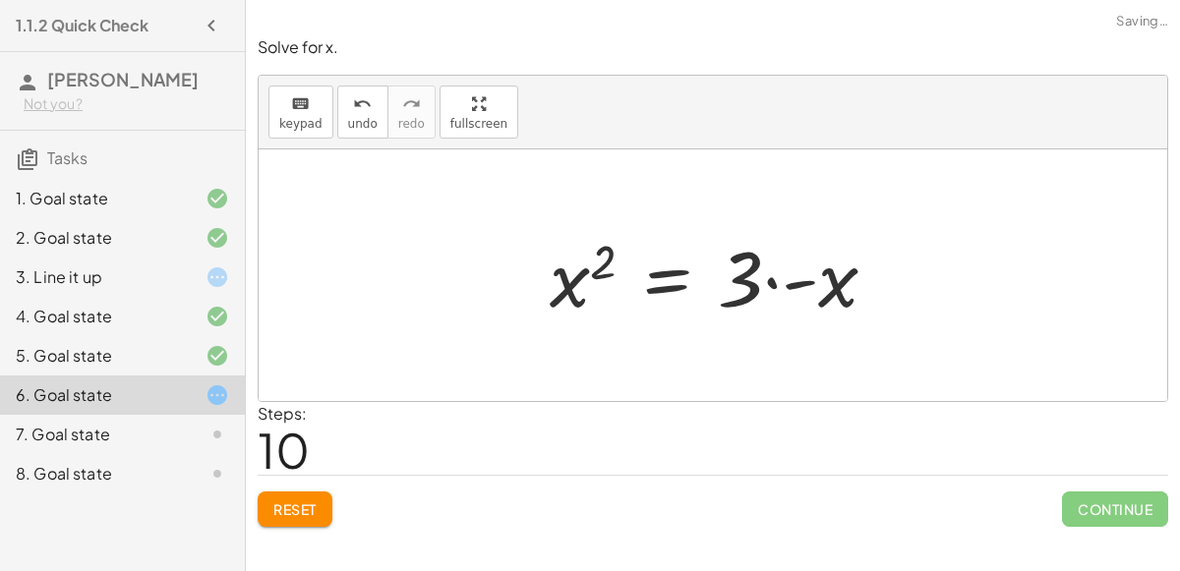
click at [585, 270] on div at bounding box center [721, 275] width 363 height 101
click at [618, 274] on div at bounding box center [721, 275] width 363 height 101
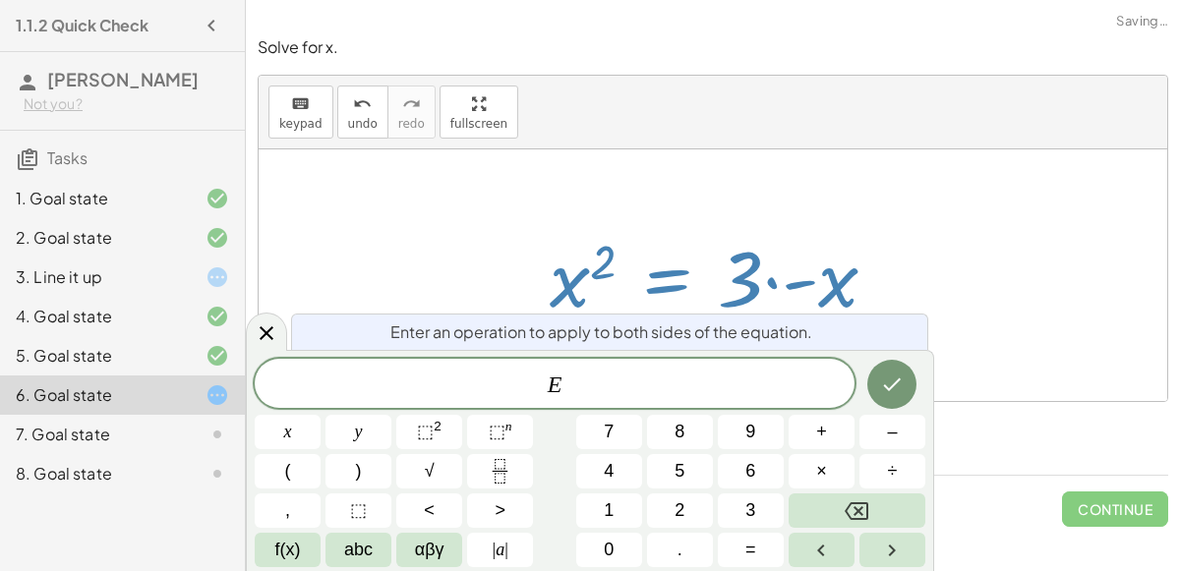
click at [594, 273] on div at bounding box center [721, 275] width 363 height 101
click at [890, 382] on icon "Done" at bounding box center [892, 385] width 24 height 24
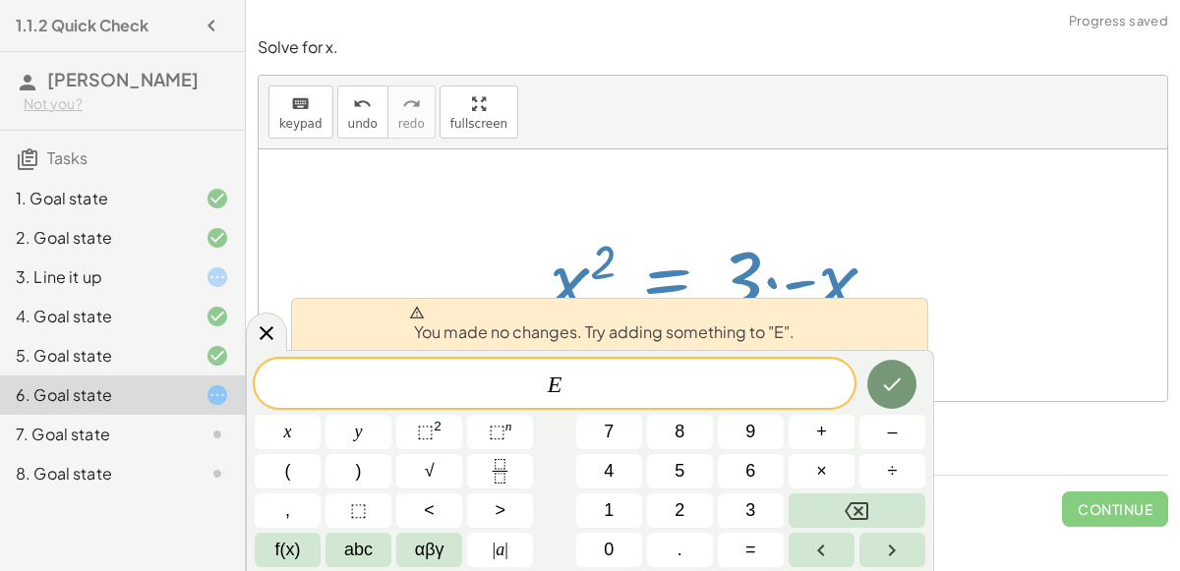
click at [808, 253] on div at bounding box center [721, 275] width 363 height 101
click at [879, 396] on button "Done" at bounding box center [891, 384] width 49 height 49
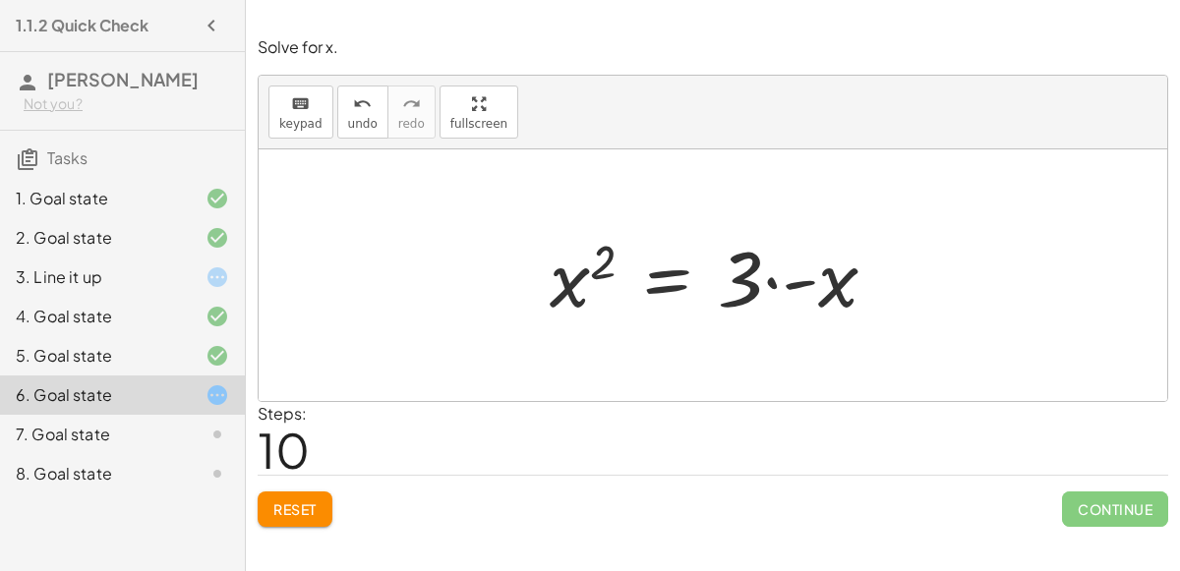
click at [787, 275] on div at bounding box center [721, 275] width 363 height 101
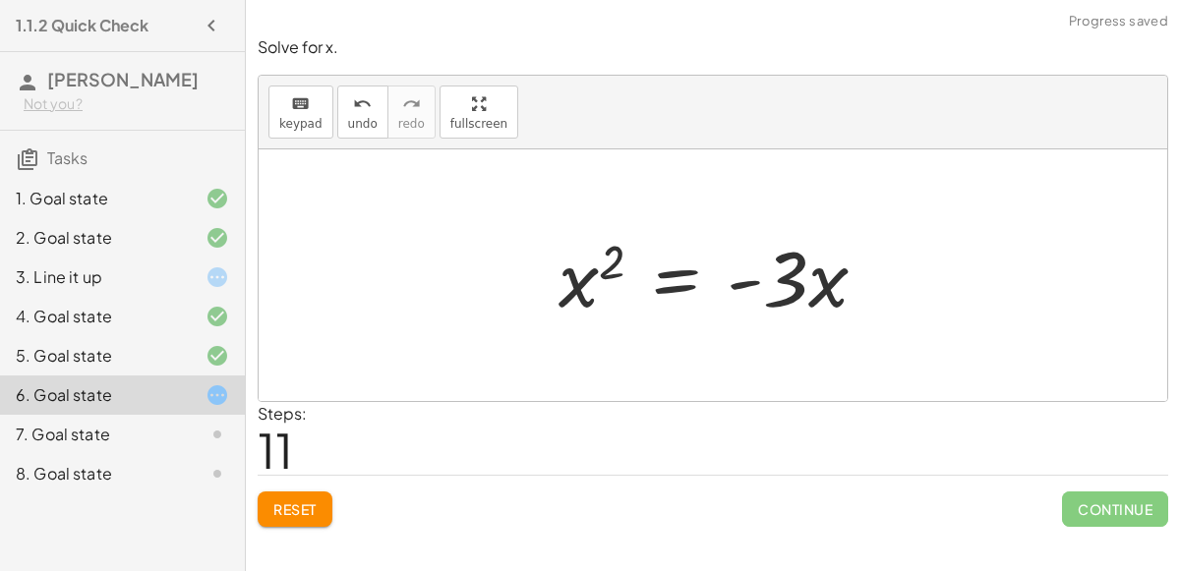
click at [790, 284] on div at bounding box center [721, 275] width 344 height 101
click at [592, 279] on div at bounding box center [721, 275] width 344 height 101
click at [301, 501] on span "Reset" at bounding box center [294, 510] width 43 height 18
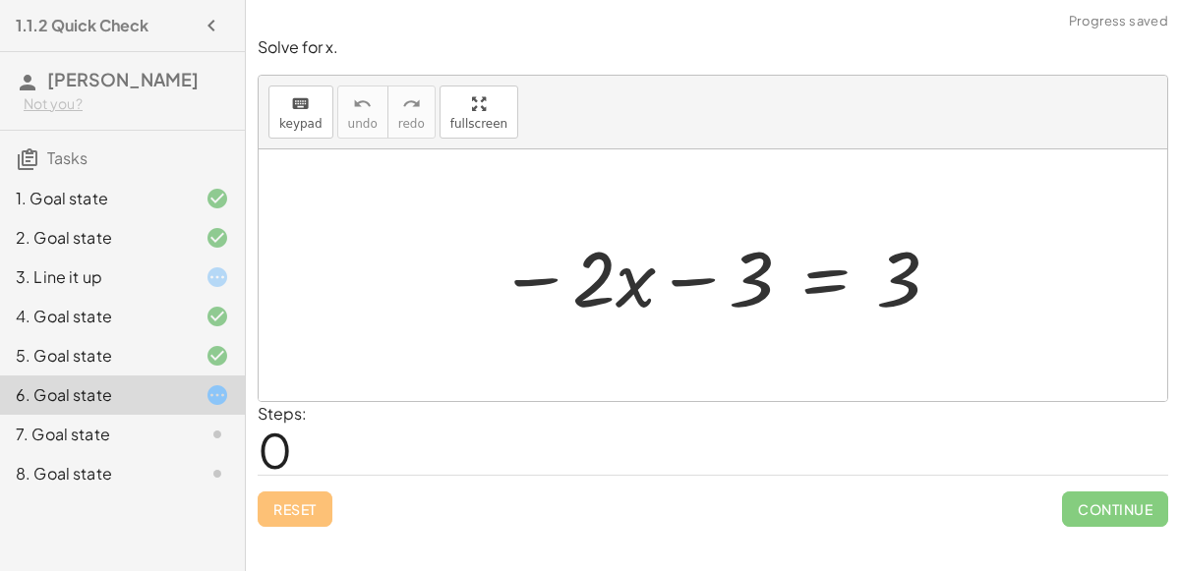
click at [801, 275] on div at bounding box center [720, 275] width 463 height 101
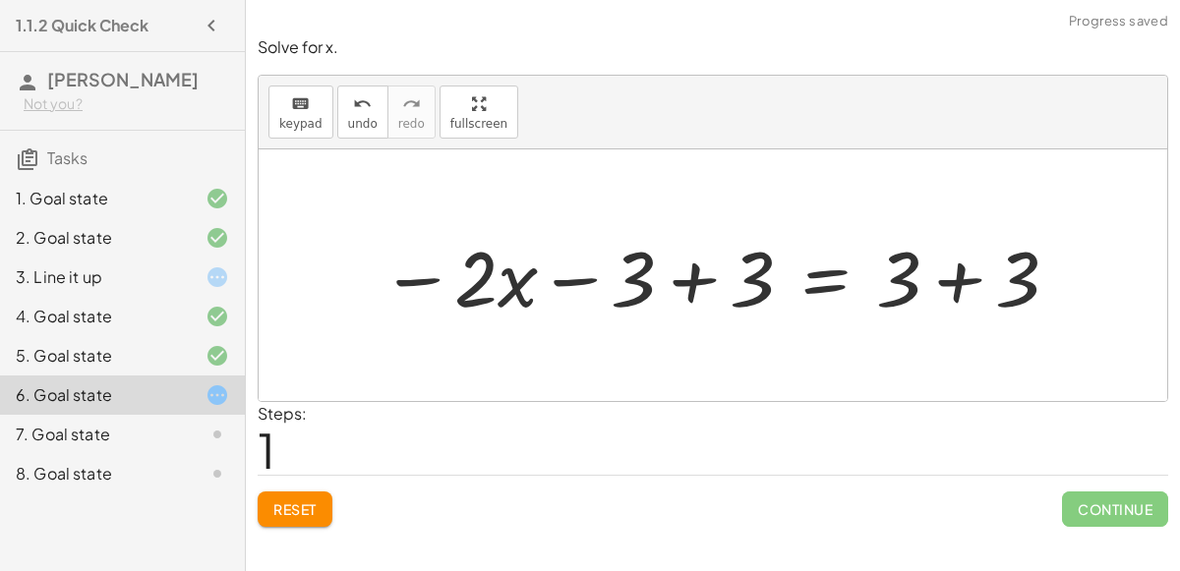
click at [692, 267] on div at bounding box center [721, 275] width 700 height 101
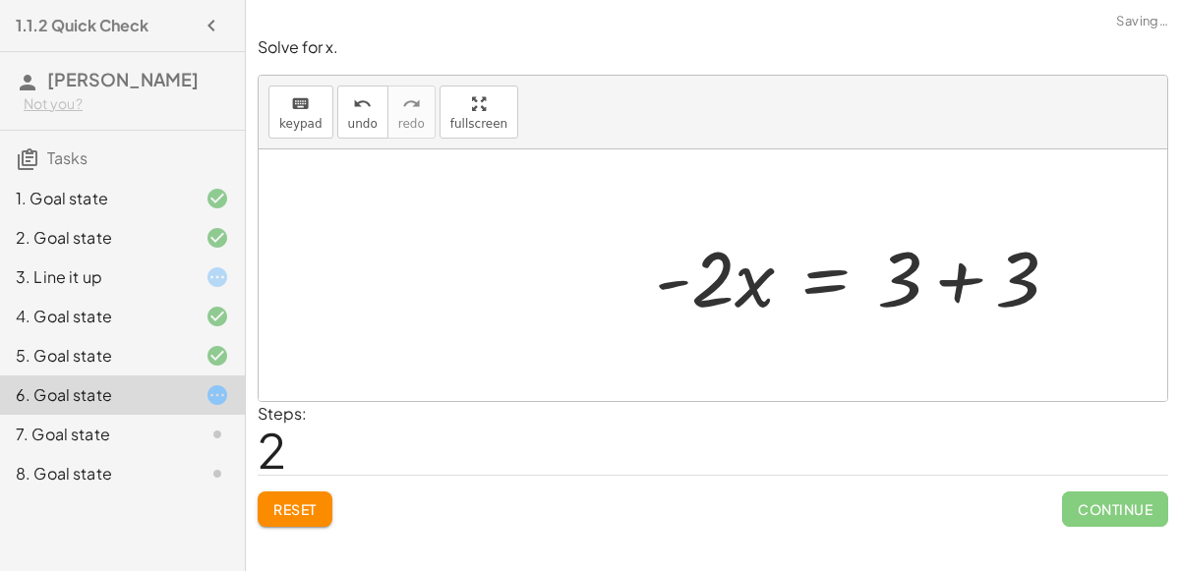
click at [948, 293] on div at bounding box center [865, 275] width 440 height 101
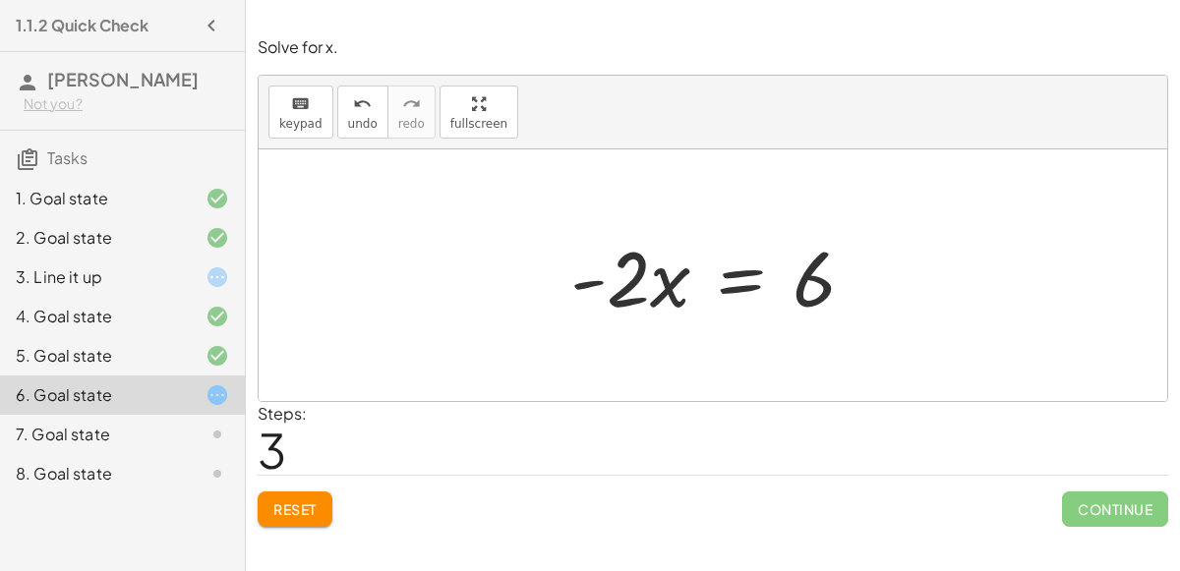
click at [748, 282] on div at bounding box center [721, 275] width 320 height 101
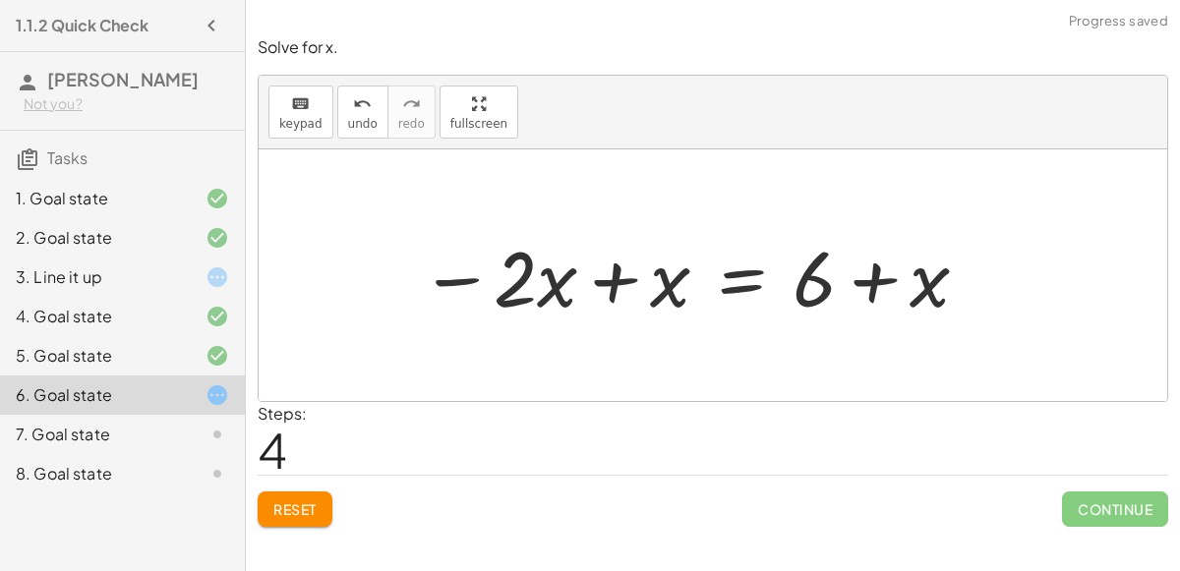
click at [609, 293] on div at bounding box center [695, 275] width 571 height 101
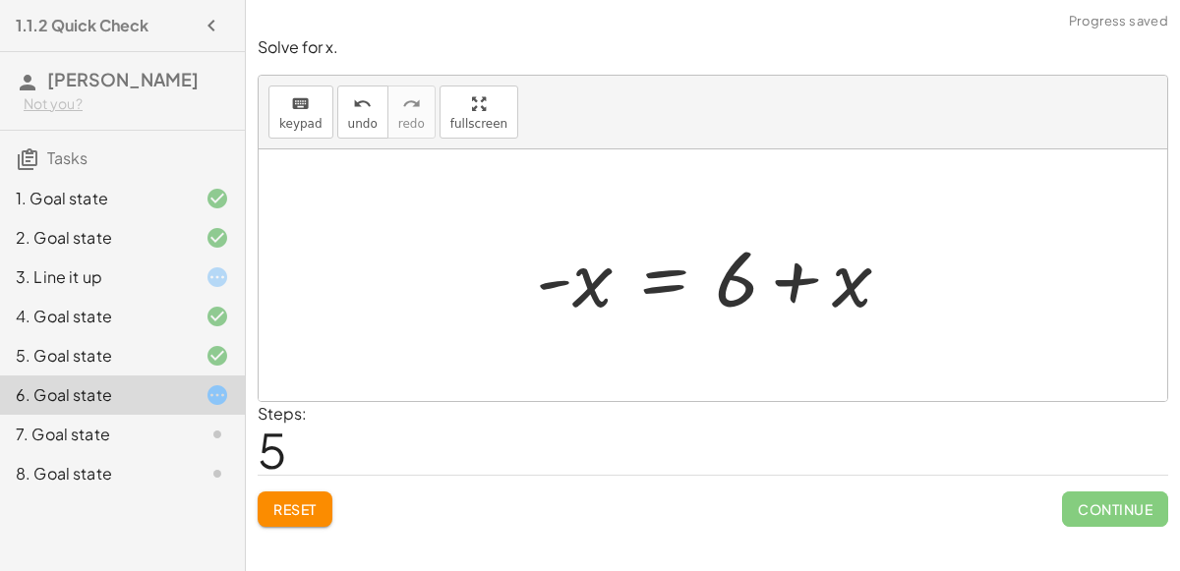
click at [783, 276] on div at bounding box center [721, 275] width 390 height 101
click at [355, 121] on span "undo" at bounding box center [363, 124] width 30 height 14
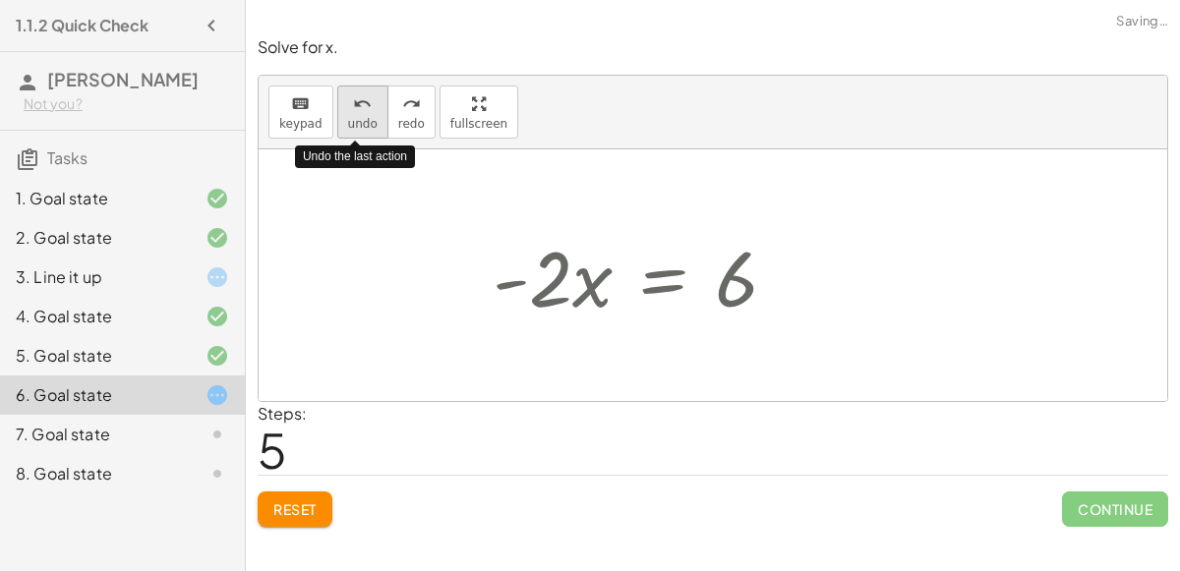
click at [355, 121] on span "undo" at bounding box center [363, 124] width 30 height 14
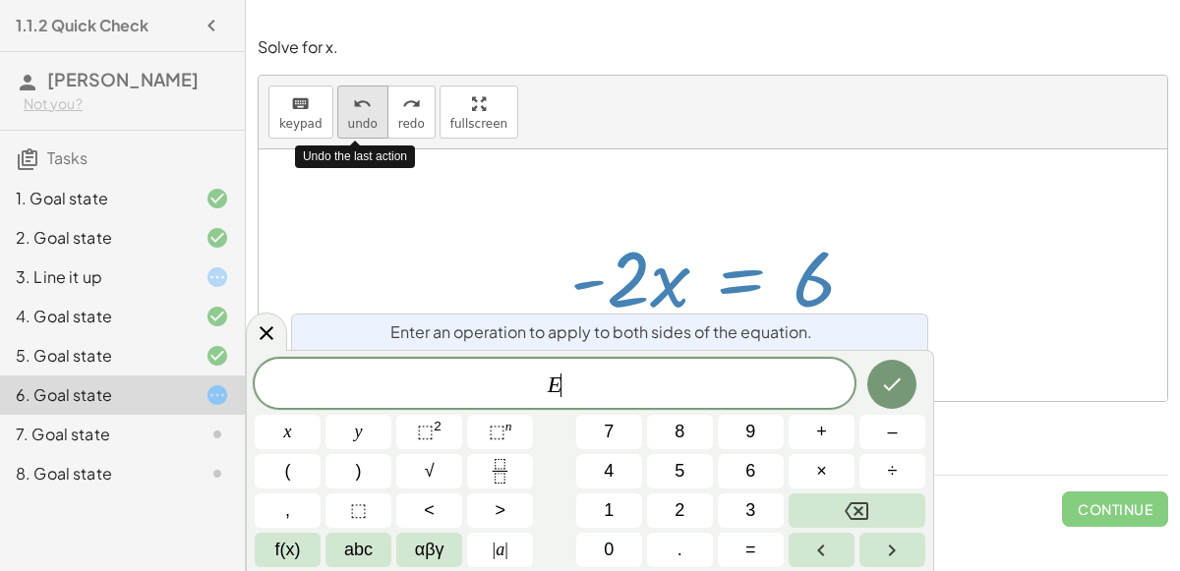
click at [777, 463] on button "6" at bounding box center [751, 471] width 66 height 34
click at [814, 477] on button "×" at bounding box center [822, 471] width 66 height 34
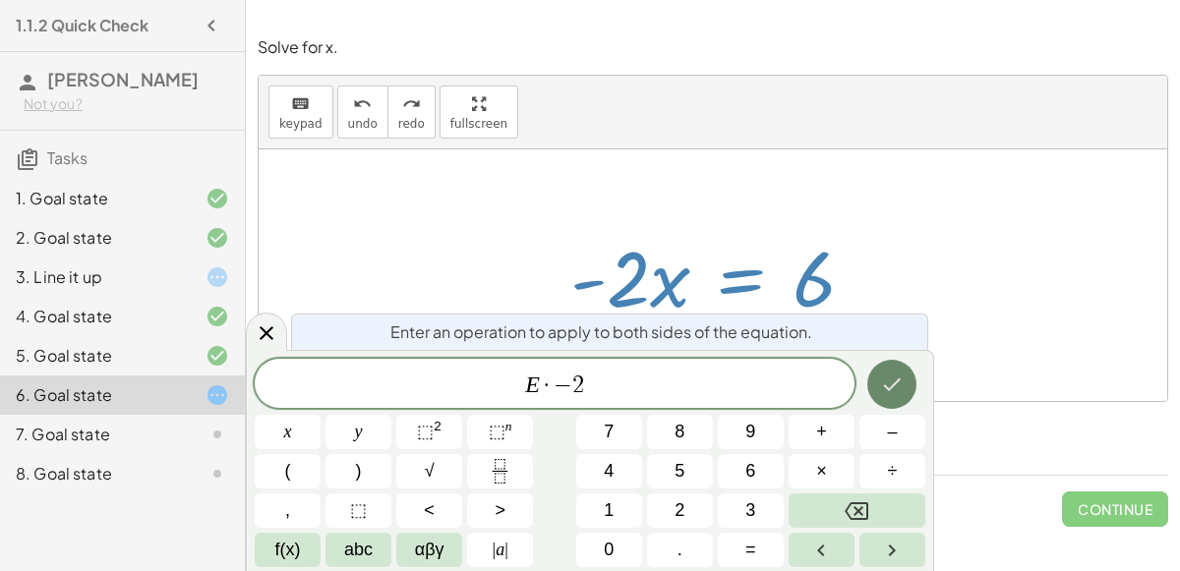
click at [904, 373] on icon "Done" at bounding box center [892, 385] width 24 height 24
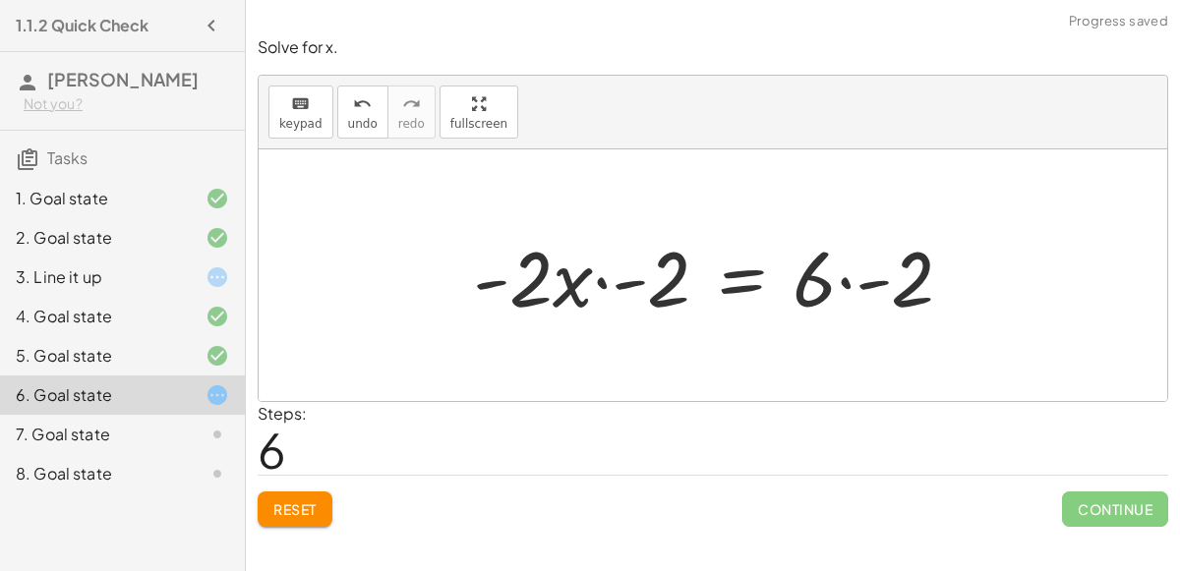
click at [642, 276] on div at bounding box center [720, 275] width 515 height 101
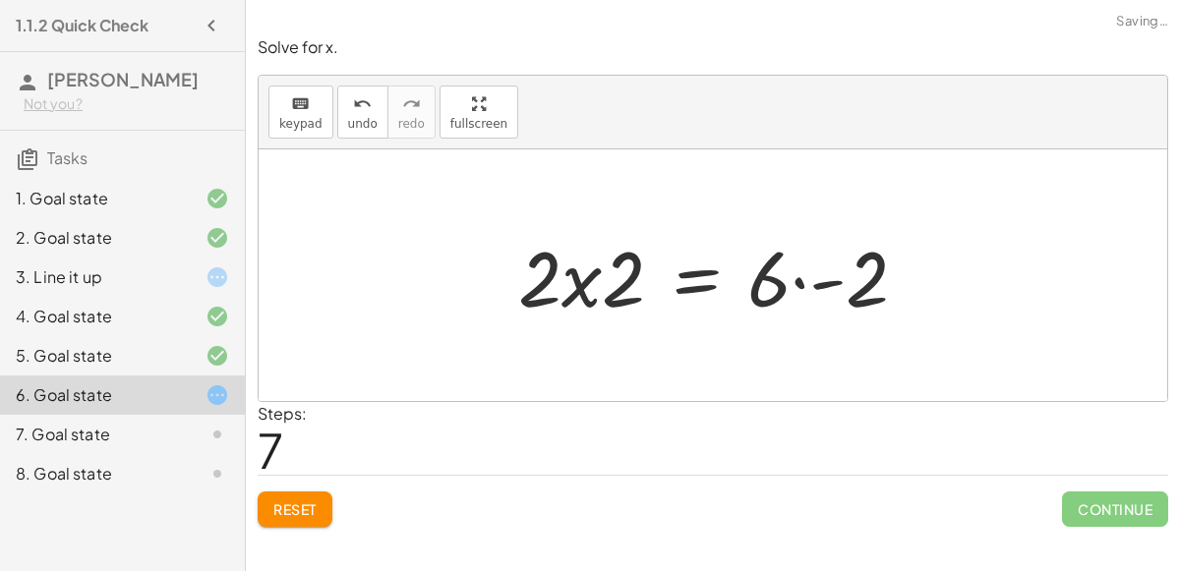
click at [567, 276] on div at bounding box center [720, 275] width 425 height 101
click at [584, 278] on div at bounding box center [720, 275] width 425 height 101
click at [585, 278] on div at bounding box center [720, 275] width 425 height 101
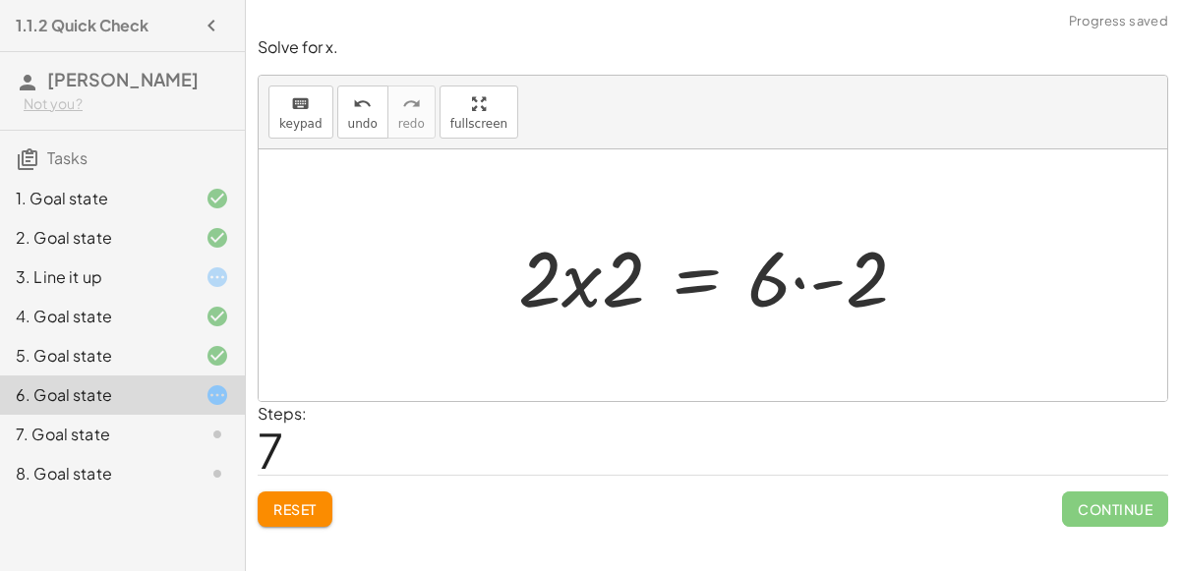
click at [585, 278] on div at bounding box center [720, 275] width 425 height 101
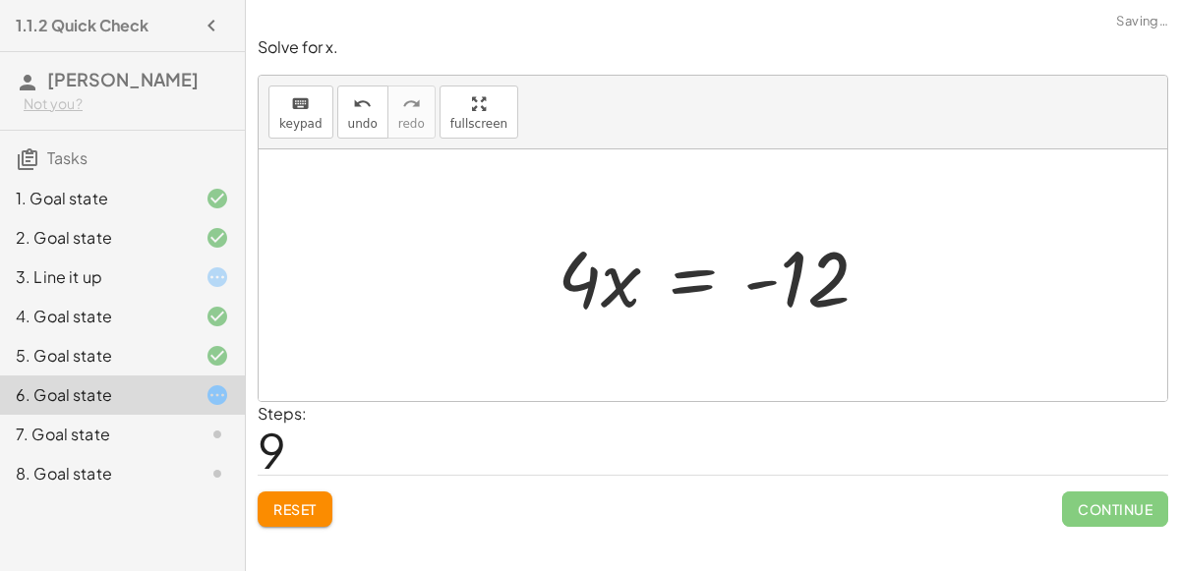
click at [766, 286] on div at bounding box center [721, 275] width 346 height 101
click at [689, 267] on div at bounding box center [721, 275] width 346 height 101
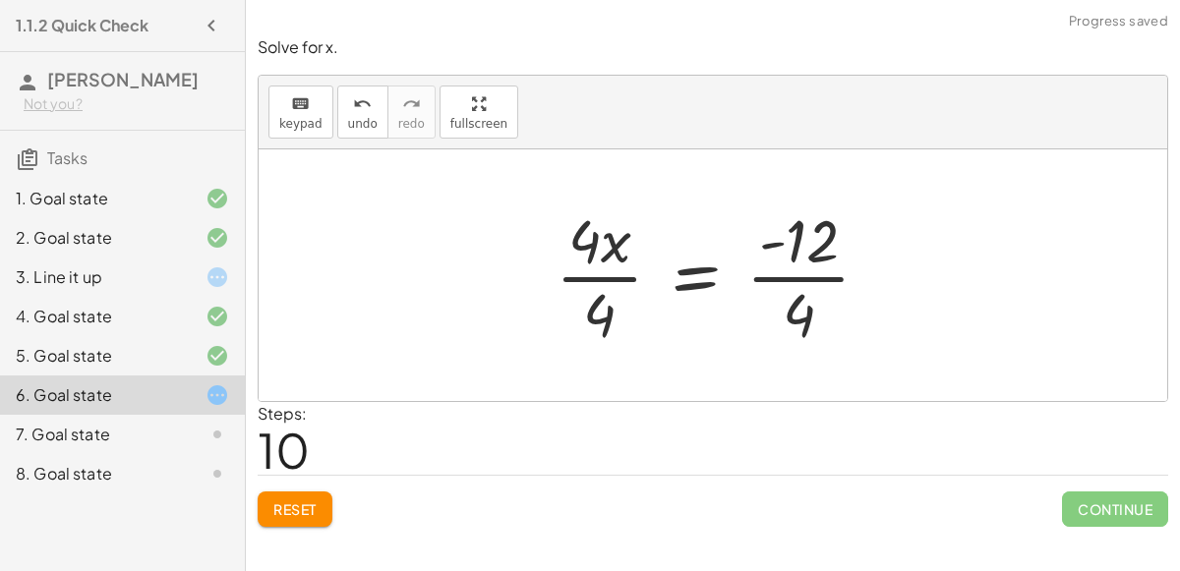
click at [591, 275] on div at bounding box center [721, 275] width 350 height 151
click at [795, 275] on div at bounding box center [745, 275] width 302 height 151
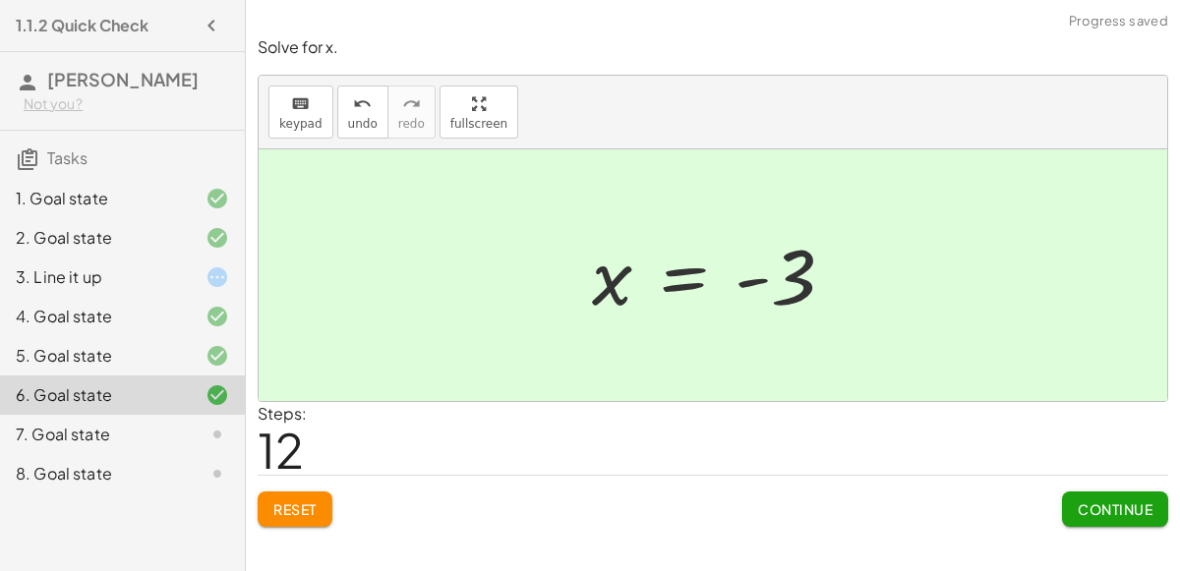
click at [1148, 501] on span "Continue" at bounding box center [1115, 510] width 75 height 18
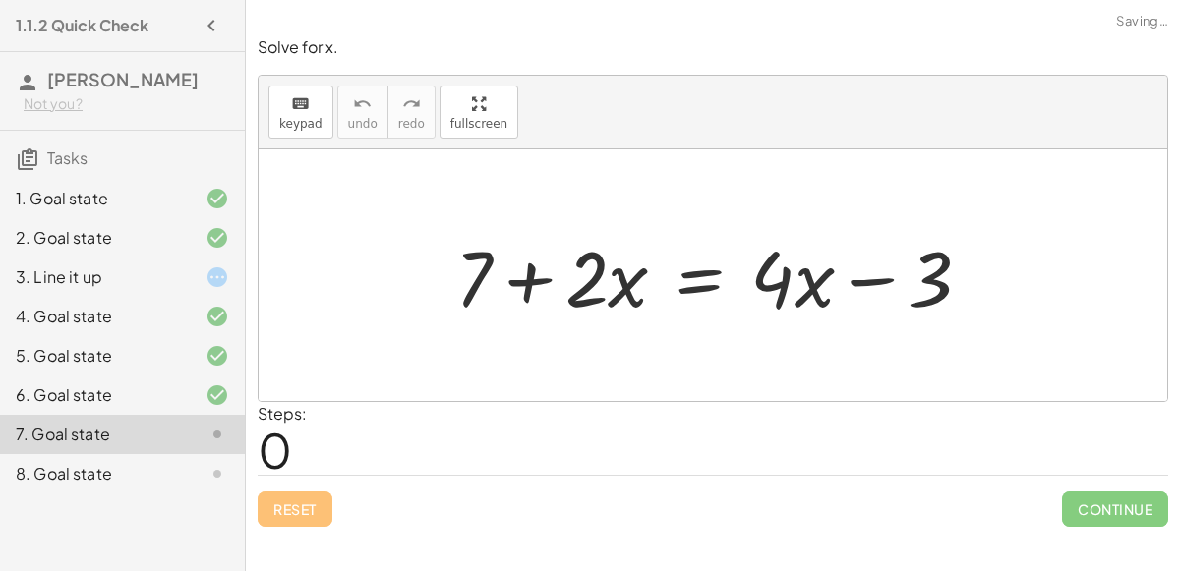
click at [520, 283] on div at bounding box center [721, 275] width 552 height 101
click at [856, 284] on div at bounding box center [721, 275] width 552 height 101
click at [681, 286] on div at bounding box center [721, 275] width 552 height 101
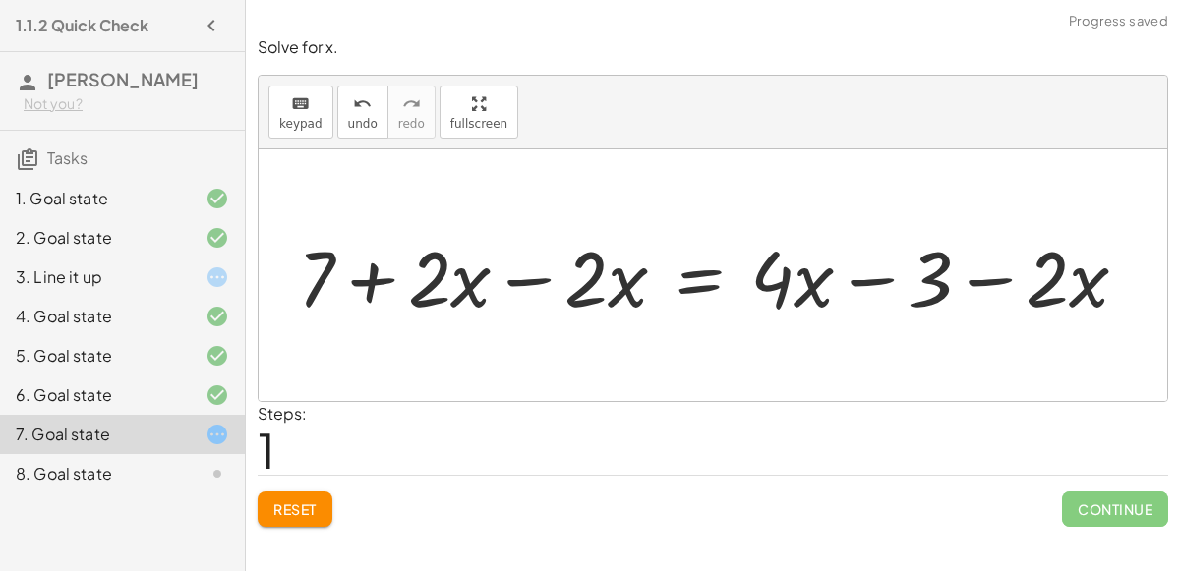
click at [520, 274] on div at bounding box center [720, 275] width 865 height 101
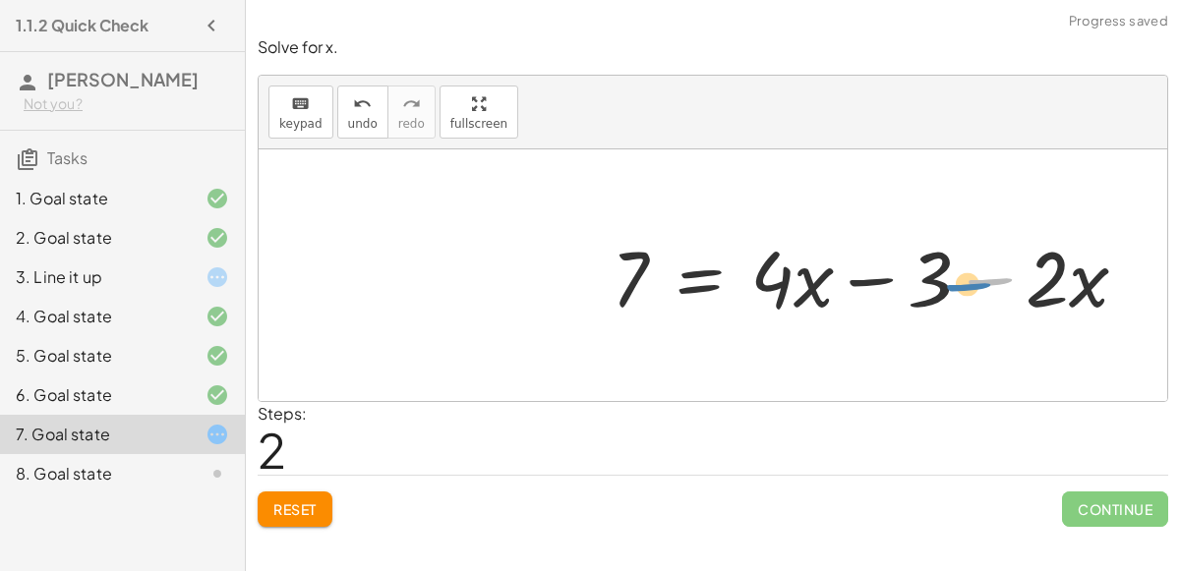
click at [1014, 272] on div at bounding box center [878, 275] width 552 height 101
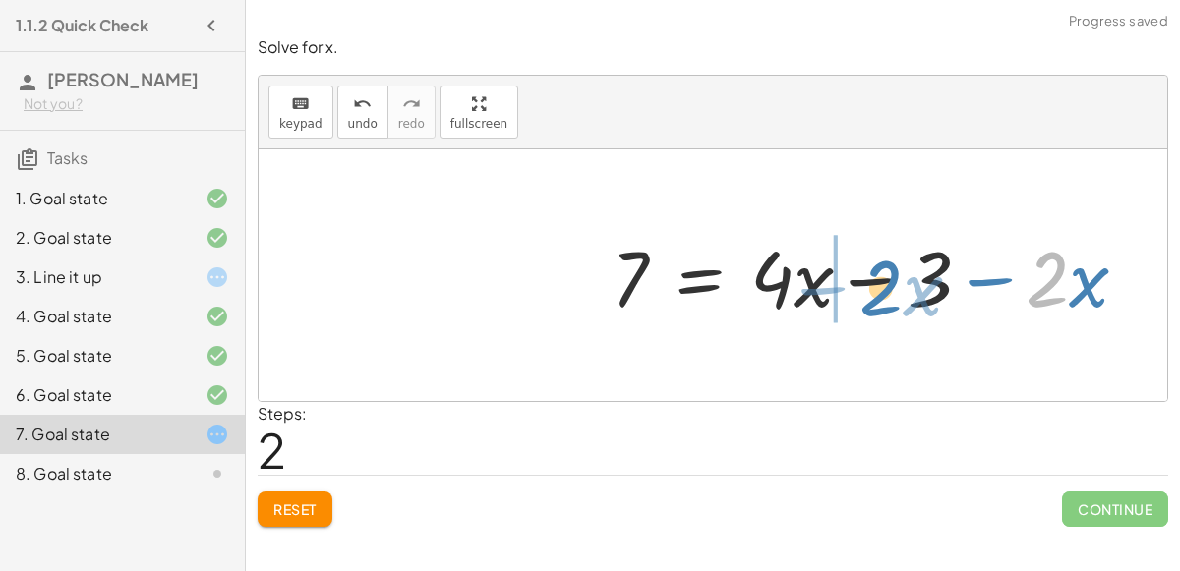
drag, startPoint x: 1060, startPoint y: 300, endPoint x: 893, endPoint y: 309, distance: 167.4
click at [893, 309] on div at bounding box center [878, 275] width 552 height 101
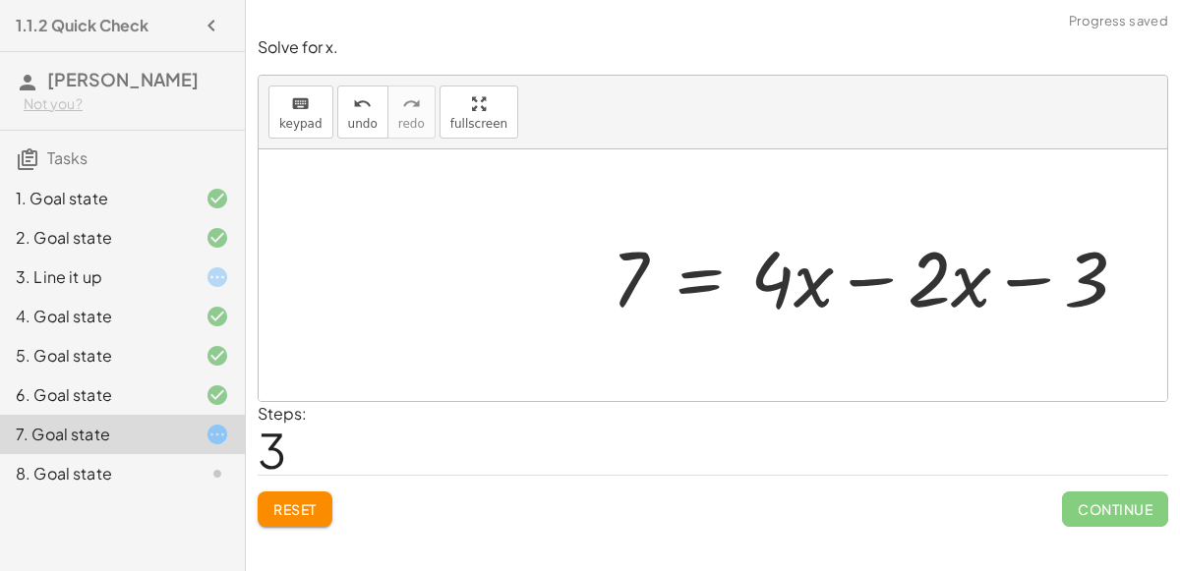
click at [852, 280] on div at bounding box center [878, 275] width 552 height 101
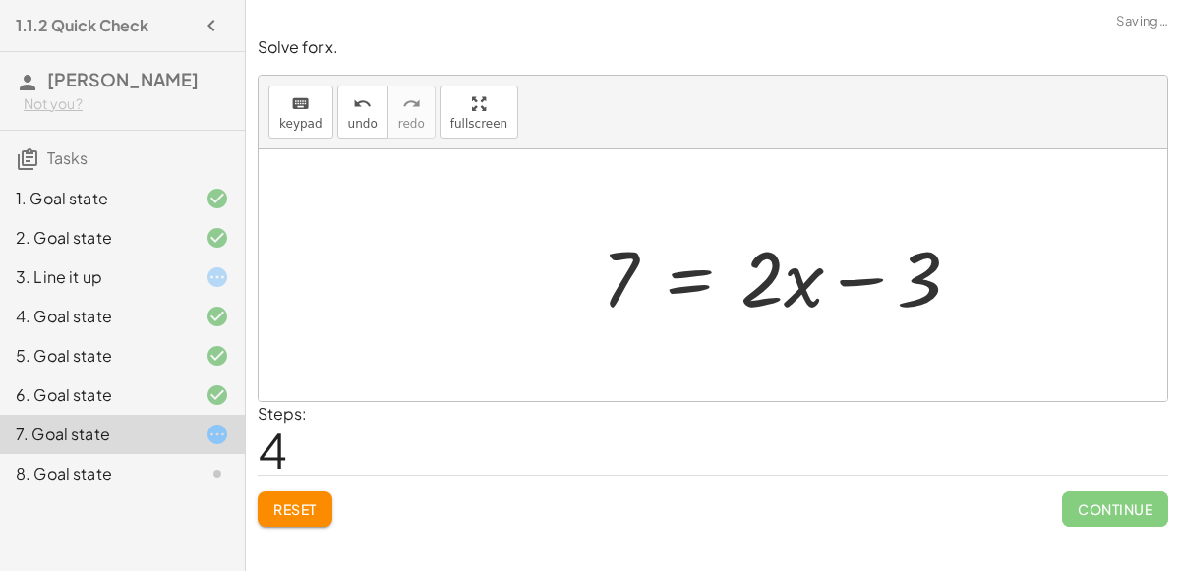
click at [856, 283] on div at bounding box center [789, 275] width 394 height 101
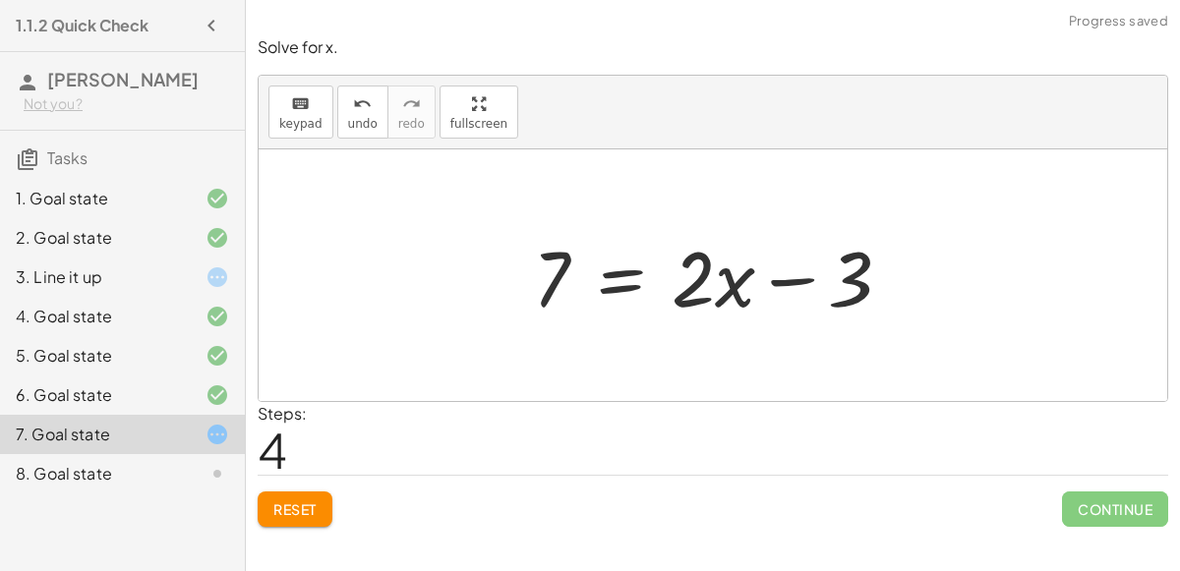
click at [616, 290] on div at bounding box center [720, 275] width 394 height 101
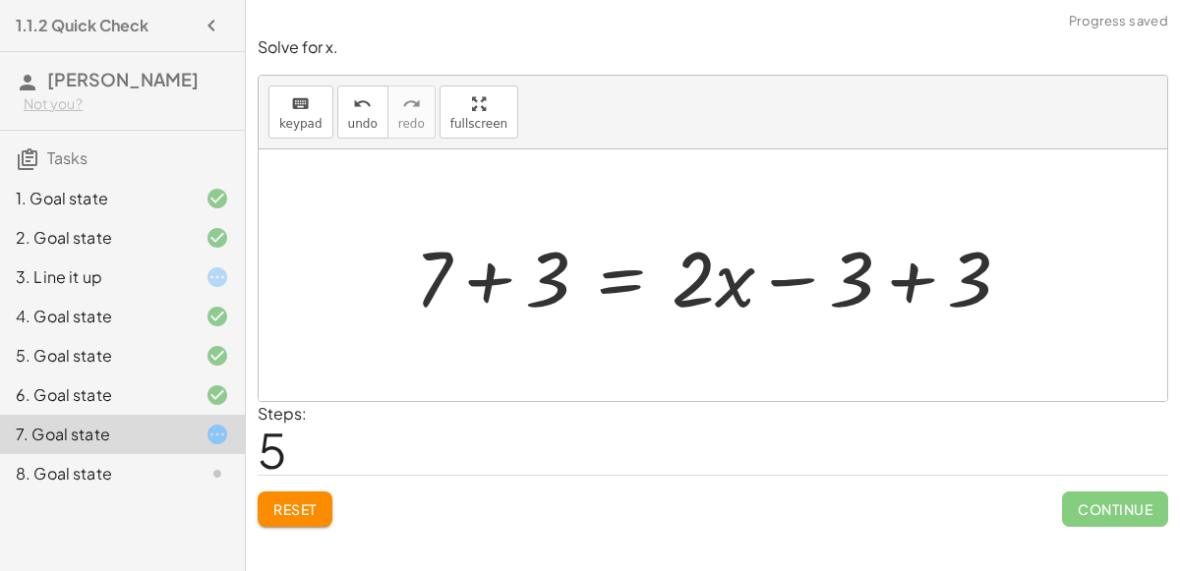
click at [498, 274] on div at bounding box center [720, 275] width 631 height 101
click at [909, 291] on div at bounding box center [765, 275] width 543 height 101
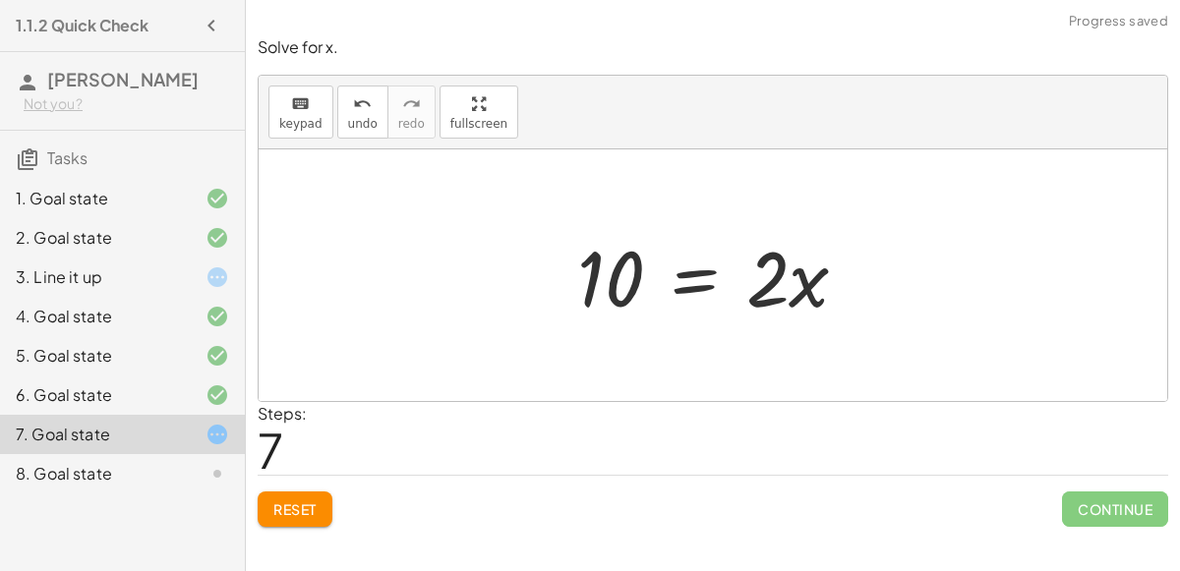
click at [690, 282] on div at bounding box center [720, 275] width 307 height 101
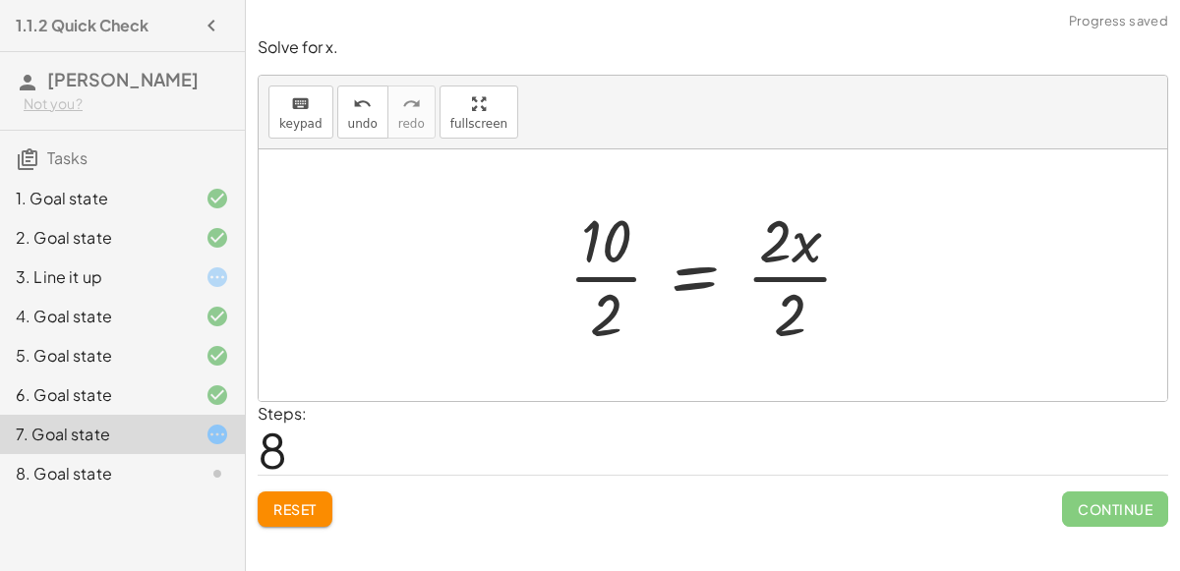
click at [611, 278] on div at bounding box center [719, 275] width 320 height 151
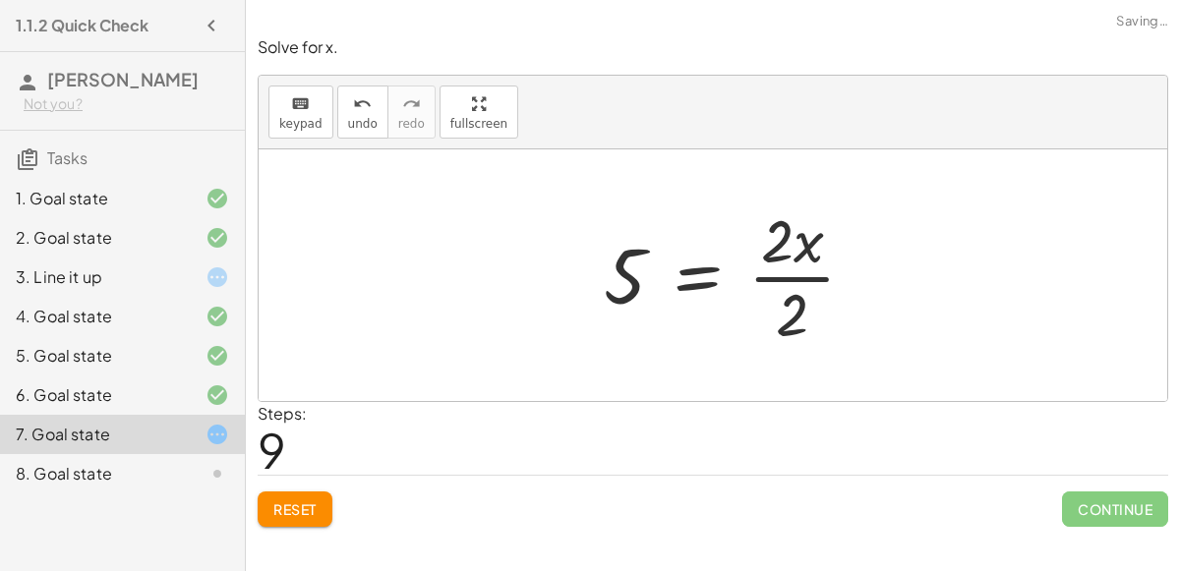
click at [784, 279] on div at bounding box center [737, 275] width 287 height 151
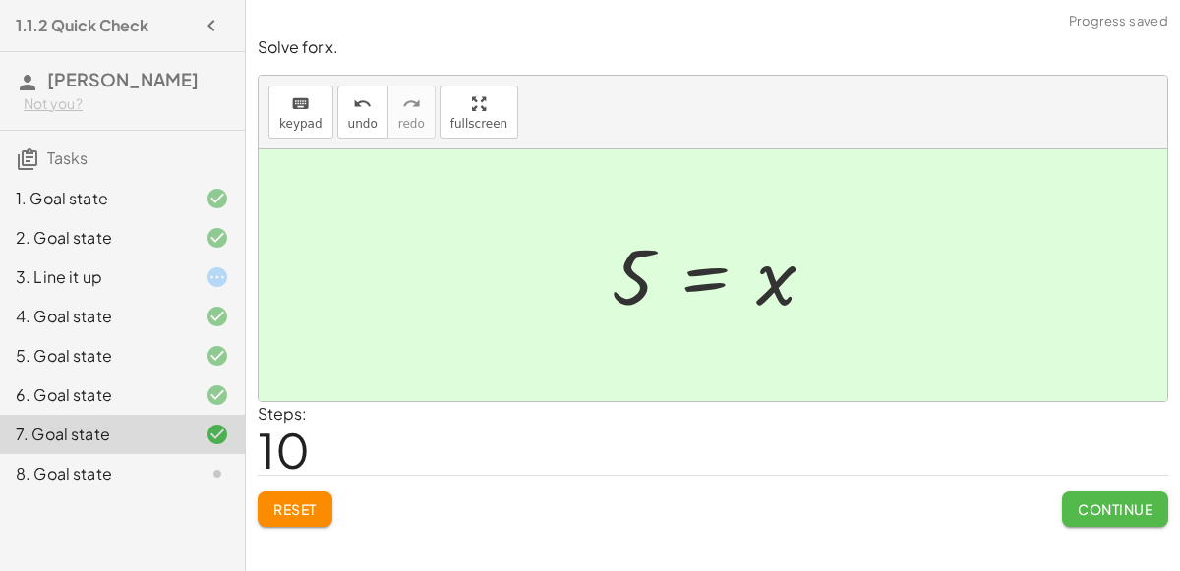
click at [1095, 494] on button "Continue" at bounding box center [1115, 509] width 106 height 35
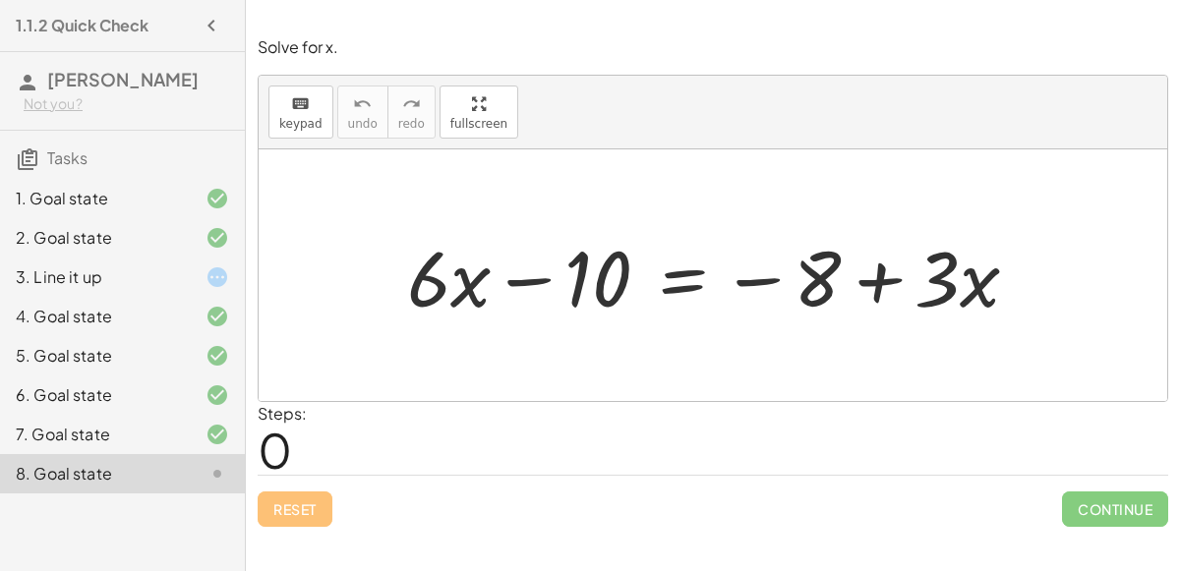
click at [679, 287] on div at bounding box center [720, 275] width 647 height 101
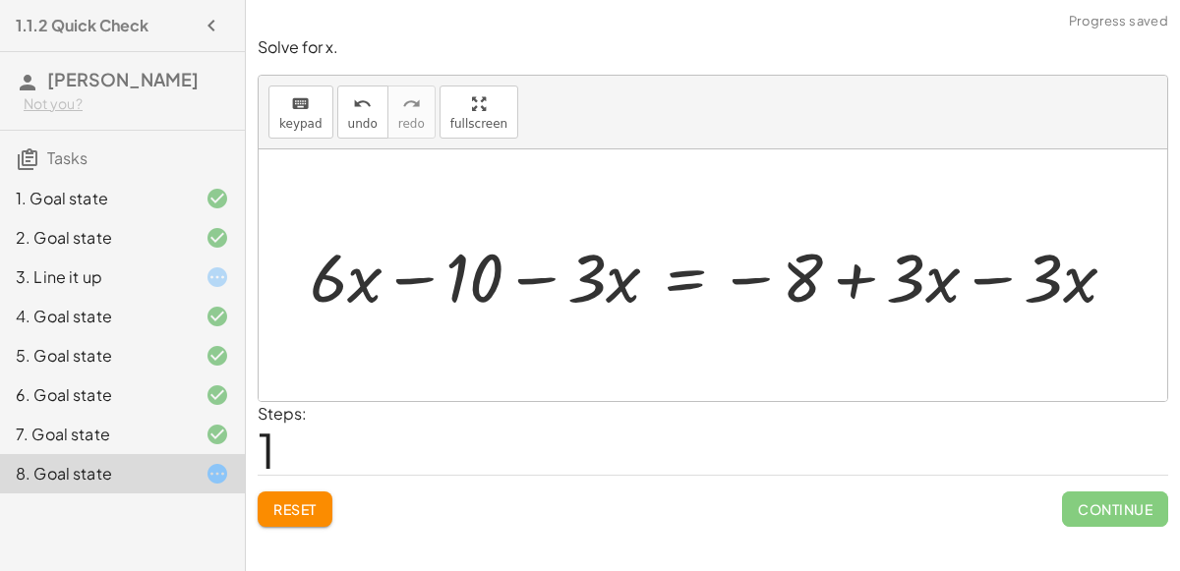
click at [1039, 276] on div at bounding box center [718, 275] width 759 height 81
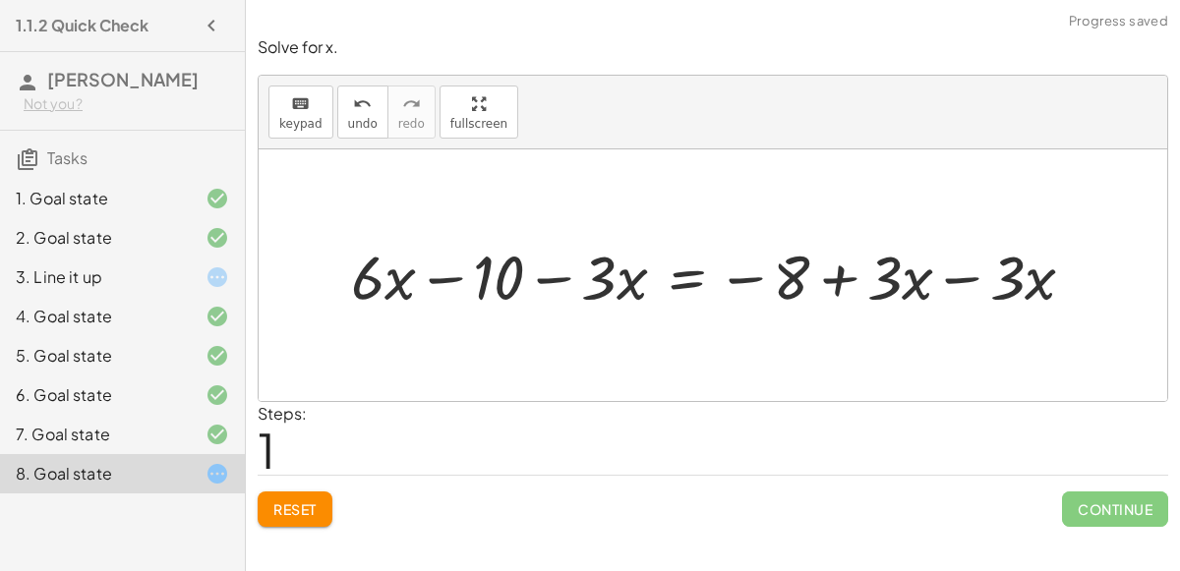
click at [967, 271] on div at bounding box center [720, 275] width 759 height 81
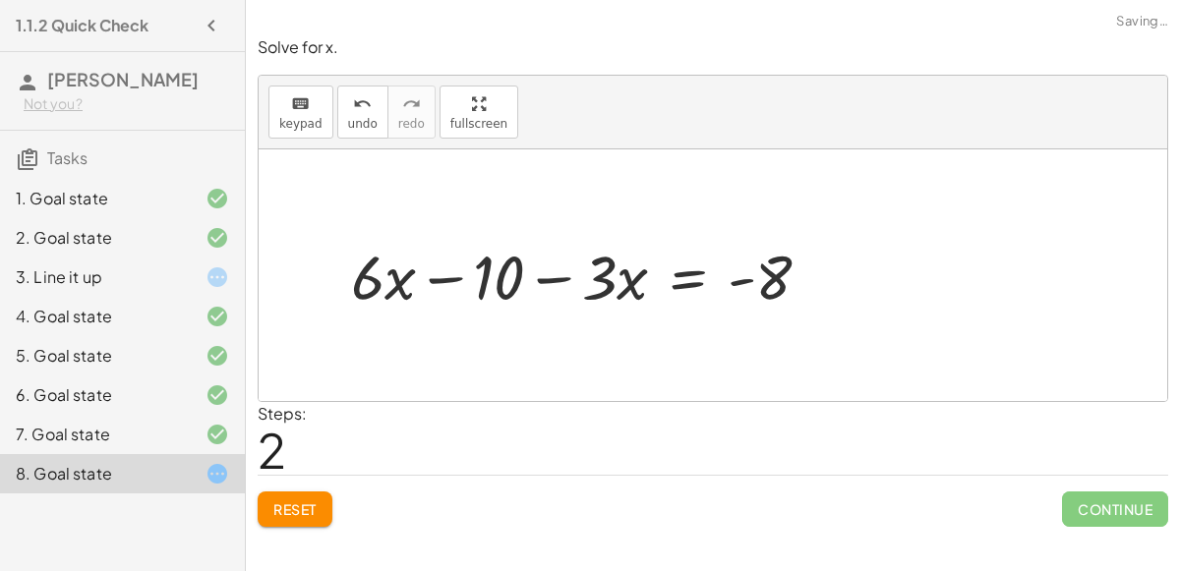
click at [547, 274] on div at bounding box center [555, 275] width 623 height 101
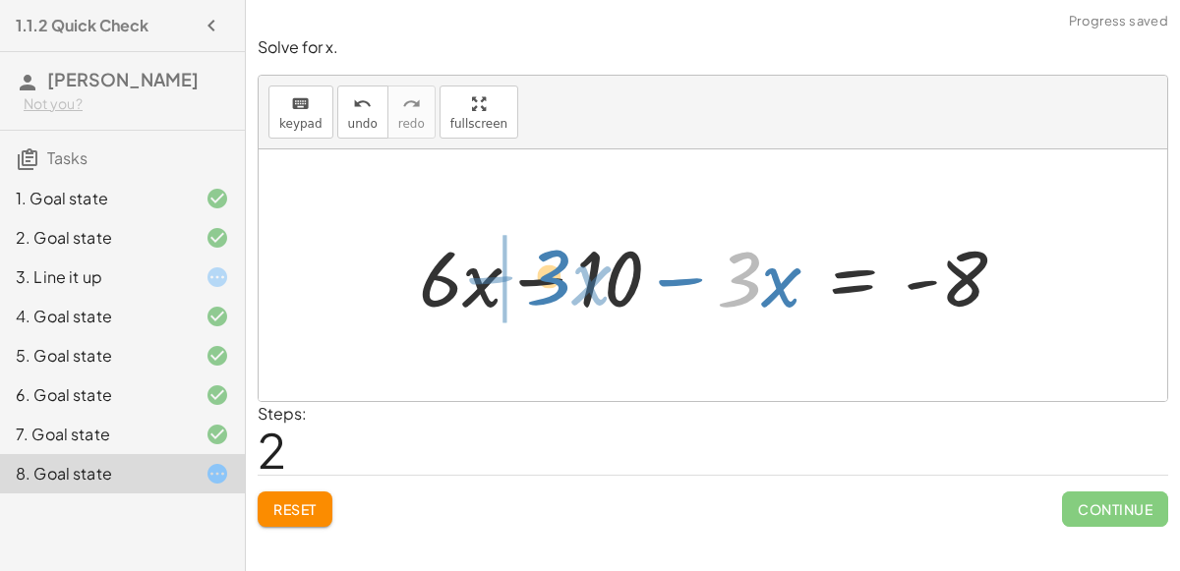
drag, startPoint x: 743, startPoint y: 295, endPoint x: 550, endPoint y: 293, distance: 193.7
click at [550, 293] on div at bounding box center [720, 275] width 623 height 101
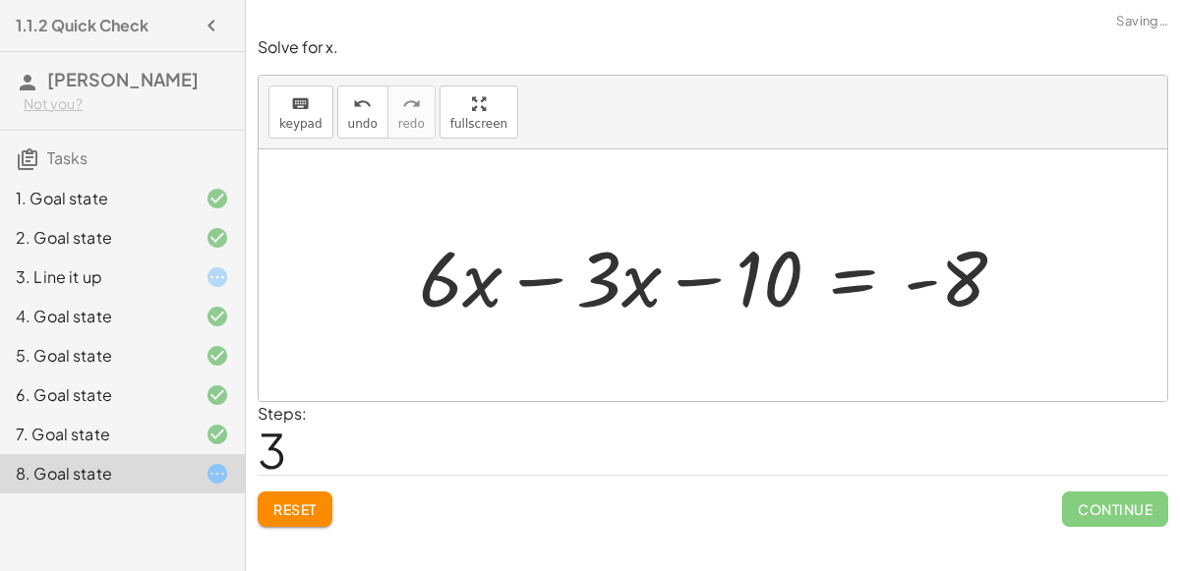
click at [534, 274] on div at bounding box center [720, 275] width 623 height 101
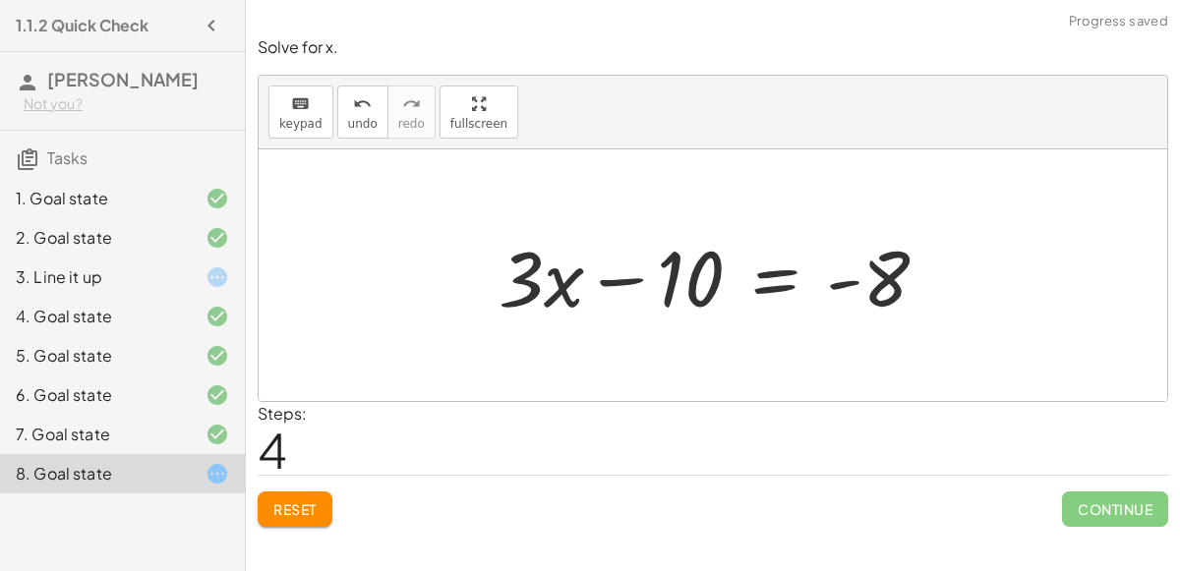
click at [773, 286] on div at bounding box center [721, 275] width 465 height 101
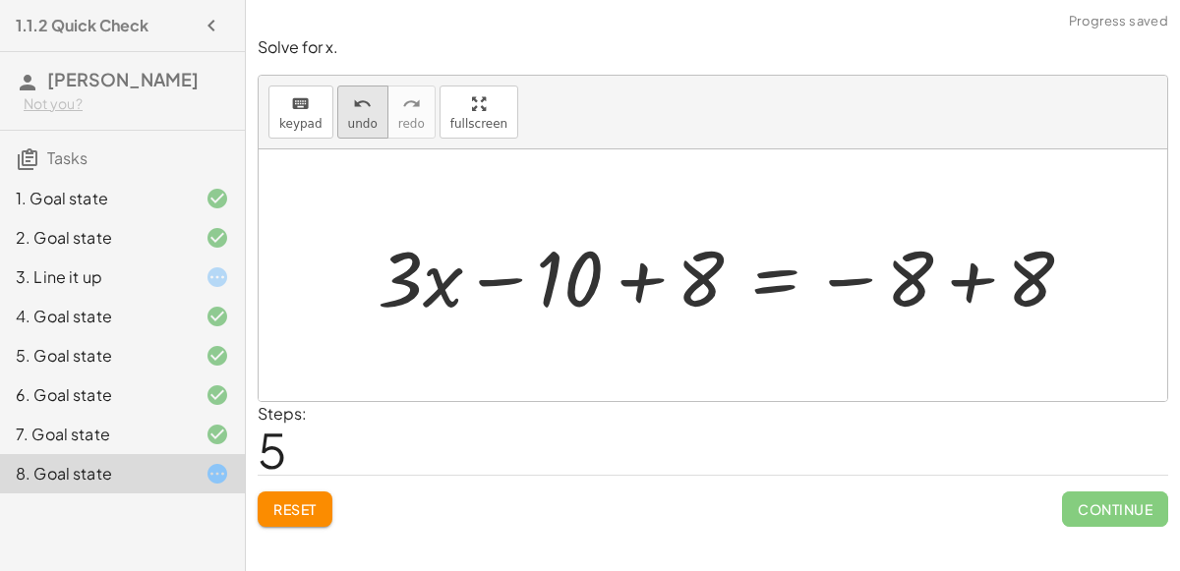
click at [348, 105] on div "undo" at bounding box center [363, 103] width 30 height 24
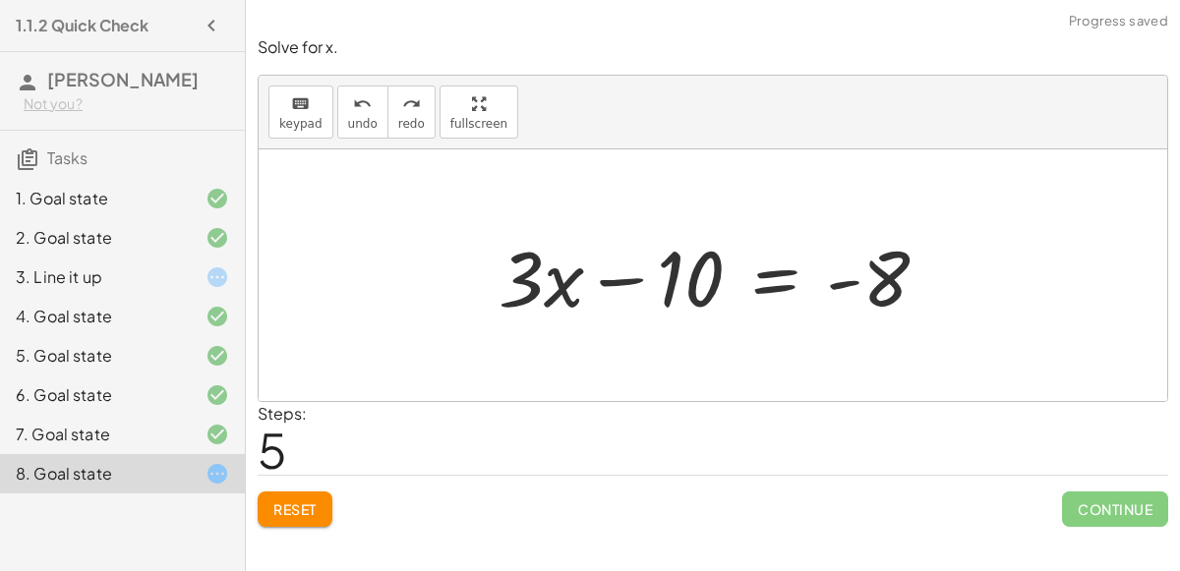
click at [779, 290] on div at bounding box center [721, 275] width 465 height 101
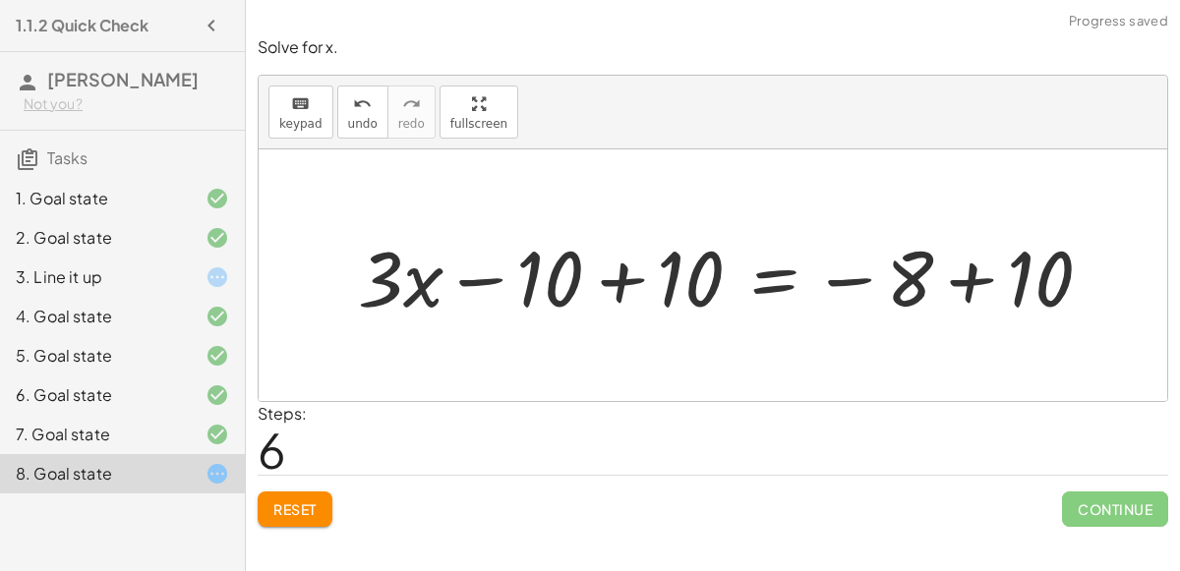
click at [636, 275] on div at bounding box center [732, 275] width 769 height 101
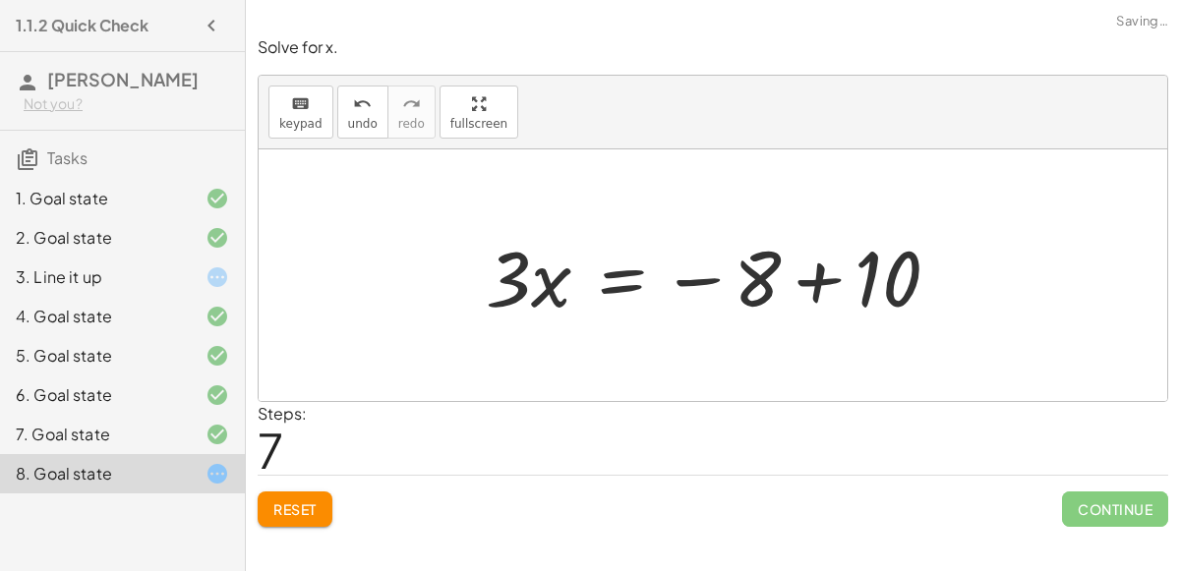
click at [817, 279] on div at bounding box center [721, 275] width 490 height 101
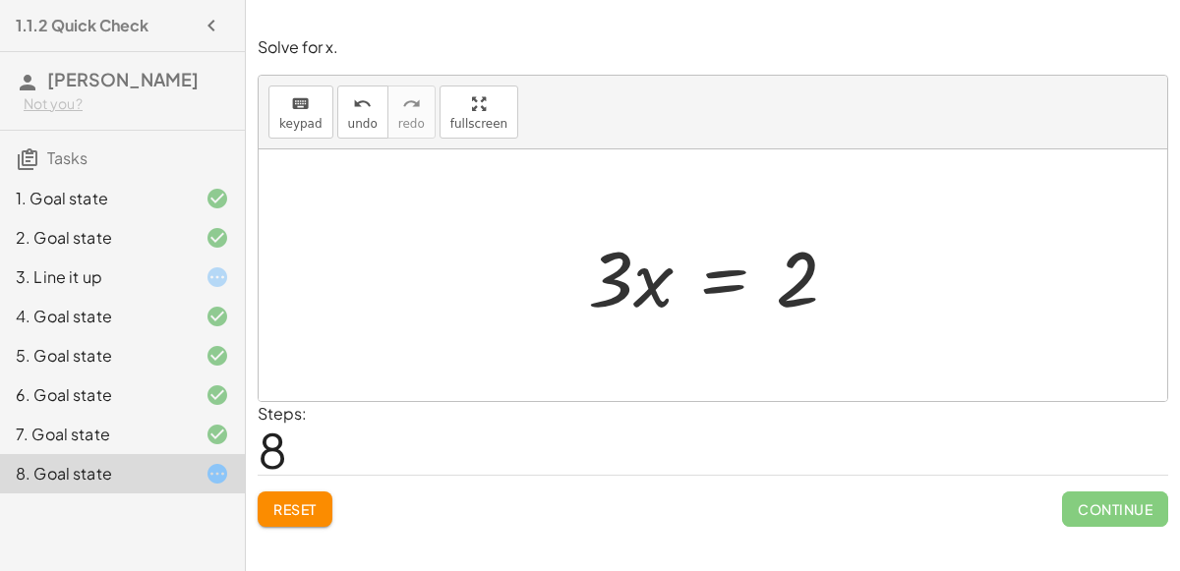
click at [701, 270] on div at bounding box center [720, 275] width 285 height 101
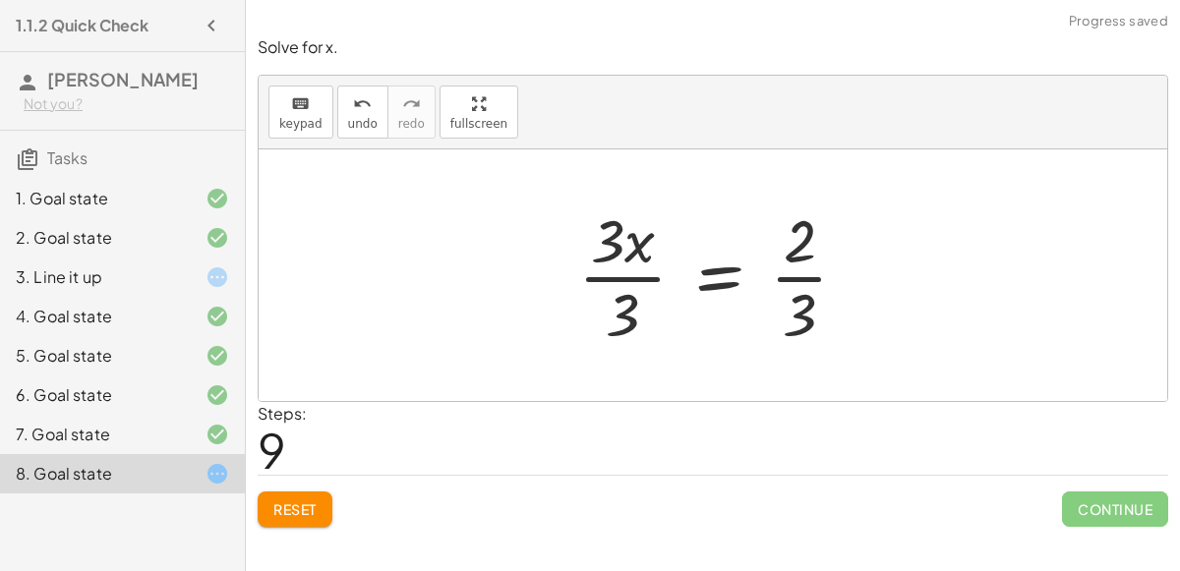
click at [651, 273] on div at bounding box center [720, 275] width 305 height 151
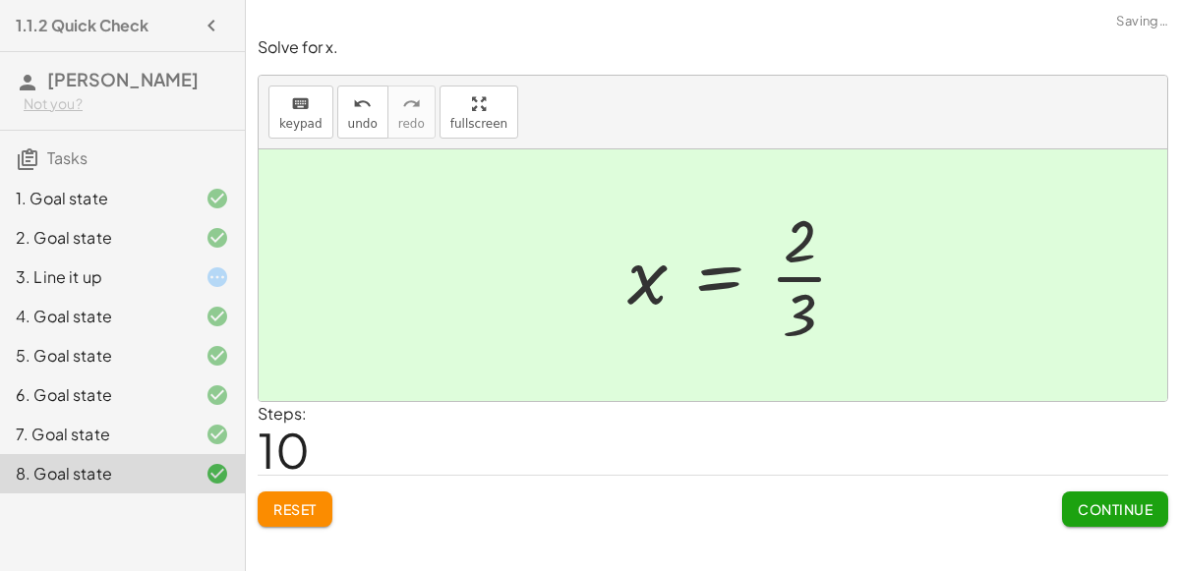
click at [775, 279] on div at bounding box center [746, 275] width 256 height 151
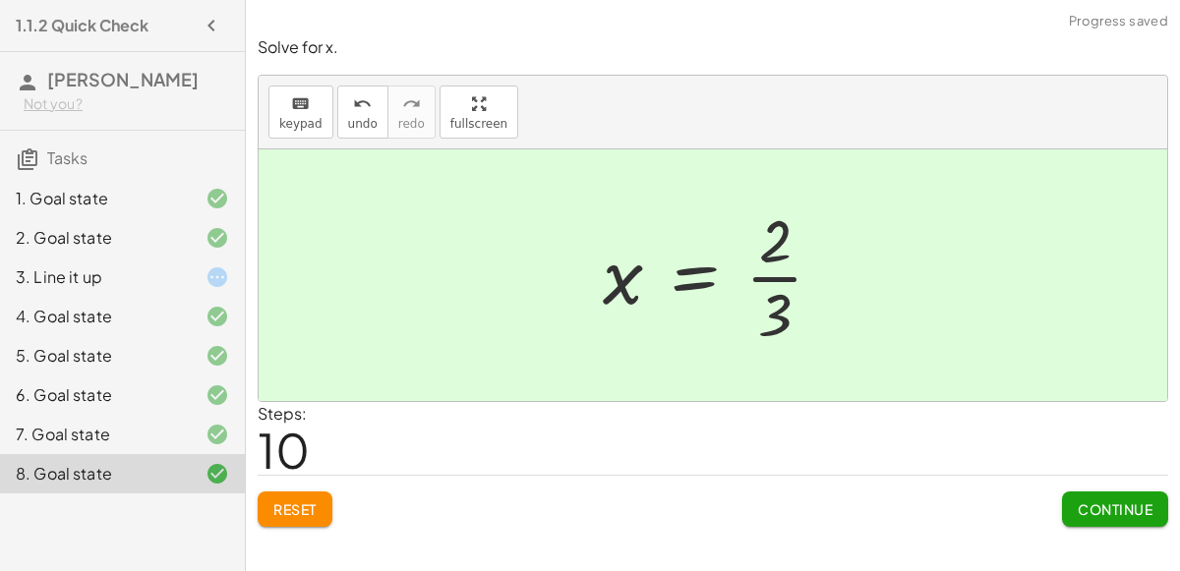
click at [1089, 498] on button "Continue" at bounding box center [1115, 509] width 106 height 35
